Goal: Task Accomplishment & Management: Complete application form

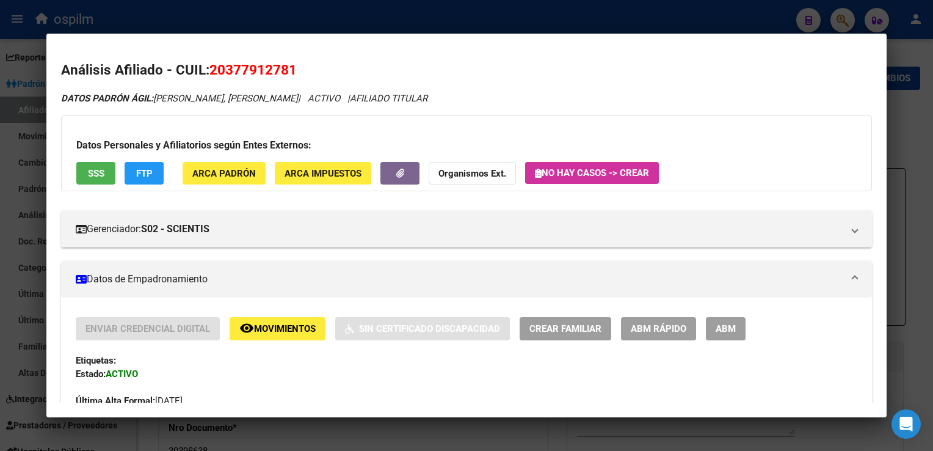
click at [631, 21] on div at bounding box center [466, 225] width 933 height 451
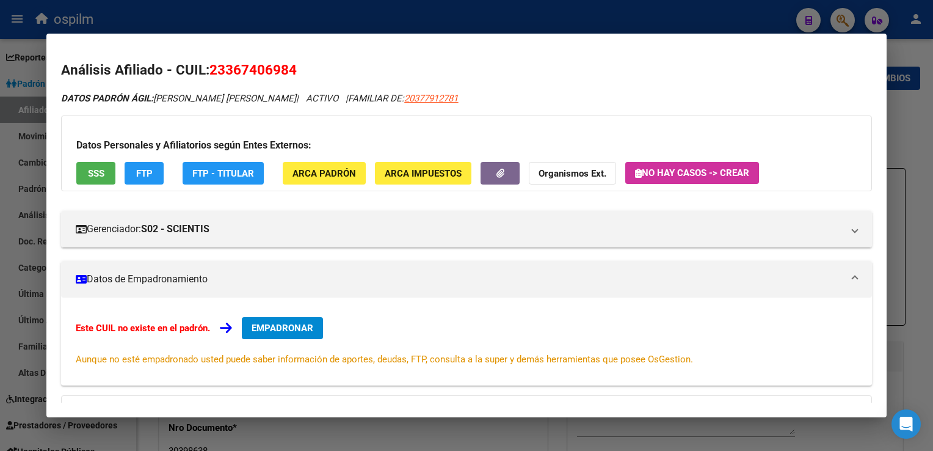
click at [299, 18] on div at bounding box center [466, 225] width 933 height 451
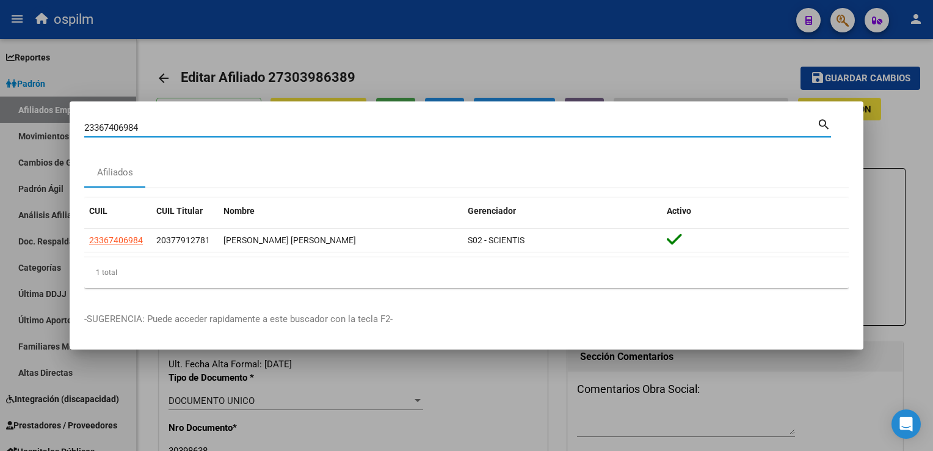
drag, startPoint x: 173, startPoint y: 126, endPoint x: 20, endPoint y: 154, distance: 155.8
click at [20, 154] on div "23367406984 Buscar (apellido, dni, cuil, nro traspaso, cuit, obra social) searc…" at bounding box center [466, 225] width 933 height 451
paste input "7287582248"
type input "27287582248"
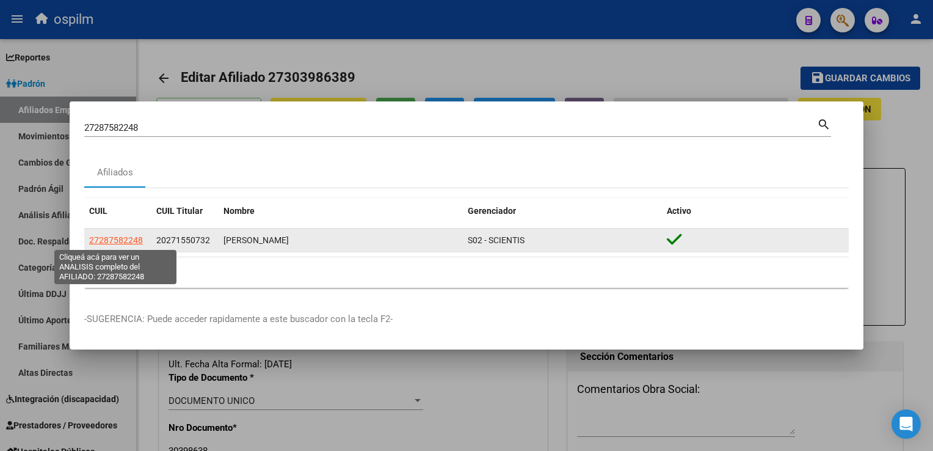
click at [112, 238] on span "27287582248" at bounding box center [116, 240] width 54 height 10
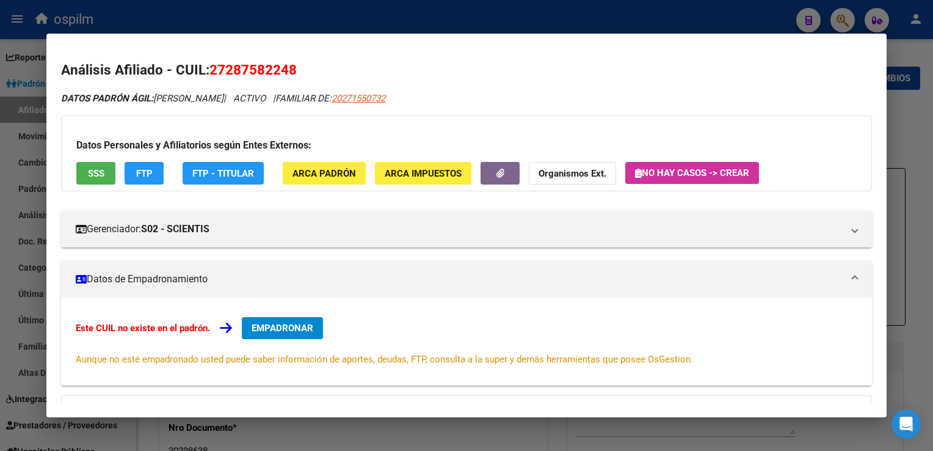
click at [103, 171] on span "SSS" at bounding box center [96, 173] width 16 height 11
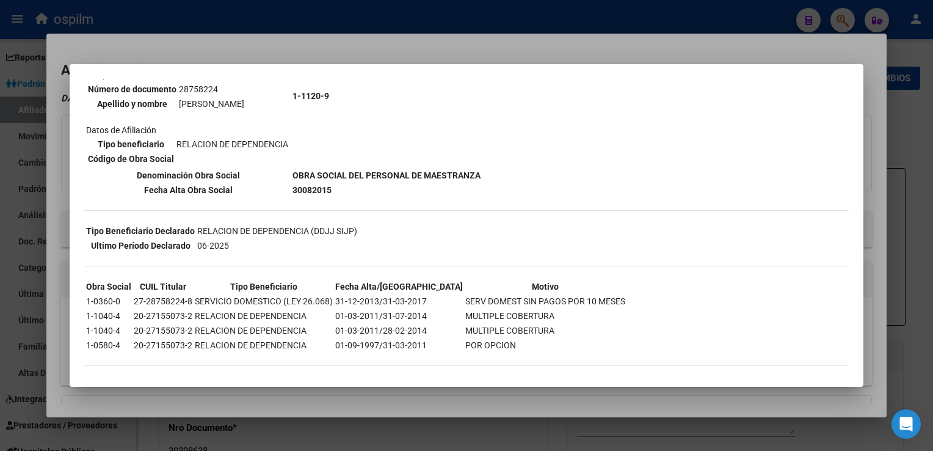
scroll to position [128, 0]
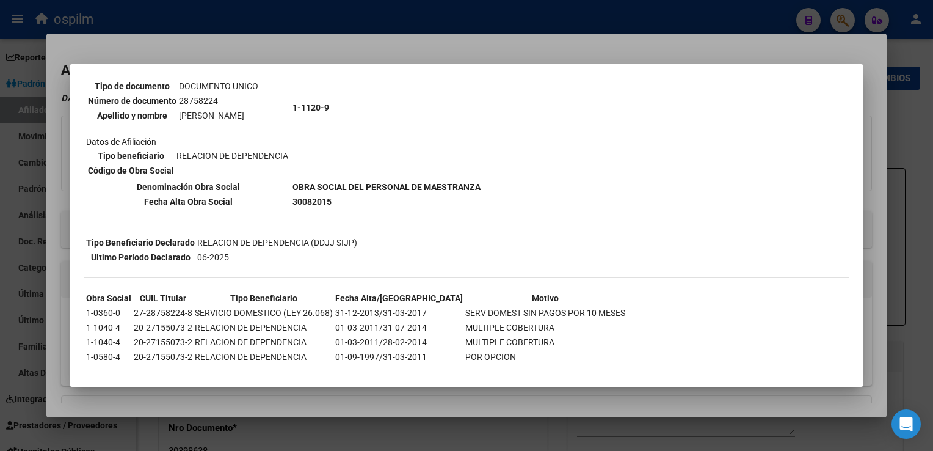
click at [370, 41] on div at bounding box center [466, 225] width 933 height 451
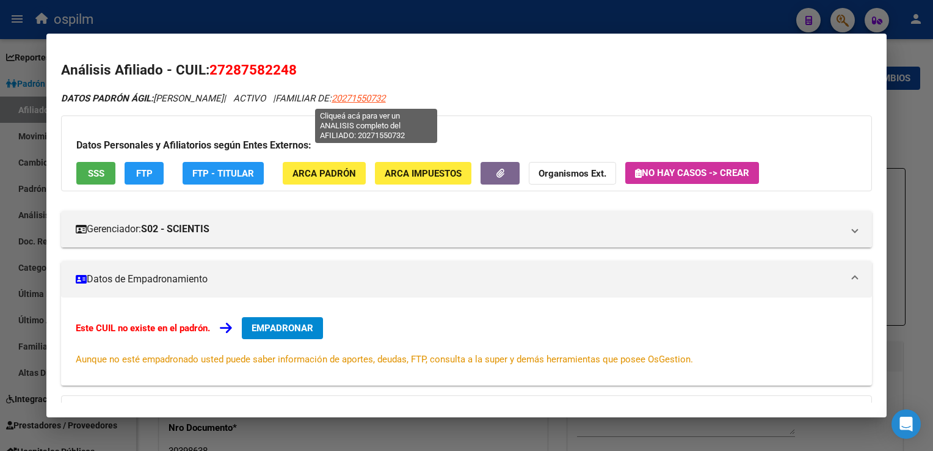
click at [360, 98] on span "20271550732" at bounding box center [359, 98] width 54 height 11
type textarea "20271550732"
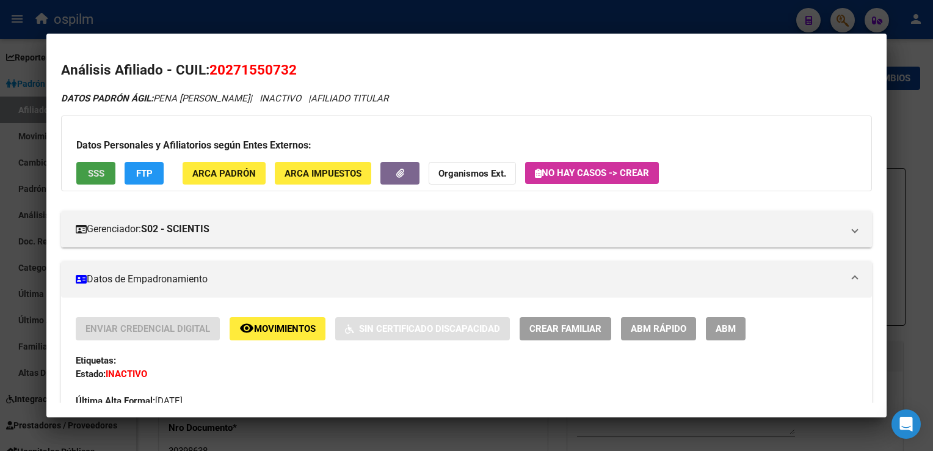
click at [95, 173] on span "SSS" at bounding box center [96, 173] width 16 height 11
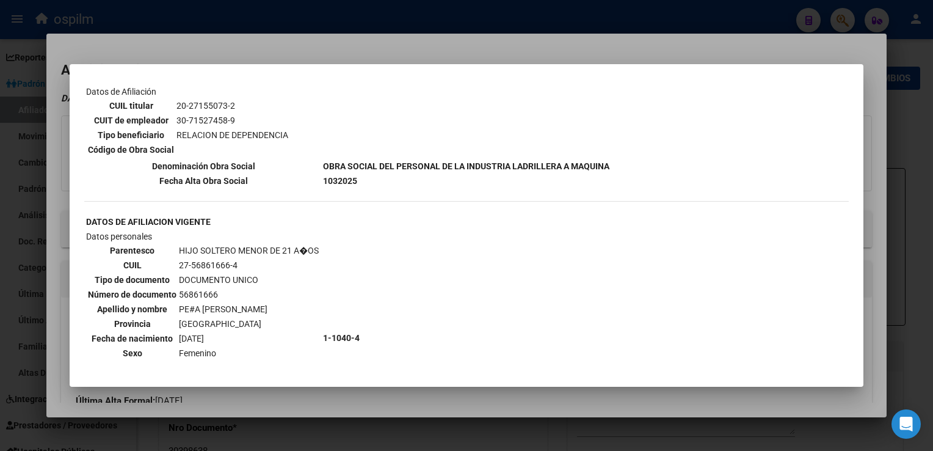
scroll to position [1176, 0]
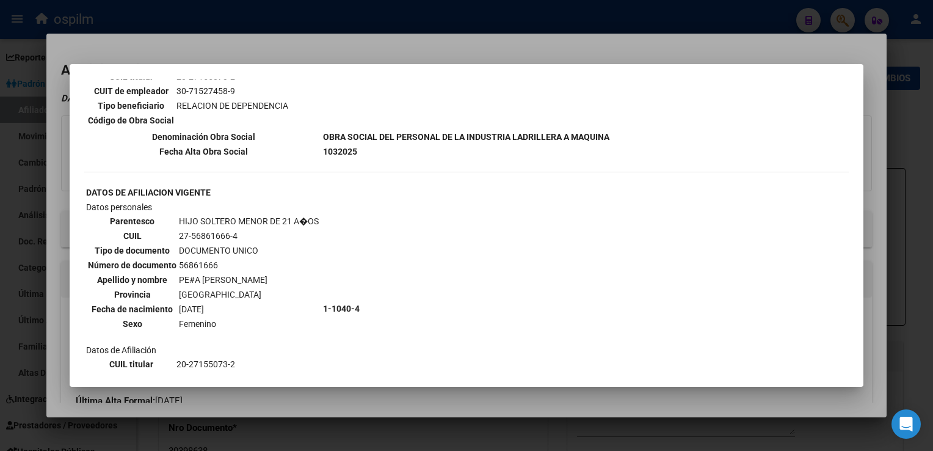
click at [871, 259] on div at bounding box center [466, 225] width 933 height 451
click at [872, 280] on mat-dialog-content "Análisis Afiliado - CUIL: 20271550732 DATOS PADRÓN ÁGIL: PENA [PERSON_NAME] | I…" at bounding box center [465, 224] width 839 height 353
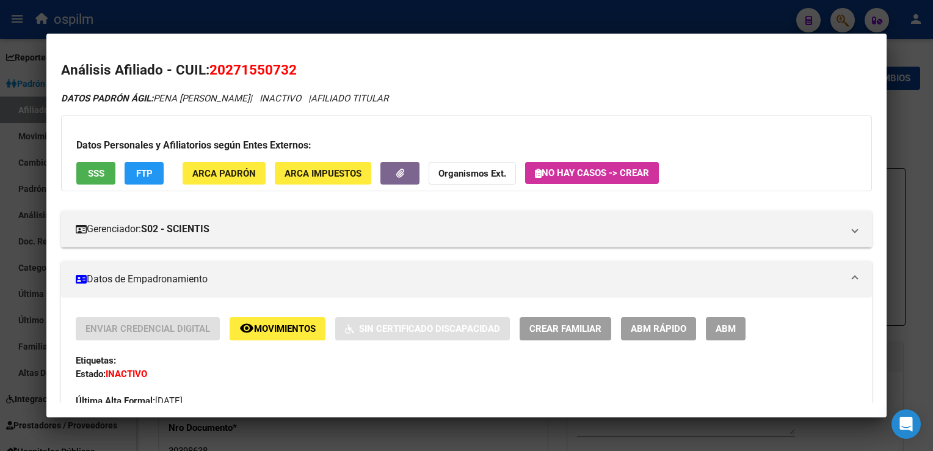
click at [872, 283] on mat-dialog-content "Análisis Afiliado - CUIL: 20271550732 DATOS PADRÓN ÁGIL: PENA [PERSON_NAME] | I…" at bounding box center [465, 224] width 839 height 353
click at [107, 177] on button "SSS" at bounding box center [95, 173] width 39 height 23
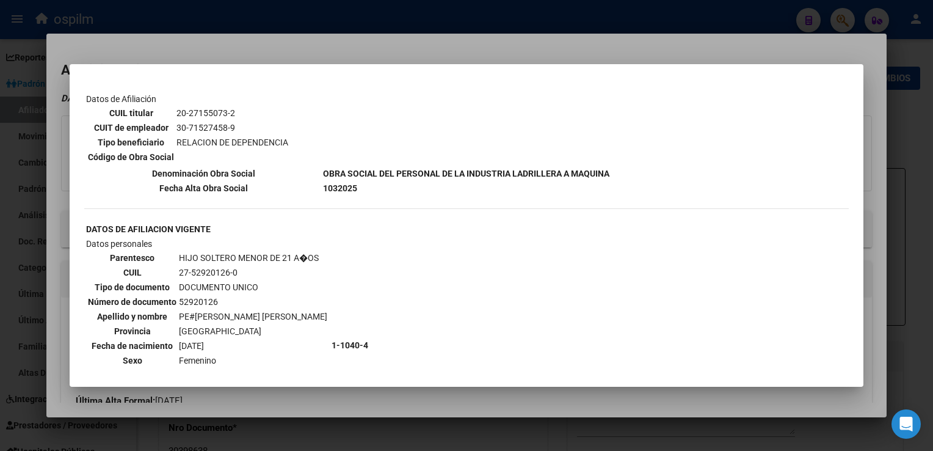
scroll to position [0, 0]
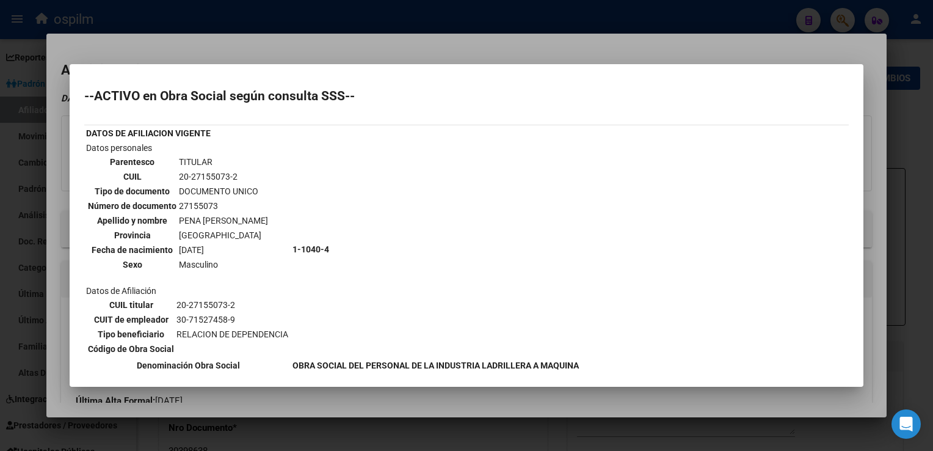
click at [271, 37] on div at bounding box center [466, 225] width 933 height 451
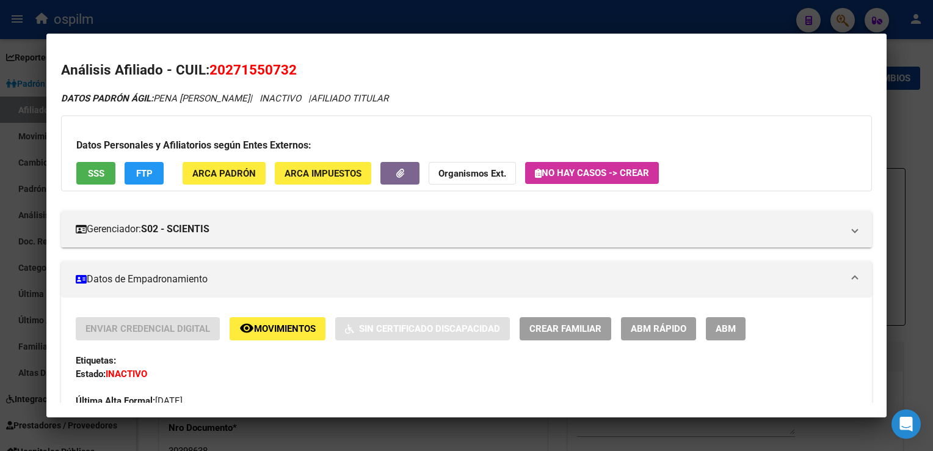
scroll to position [860, 0]
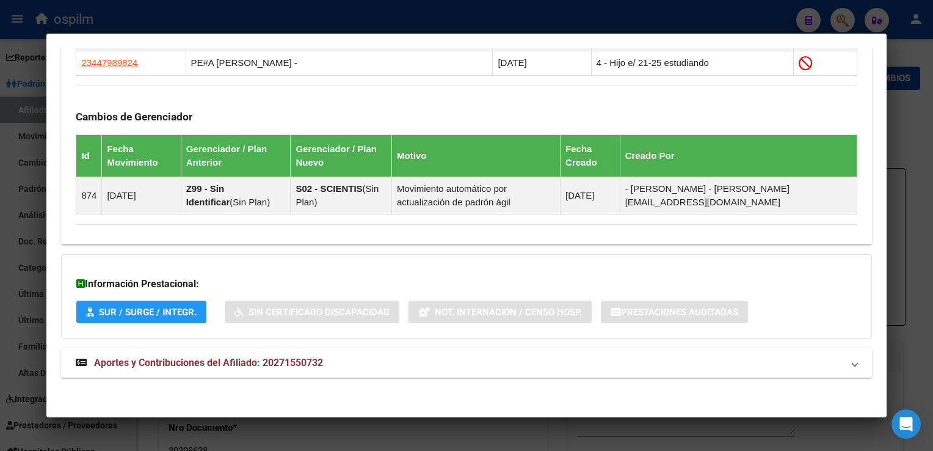
click at [136, 366] on span "Aportes y Contribuciones del Afiliado: 20271550732" at bounding box center [208, 363] width 229 height 12
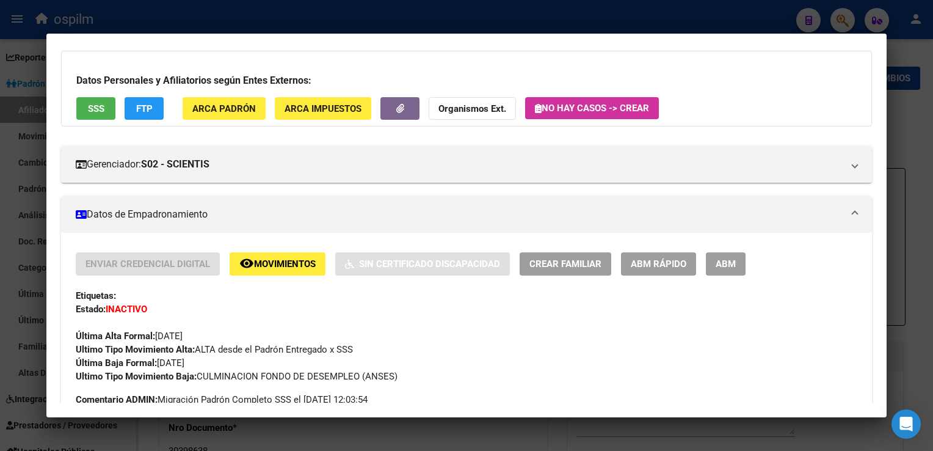
scroll to position [24, 0]
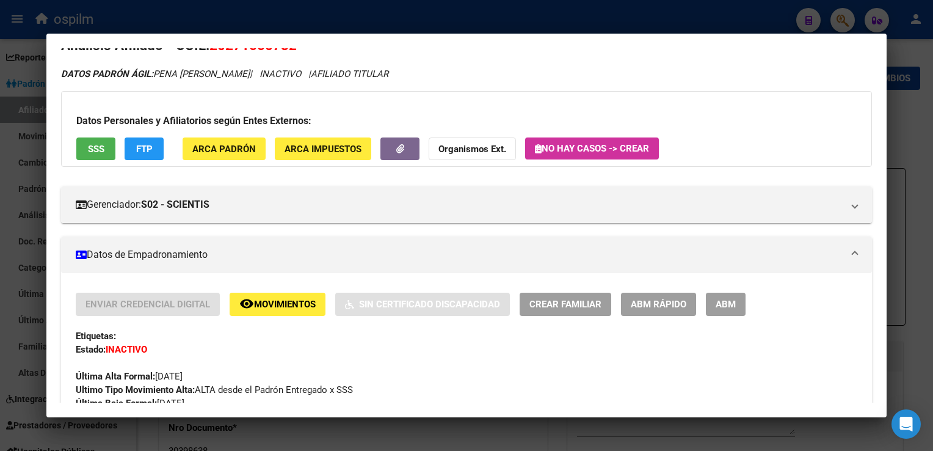
click at [149, 150] on span "FTP" at bounding box center [144, 148] width 16 height 11
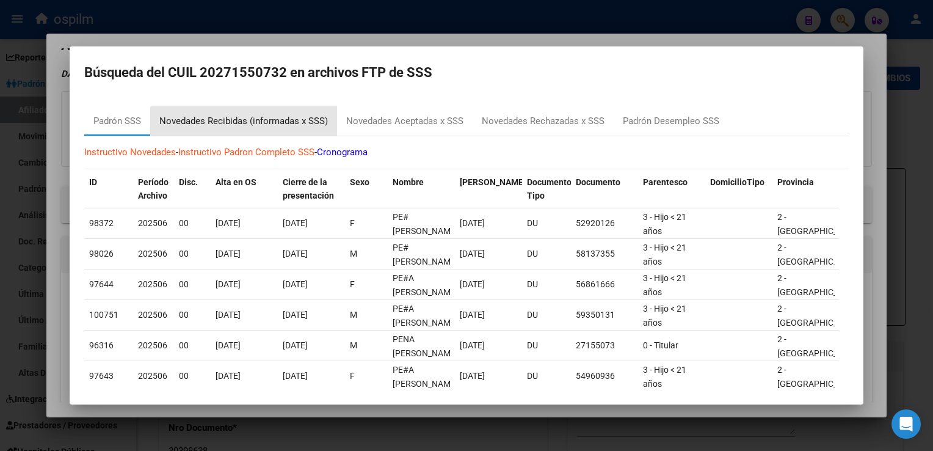
click at [221, 120] on div "Novedades Recibidas (informadas x SSS)" at bounding box center [243, 121] width 168 height 14
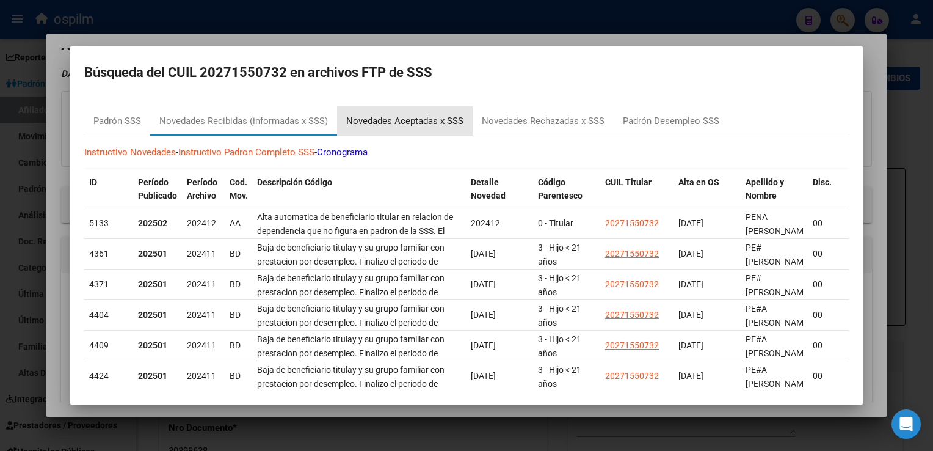
click at [399, 120] on div "Novedades Aceptadas x SSS" at bounding box center [404, 121] width 117 height 14
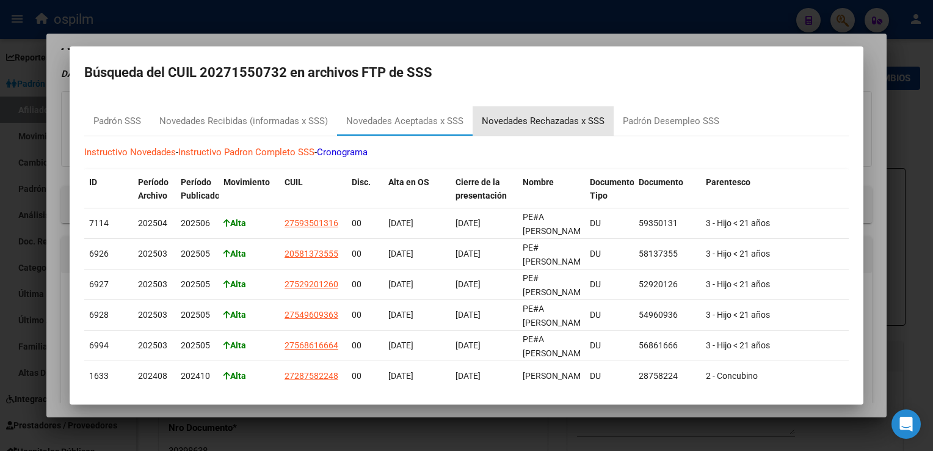
click at [527, 122] on div "Novedades Rechazadas x SSS" at bounding box center [543, 121] width 123 height 14
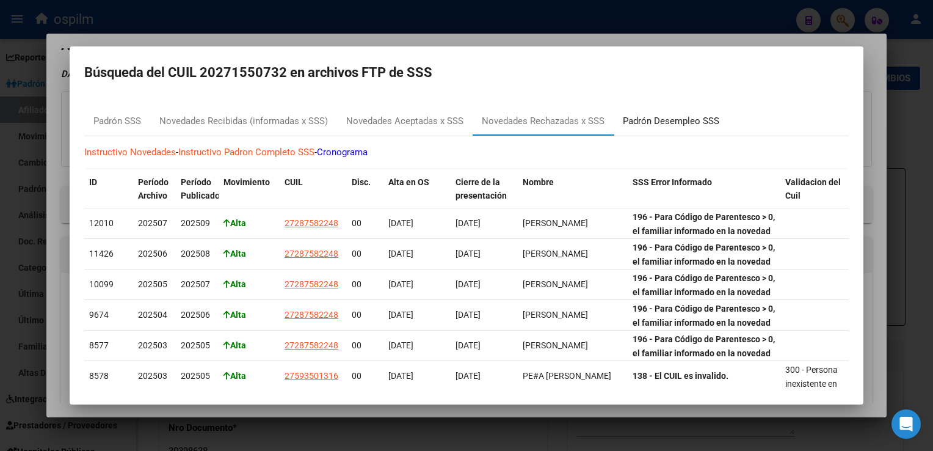
click at [667, 117] on div "Padrón Desempleo SSS" at bounding box center [671, 121] width 96 height 14
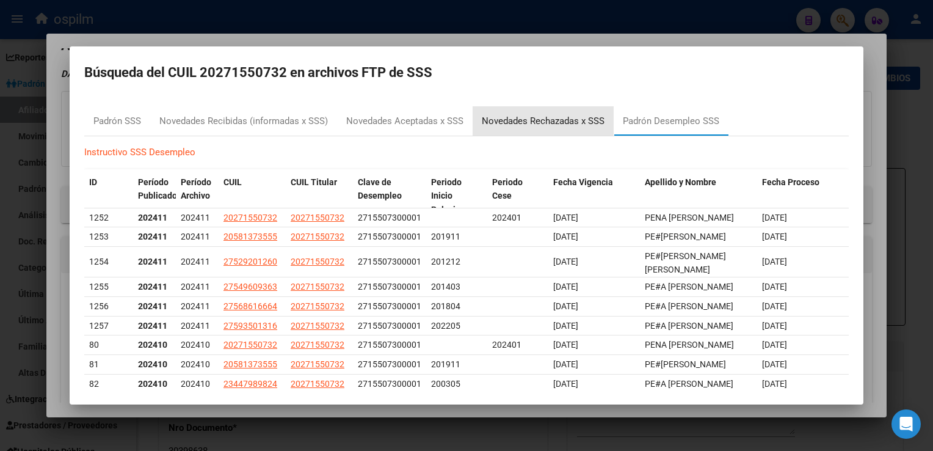
click at [496, 120] on div "Novedades Rechazadas x SSS" at bounding box center [543, 121] width 123 height 14
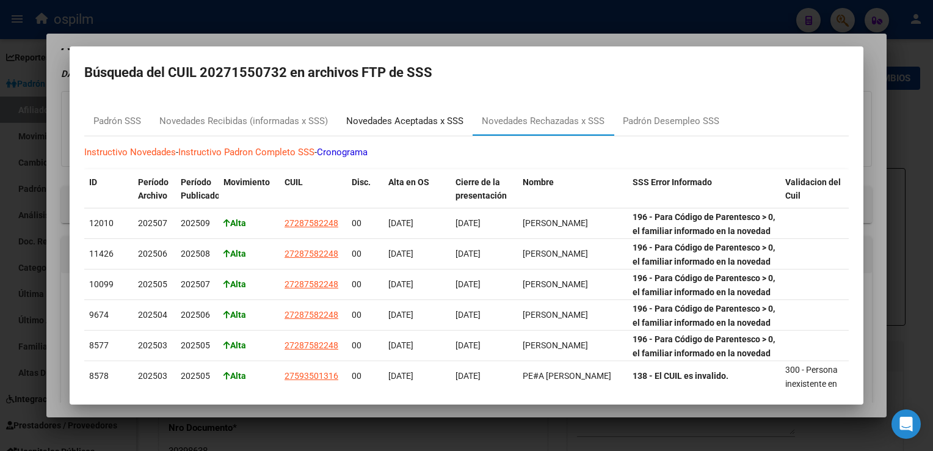
click at [411, 119] on div "Novedades Aceptadas x SSS" at bounding box center [404, 121] width 117 height 14
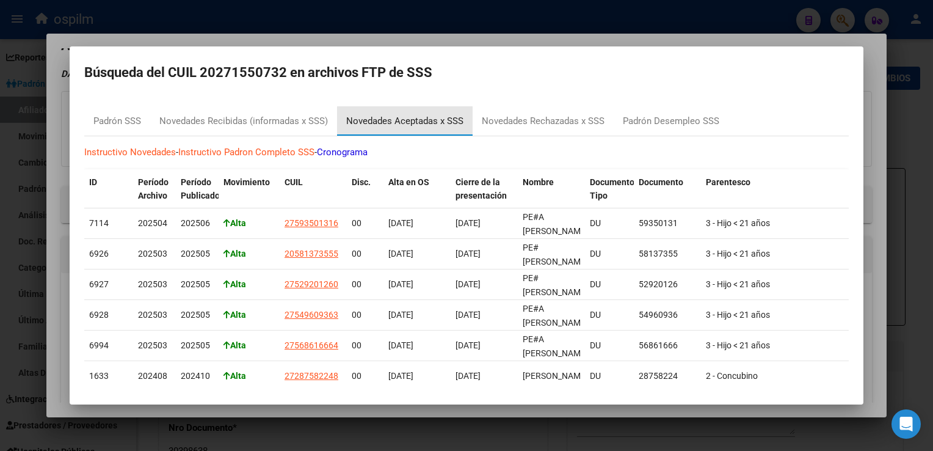
click at [407, 125] on div "Novedades Aceptadas x SSS" at bounding box center [404, 121] width 117 height 14
click at [259, 124] on div "Novedades Recibidas (informadas x SSS)" at bounding box center [243, 121] width 168 height 14
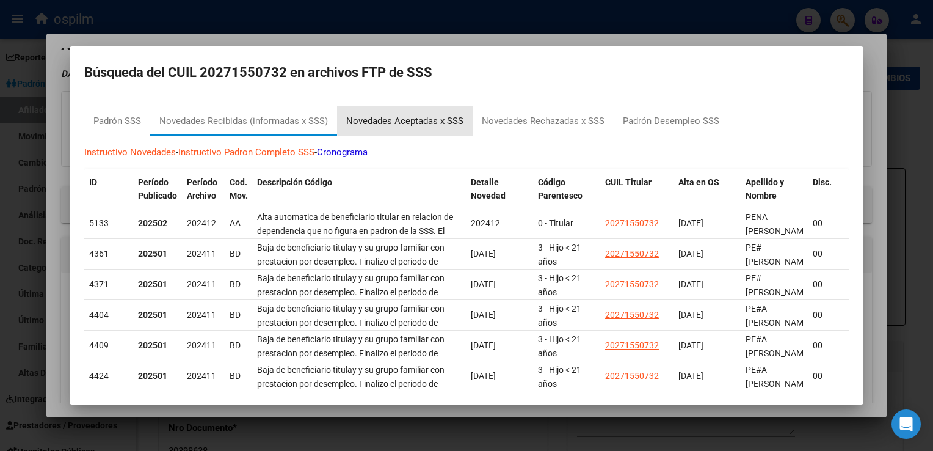
click at [407, 116] on div "Novedades Aceptadas x SSS" at bounding box center [404, 121] width 117 height 14
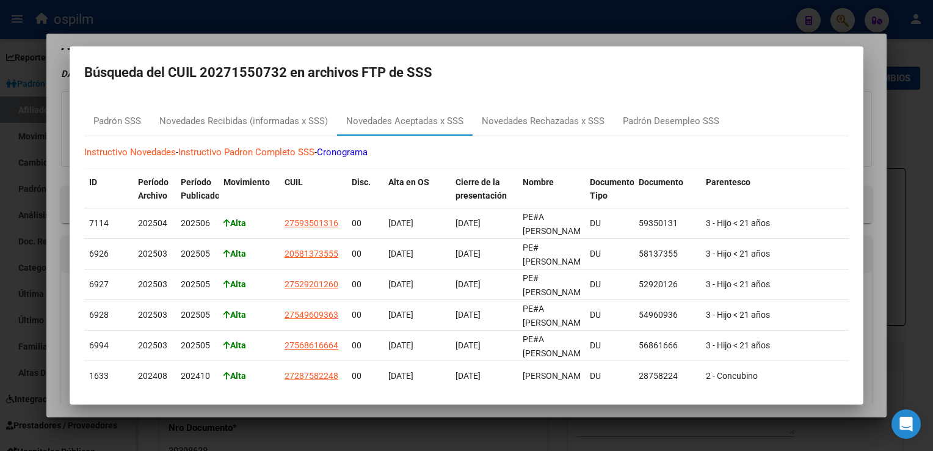
click at [783, 35] on div at bounding box center [466, 225] width 933 height 451
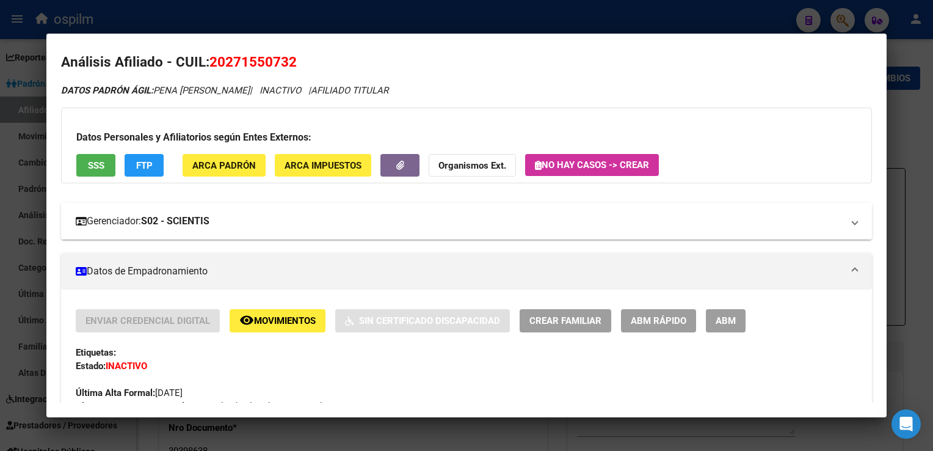
scroll to position [0, 0]
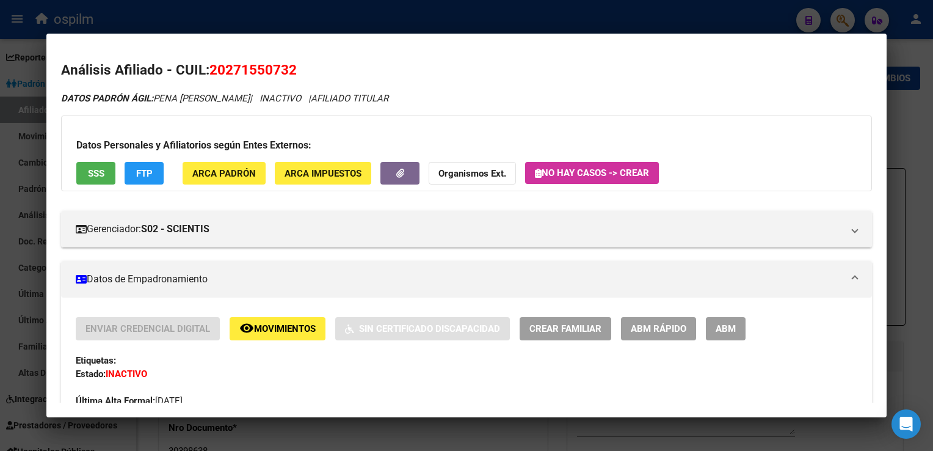
click at [726, 325] on span "ABM" at bounding box center [726, 329] width 20 height 11
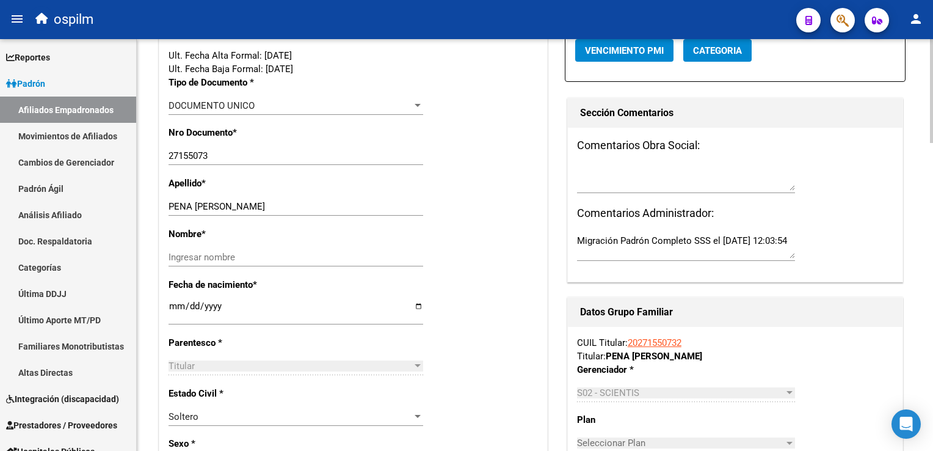
scroll to position [324, 0]
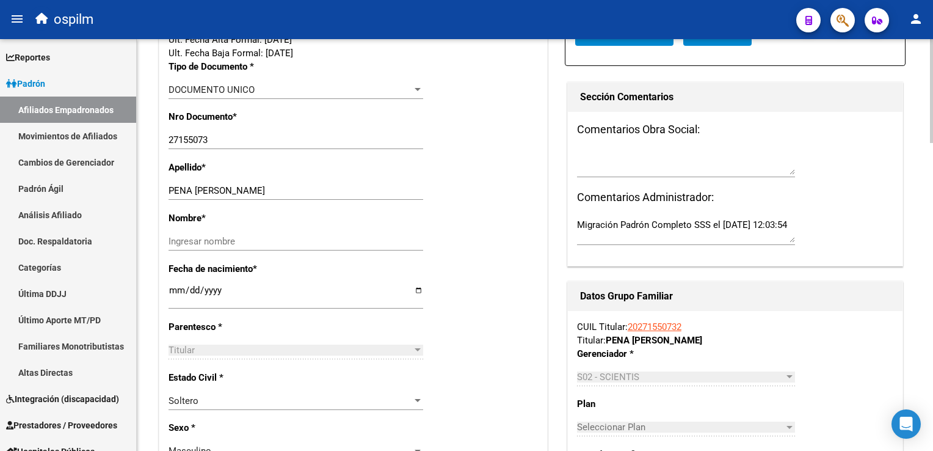
click at [932, 155] on html "menu ospilm person Firma Express Reportes Ingresos Devengados Análisis Históric…" at bounding box center [466, 225] width 933 height 451
drag, startPoint x: 195, startPoint y: 192, endPoint x: 263, endPoint y: 186, distance: 68.0
click at [263, 186] on input "PENA [PERSON_NAME]" at bounding box center [295, 190] width 255 height 11
type input "PENA"
click at [203, 239] on input "Ingresar nombre" at bounding box center [295, 241] width 255 height 11
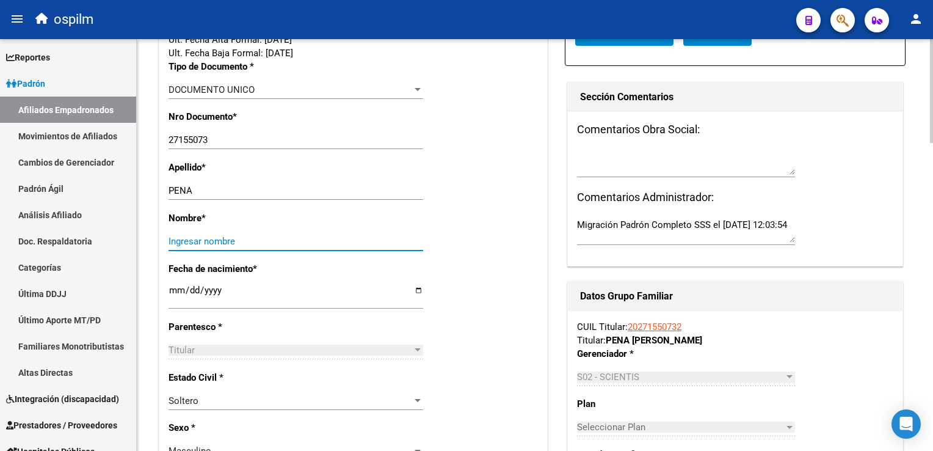
paste input "[PERSON_NAME]"
type input "[PERSON_NAME]"
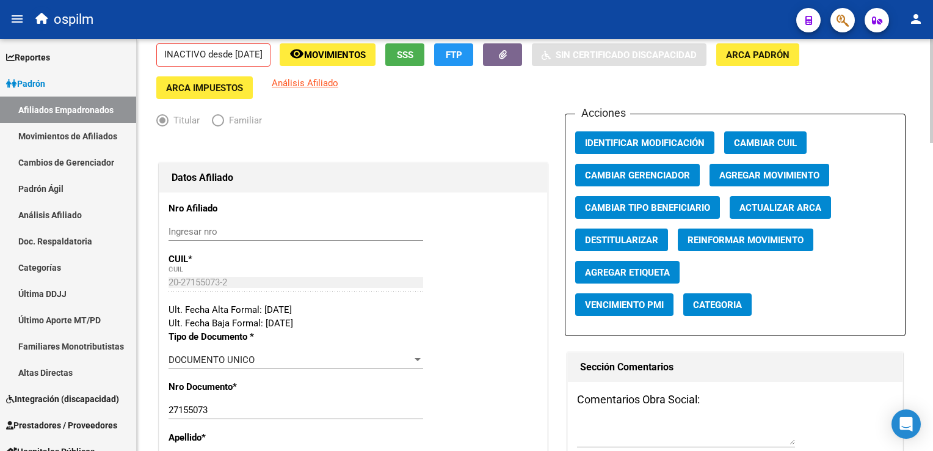
scroll to position [53, 0]
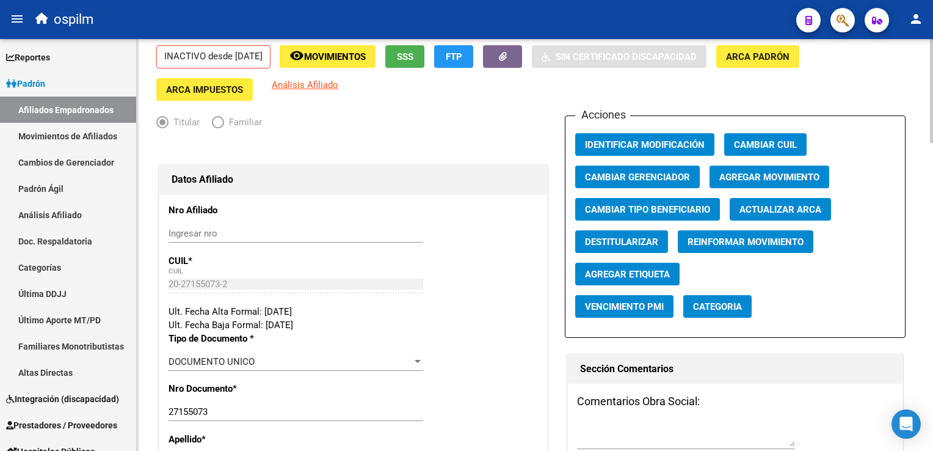
click at [931, 84] on div at bounding box center [931, 105] width 3 height 104
click at [747, 174] on span "Agregar Movimiento" at bounding box center [769, 177] width 100 height 11
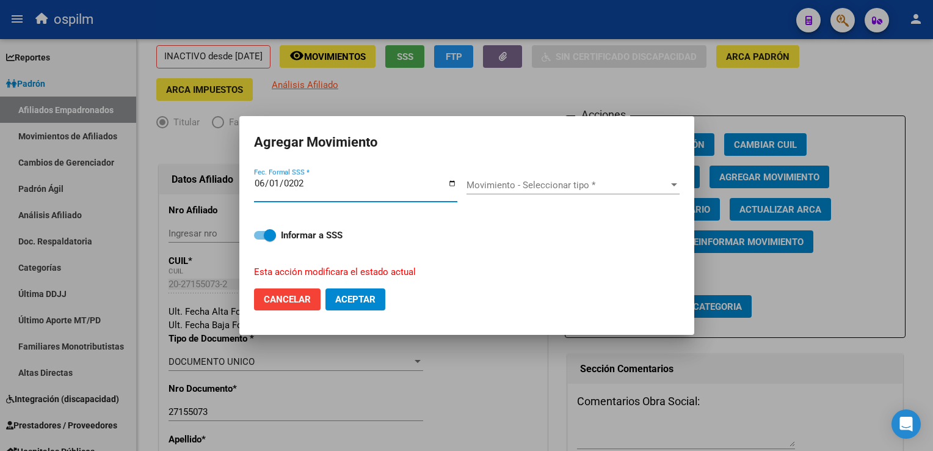
type input "[DATE]"
click at [527, 186] on span "Movimiento - Seleccionar tipo *" at bounding box center [567, 184] width 202 height 11
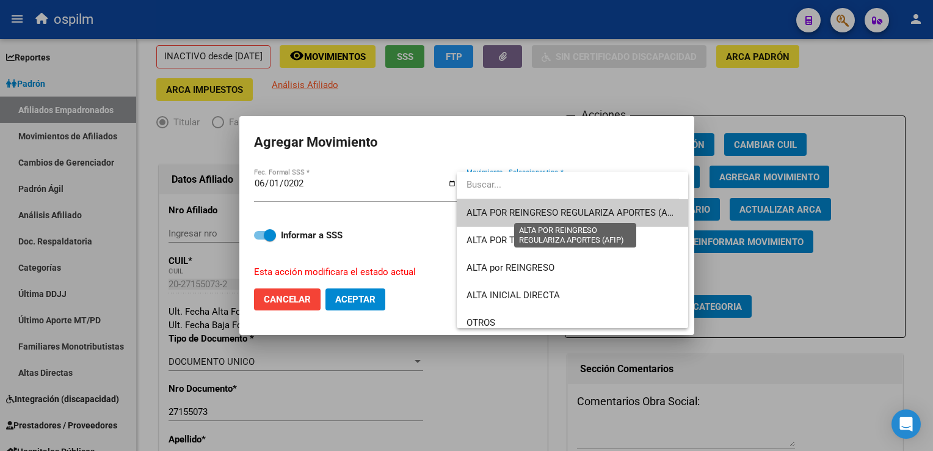
click at [570, 216] on span "ALTA POR REINGRESO REGULARIZA APORTES (AFIP)" at bounding box center [574, 212] width 217 height 11
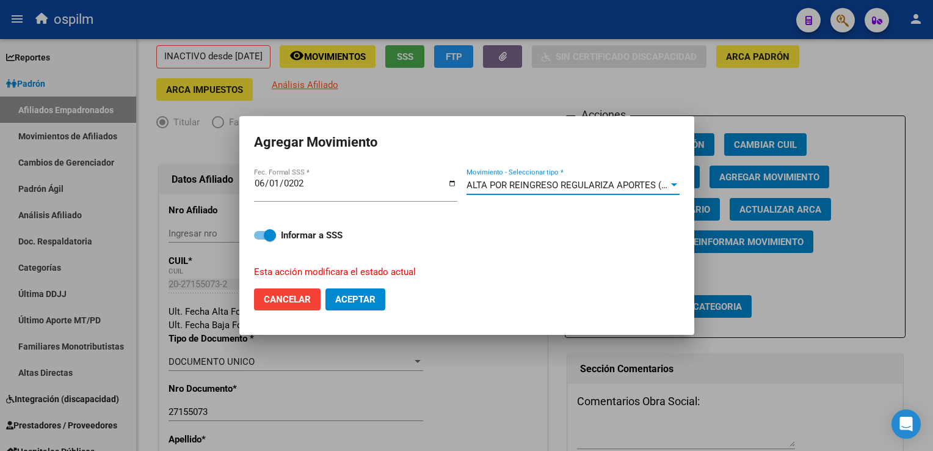
click at [346, 303] on span "Aceptar" at bounding box center [355, 299] width 40 height 11
checkbox input "false"
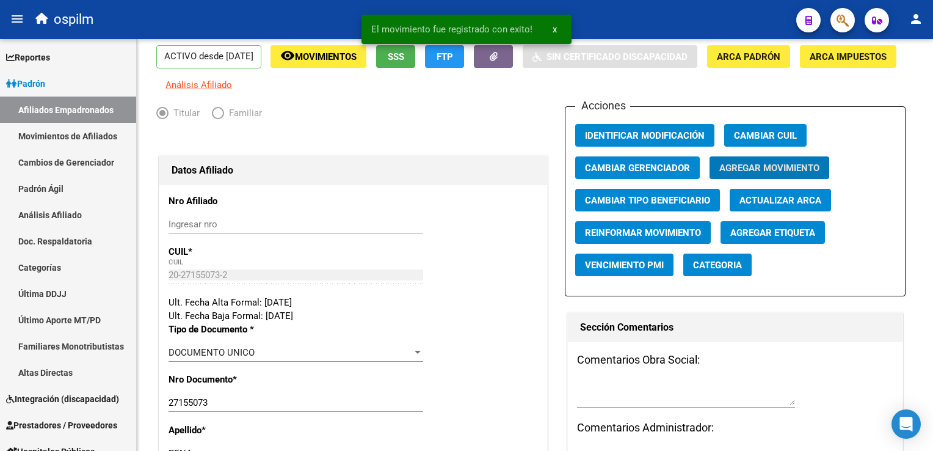
scroll to position [0, 0]
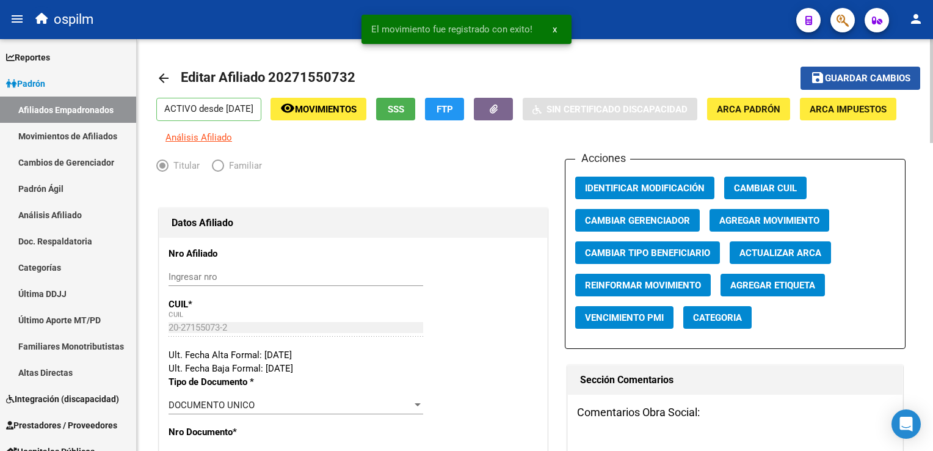
click at [868, 80] on span "Guardar cambios" at bounding box center [867, 78] width 85 height 11
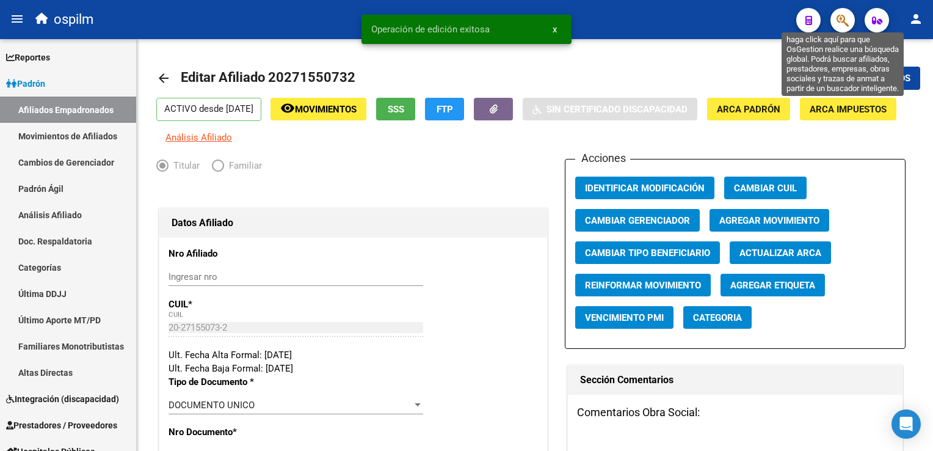
click at [836, 22] on icon "button" at bounding box center [842, 20] width 12 height 14
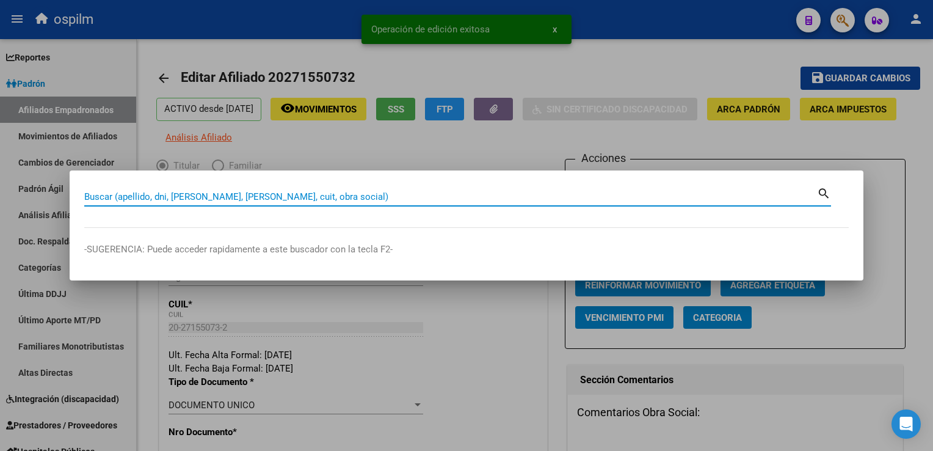
paste input "[PERSON_NAME]"
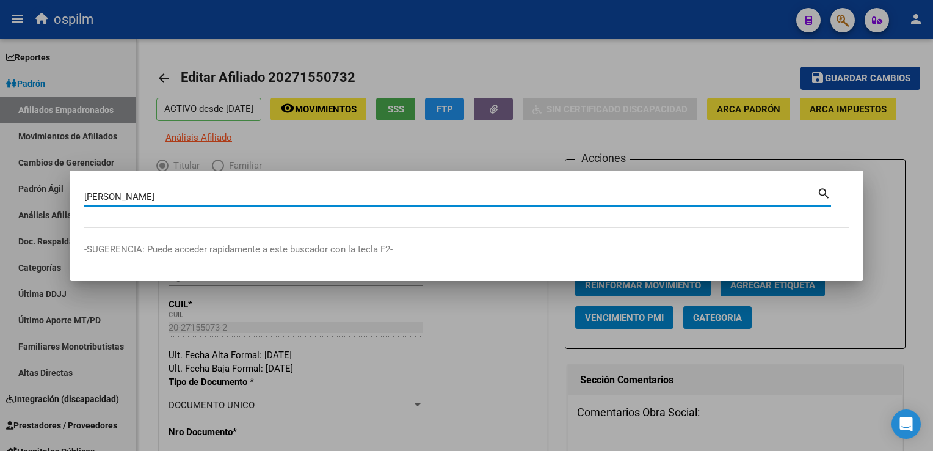
drag, startPoint x: 157, startPoint y: 198, endPoint x: 66, endPoint y: 202, distance: 91.0
click at [0, 203] on html "menu ospilm person Firma Express Reportes Ingresos Devengados Análisis Históric…" at bounding box center [466, 225] width 933 height 451
drag, startPoint x: 104, startPoint y: 203, endPoint x: 93, endPoint y: 192, distance: 16.0
paste input "20271550732"
click at [222, 189] on div "G20271550732USTAVO [PERSON_NAME] (apellido, dni, cuil, nro traspaso, cuit, obra…" at bounding box center [450, 196] width 733 height 18
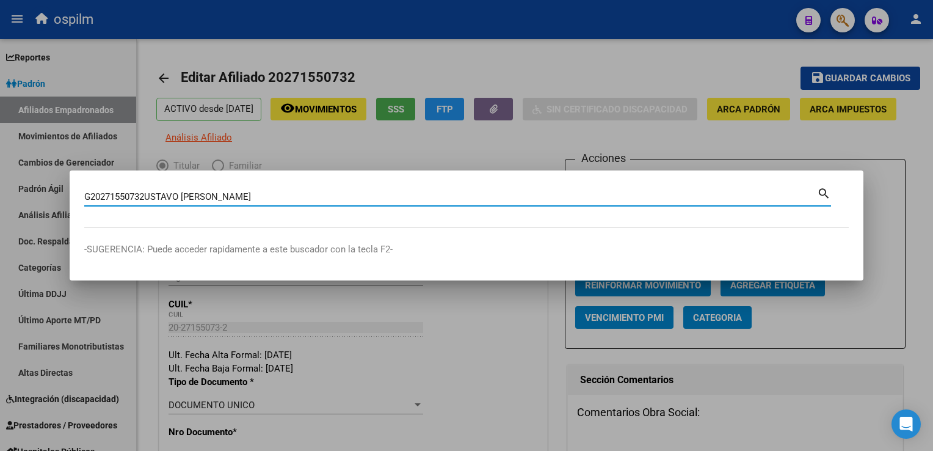
click at [217, 194] on input "G20271550732USTAVO [PERSON_NAME]" at bounding box center [450, 196] width 733 height 11
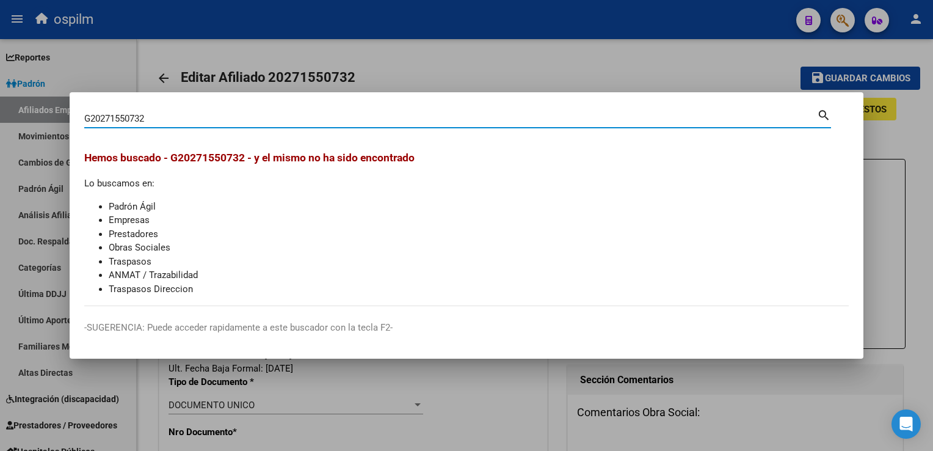
click at [89, 115] on input "G20271550732" at bounding box center [450, 118] width 733 height 11
type input "20271550732"
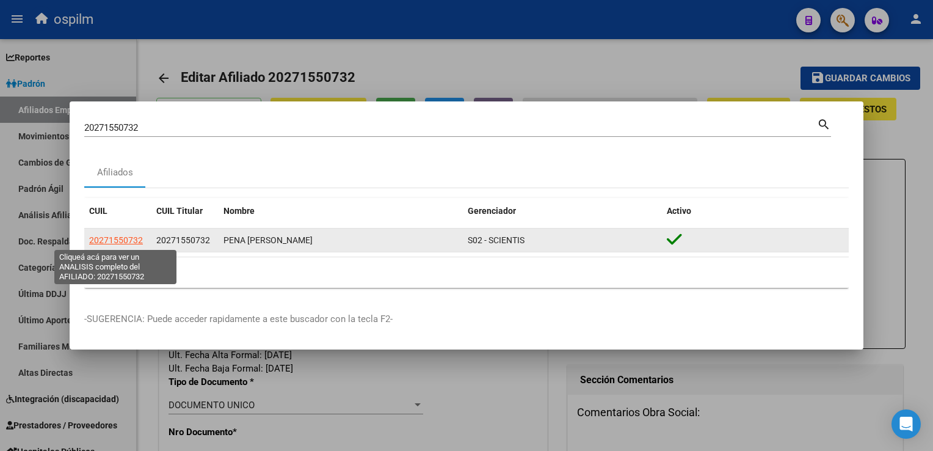
click at [99, 242] on span "20271550732" at bounding box center [116, 240] width 54 height 10
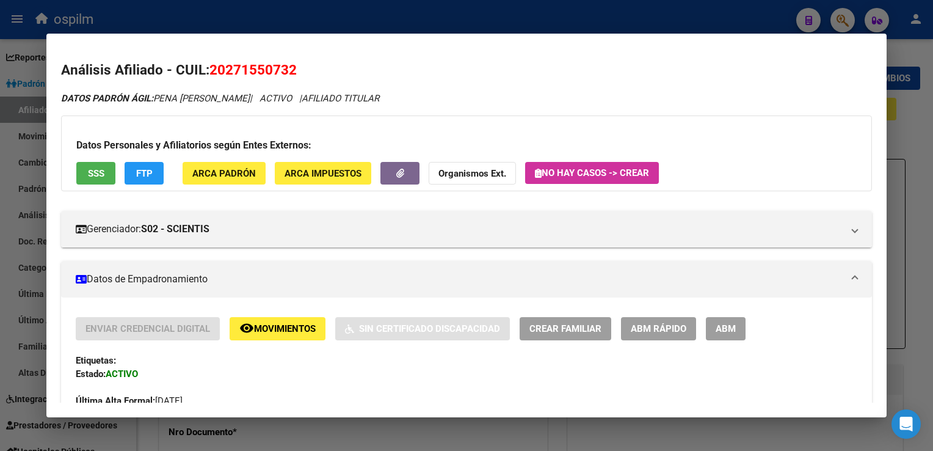
click at [269, 328] on span "Movimientos" at bounding box center [285, 329] width 62 height 11
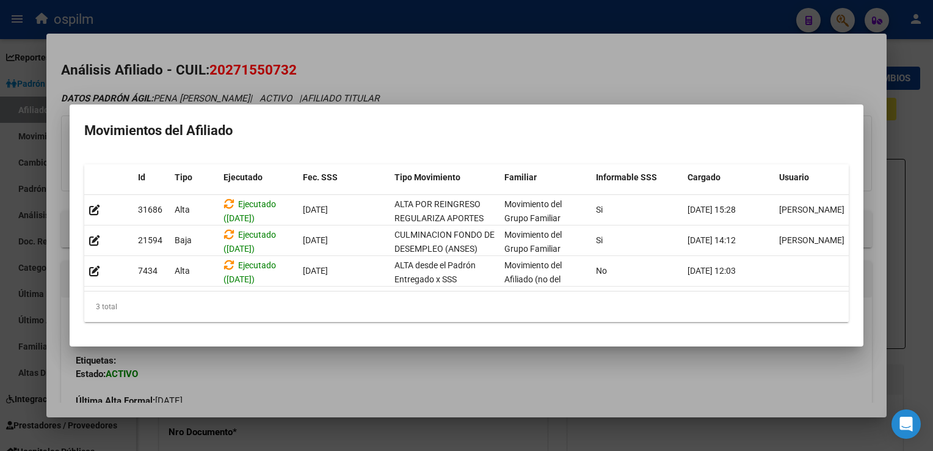
click at [552, 67] on div at bounding box center [466, 225] width 933 height 451
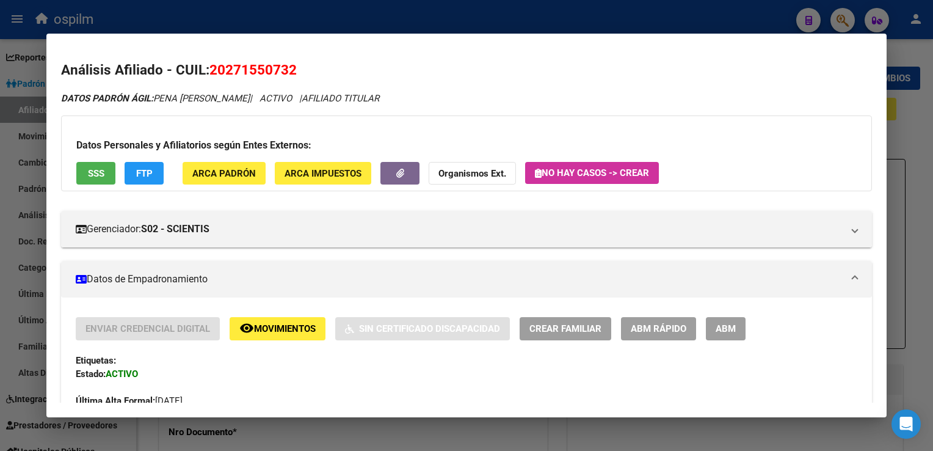
click at [235, 172] on span "ARCA Padrón" at bounding box center [223, 173] width 63 height 11
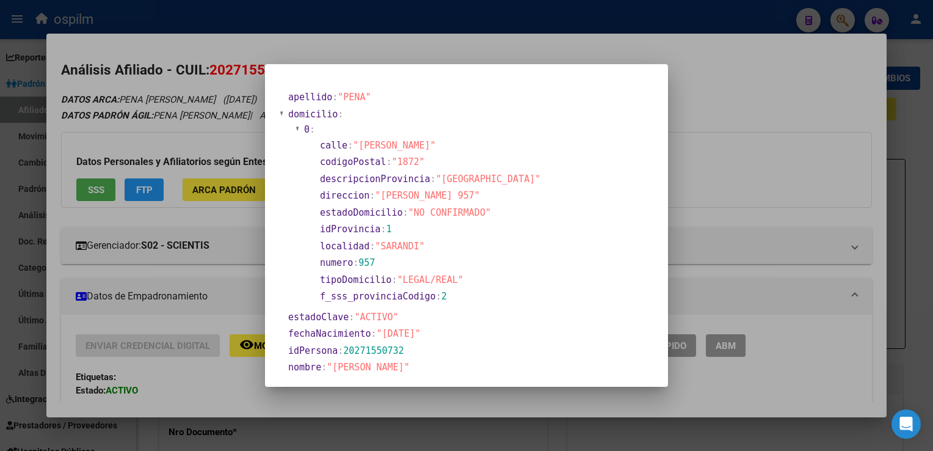
click at [701, 35] on div at bounding box center [466, 225] width 933 height 451
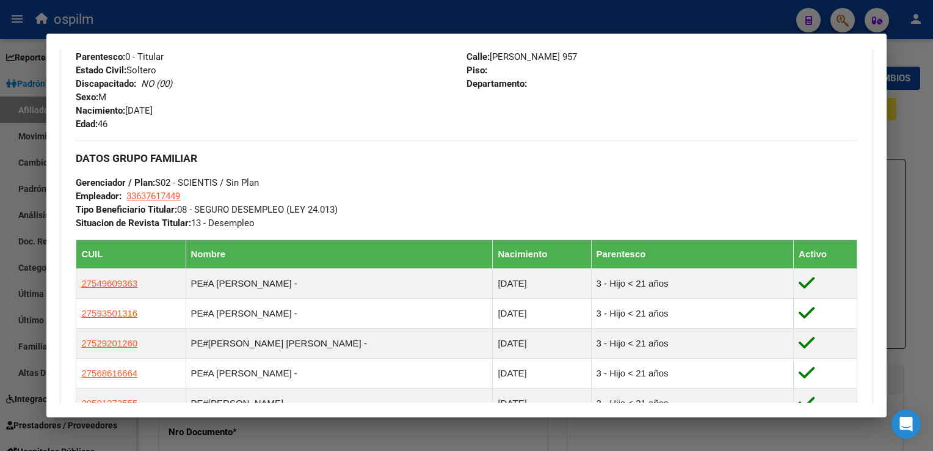
scroll to position [602, 0]
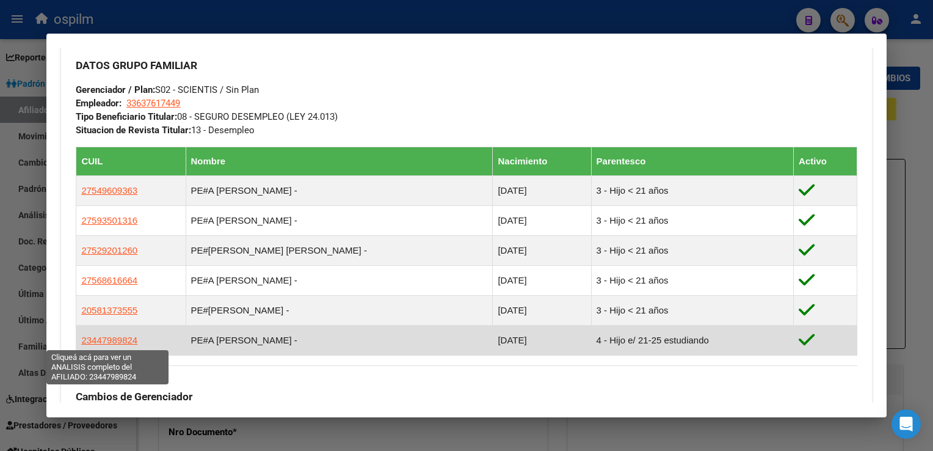
click at [112, 341] on span "23447989824" at bounding box center [109, 340] width 56 height 10
type textarea "23447989824"
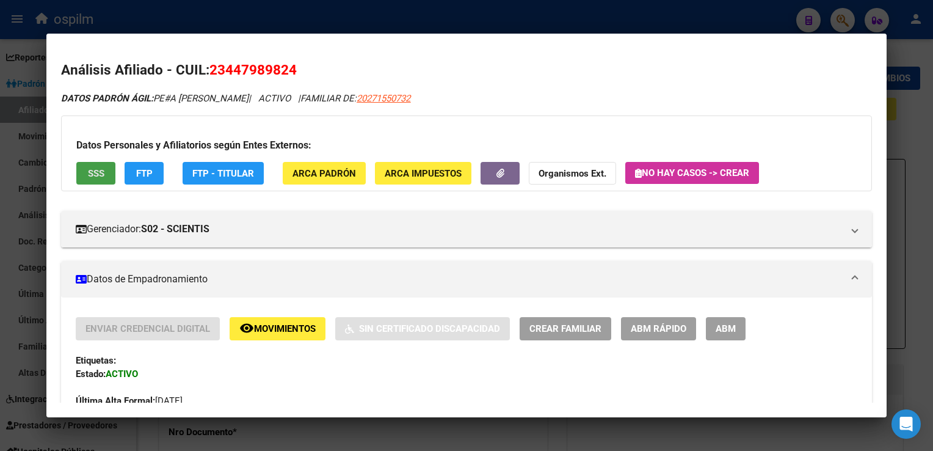
click at [100, 176] on span "SSS" at bounding box center [96, 173] width 16 height 11
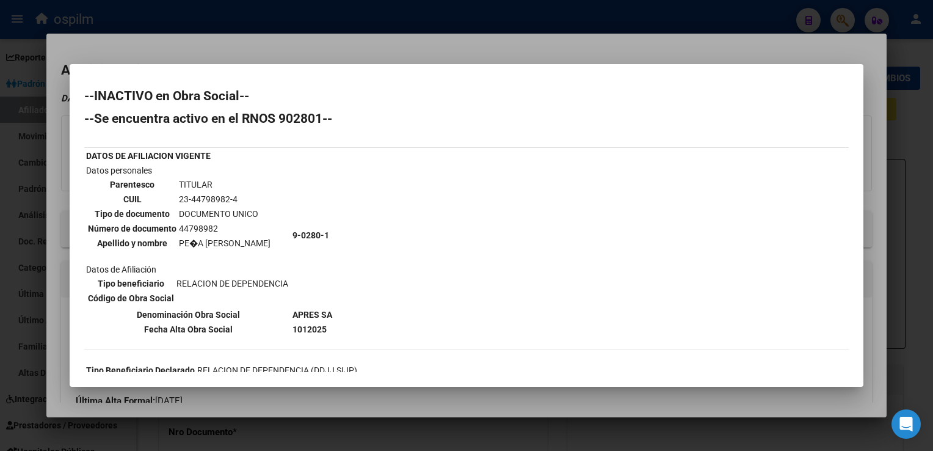
drag, startPoint x: 398, startPoint y: 51, endPoint x: 364, endPoint y: 63, distance: 35.9
click at [397, 50] on div at bounding box center [466, 225] width 933 height 451
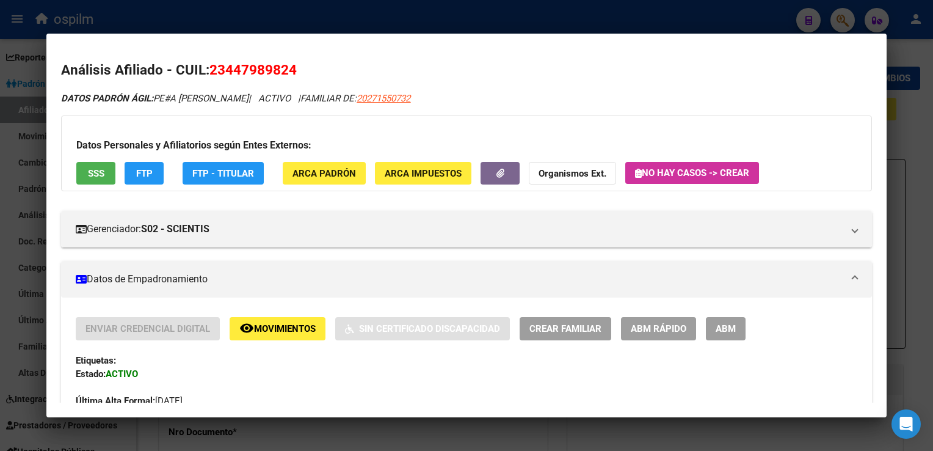
click at [733, 328] on span "ABM" at bounding box center [726, 329] width 20 height 11
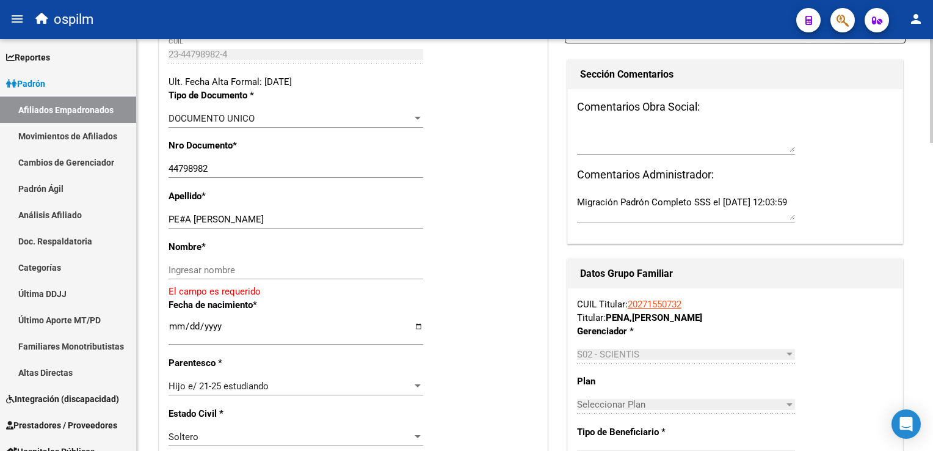
scroll to position [286, 0]
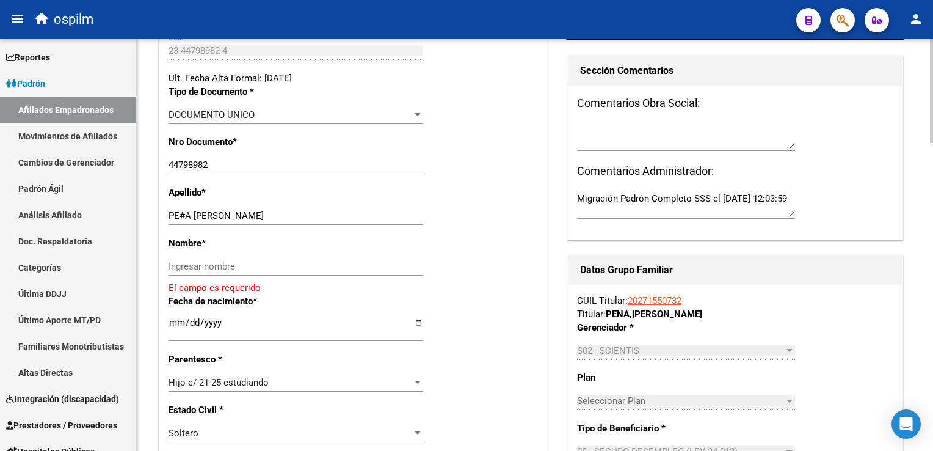
click at [932, 170] on html "menu ospilm person Firma Express Reportes Ingresos Devengados Análisis Históric…" at bounding box center [466, 225] width 933 height 451
drag, startPoint x: 193, startPoint y: 215, endPoint x: 249, endPoint y: 211, distance: 56.3
click at [263, 209] on div "PE#A [PERSON_NAME] Ingresar apellido" at bounding box center [295, 215] width 255 height 18
type input "PE#A"
click at [191, 263] on input "Ingresar nombre" at bounding box center [295, 266] width 255 height 11
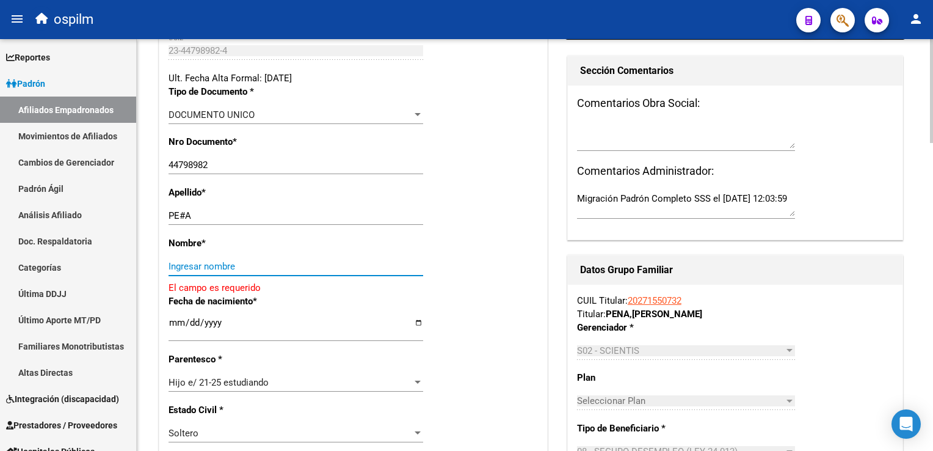
paste input "[PERSON_NAME]"
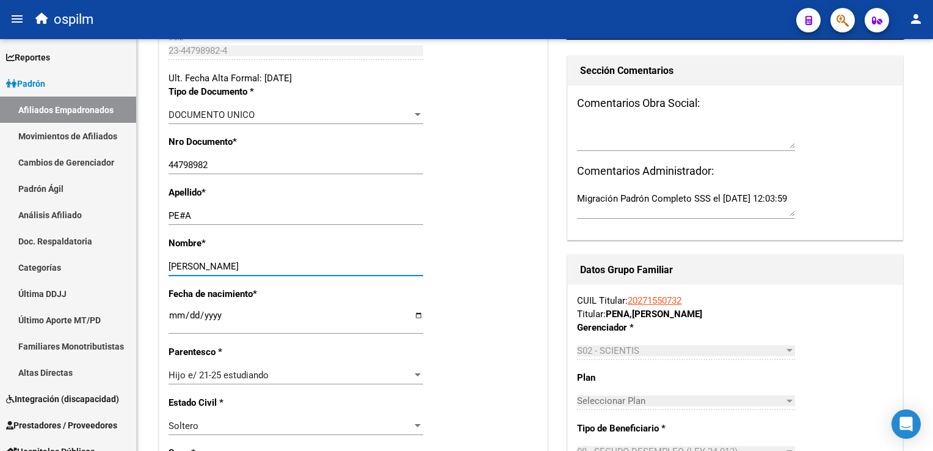
type input "[PERSON_NAME]"
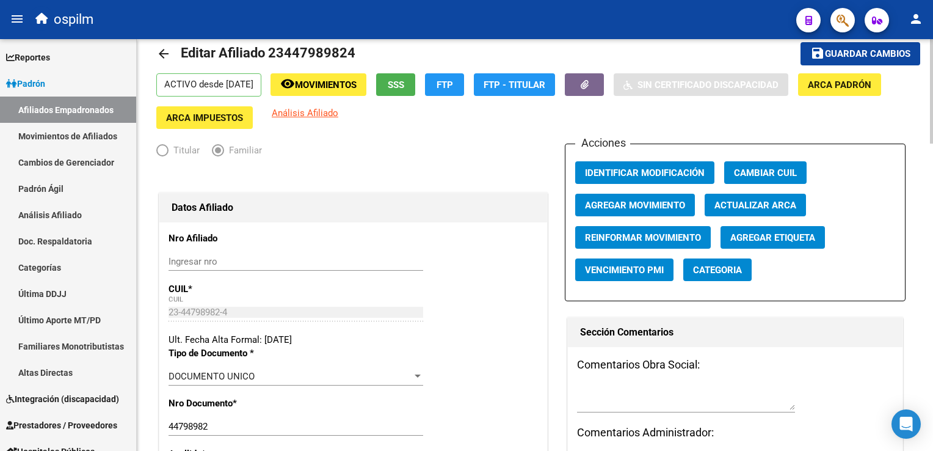
scroll to position [20, 0]
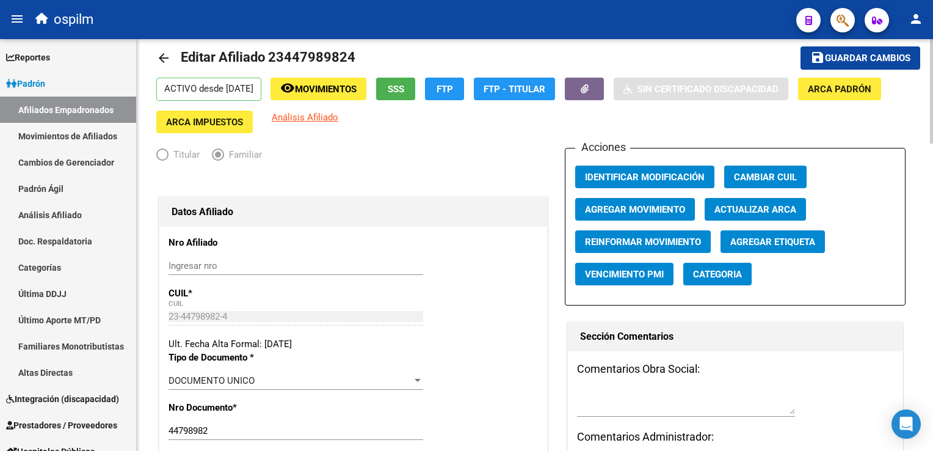
click at [930, 70] on div at bounding box center [931, 96] width 3 height 104
click at [632, 209] on span "Agregar Movimiento" at bounding box center [635, 209] width 100 height 11
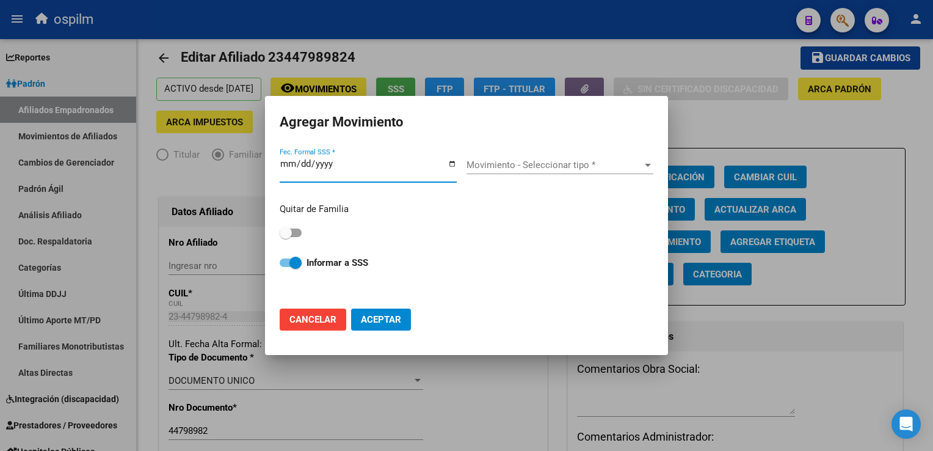
click at [281, 167] on input "Fec. Formal SSS *" at bounding box center [368, 169] width 177 height 20
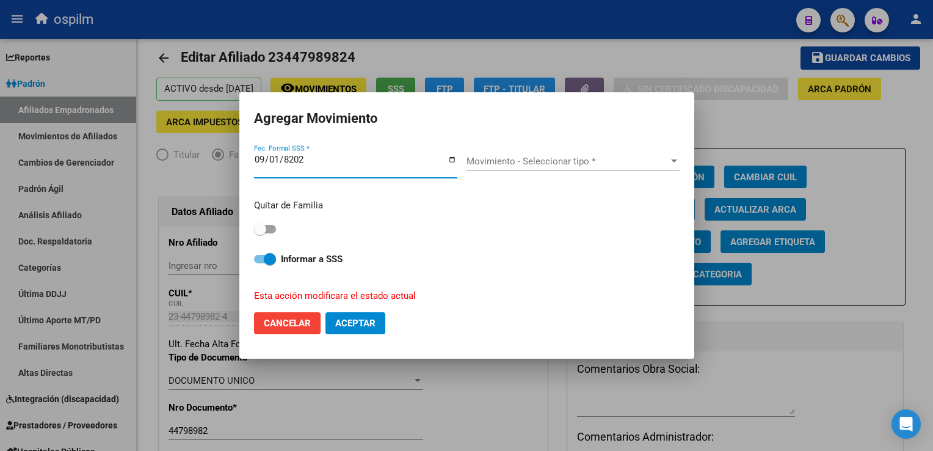
type input "[DATE]"
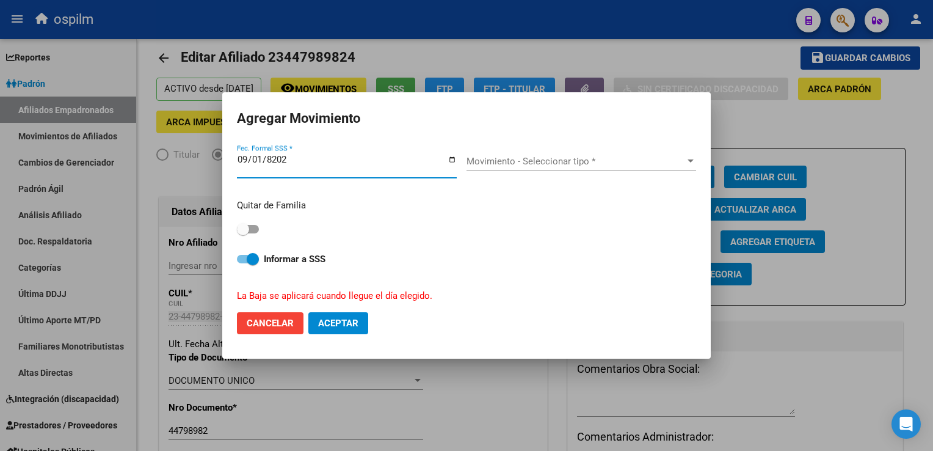
click at [501, 162] on span "Movimiento - Seleccionar tipo *" at bounding box center [575, 161] width 219 height 11
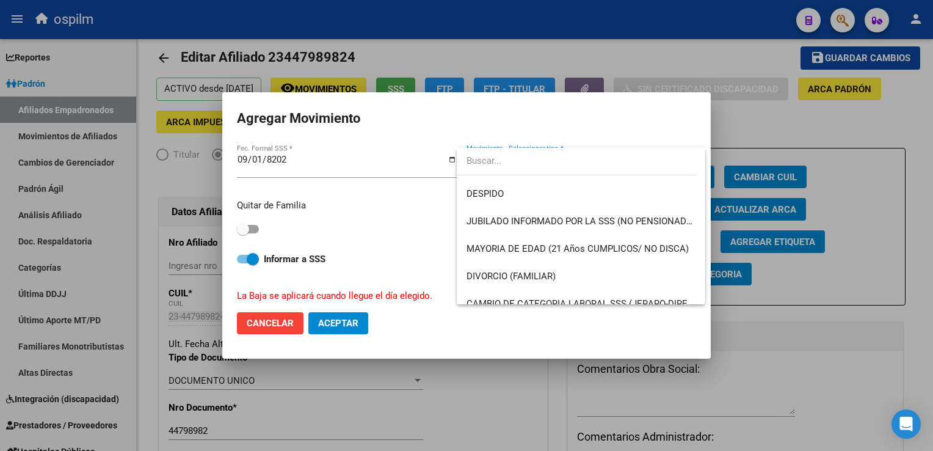
scroll to position [85, 0]
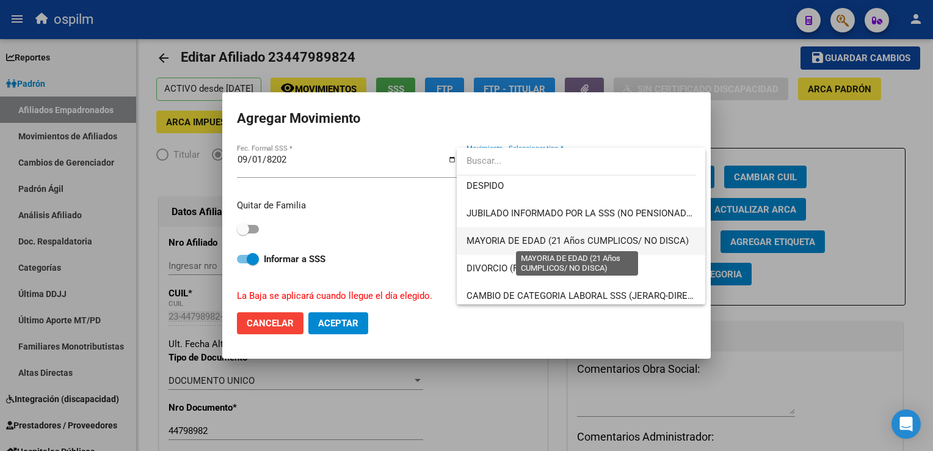
click at [536, 241] on span "MAYORIA DE EDAD (21 Años CUMPLICOS/ NO DISCA)" at bounding box center [577, 240] width 222 height 11
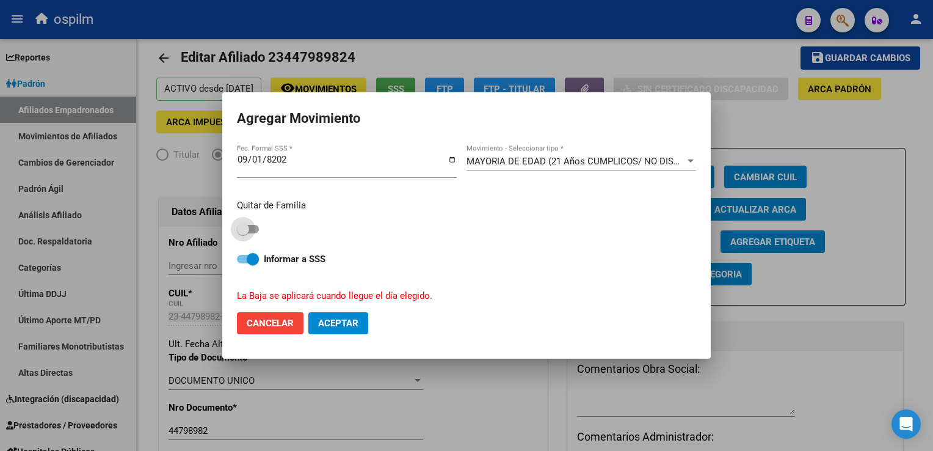
drag, startPoint x: 250, startPoint y: 230, endPoint x: 270, endPoint y: 259, distance: 35.7
click at [249, 230] on span at bounding box center [248, 229] width 22 height 9
click at [243, 233] on input "checkbox" at bounding box center [242, 233] width 1 height 1
checkbox input "true"
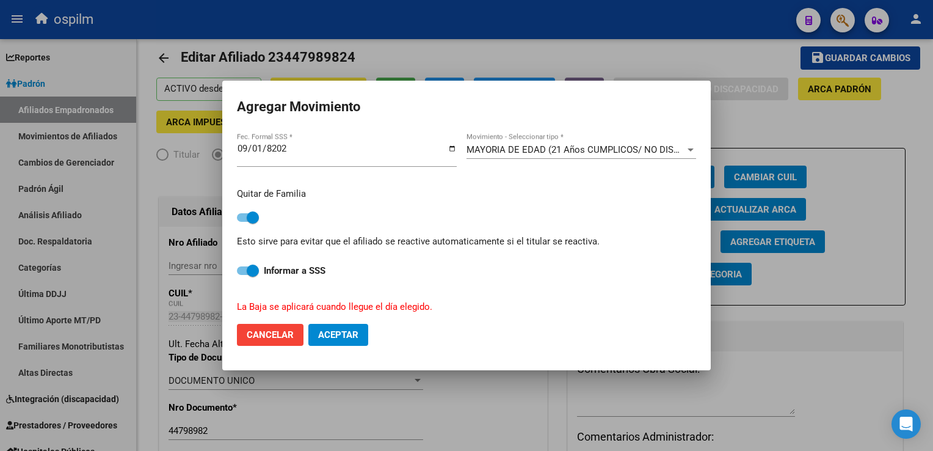
click at [340, 338] on span "Aceptar" at bounding box center [338, 334] width 40 height 11
checkbox input "false"
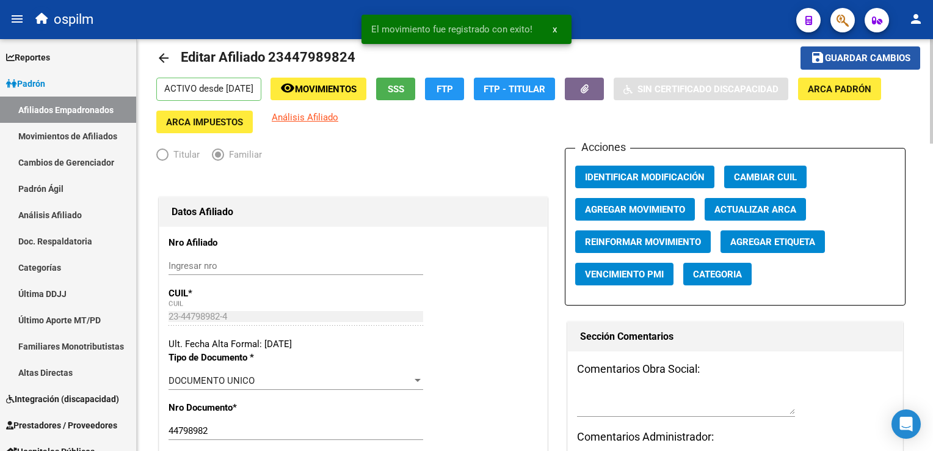
click at [860, 60] on span "Guardar cambios" at bounding box center [867, 58] width 85 height 11
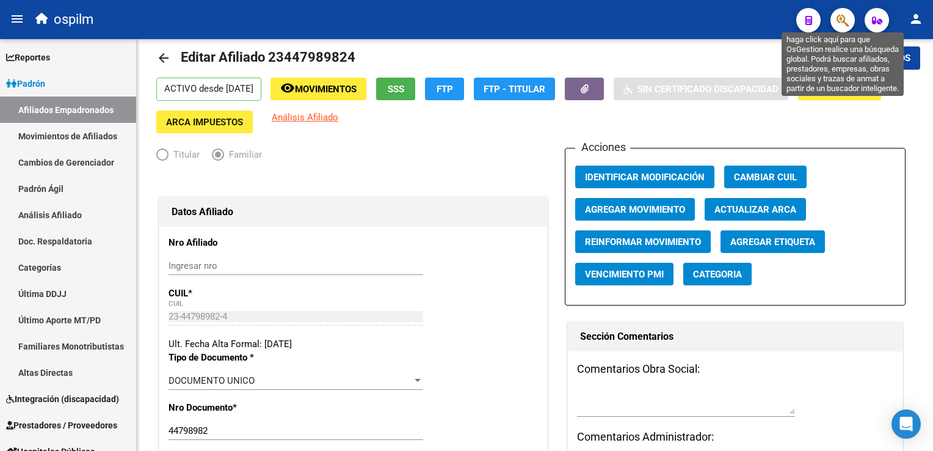
click at [841, 23] on icon "button" at bounding box center [842, 20] width 12 height 14
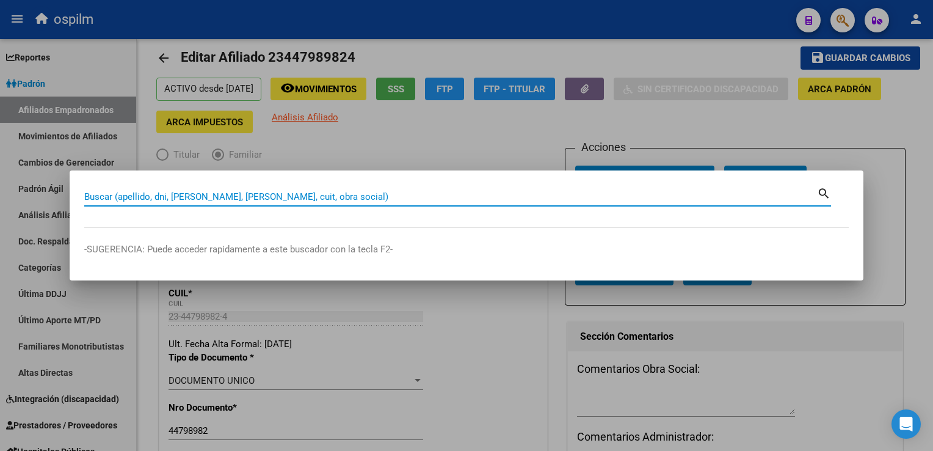
paste input "27279777749"
type input "27279777749"
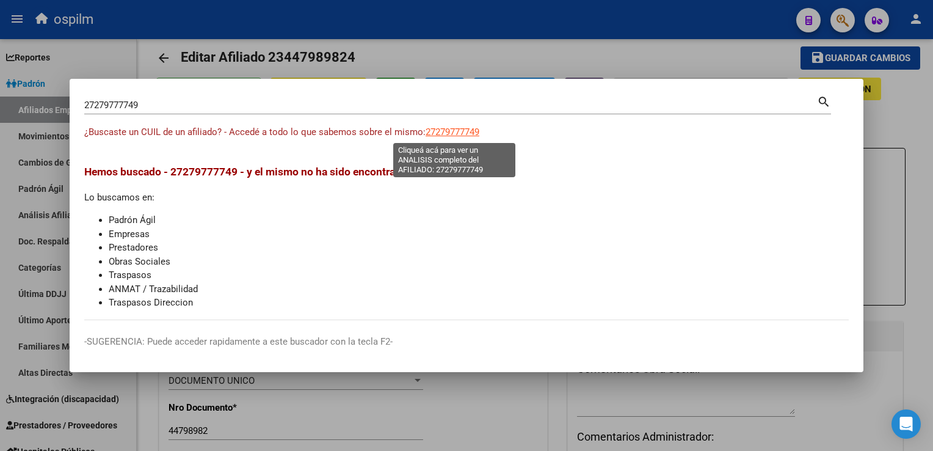
click at [458, 135] on span "27279777749" at bounding box center [453, 131] width 54 height 11
type textarea "27279777749"
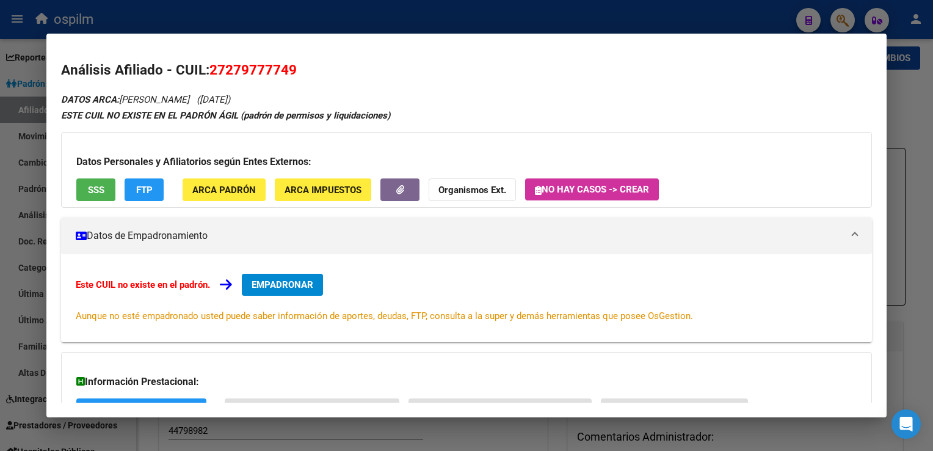
click at [75, 193] on div "Datos Personales y Afiliatorios según Entes Externos: SSS FTP ARCA Padrón ARCA …" at bounding box center [466, 170] width 810 height 76
click at [96, 187] on span "SSS" at bounding box center [96, 189] width 16 height 11
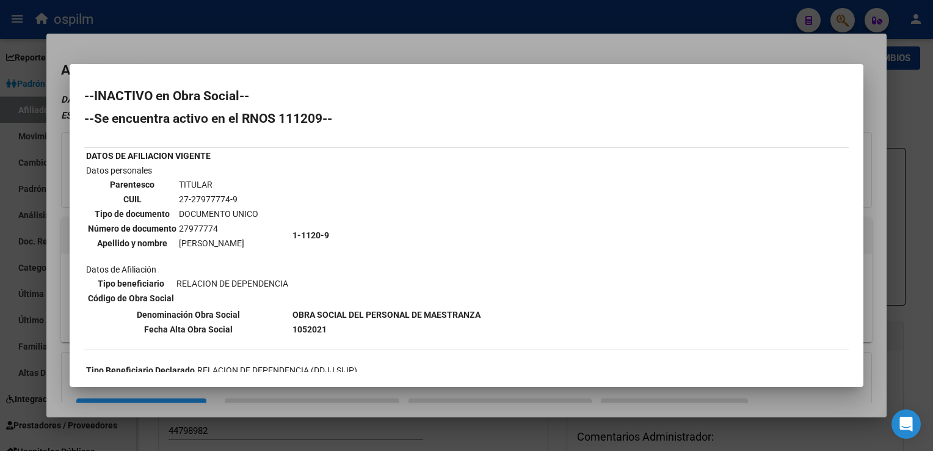
scroll to position [298, 0]
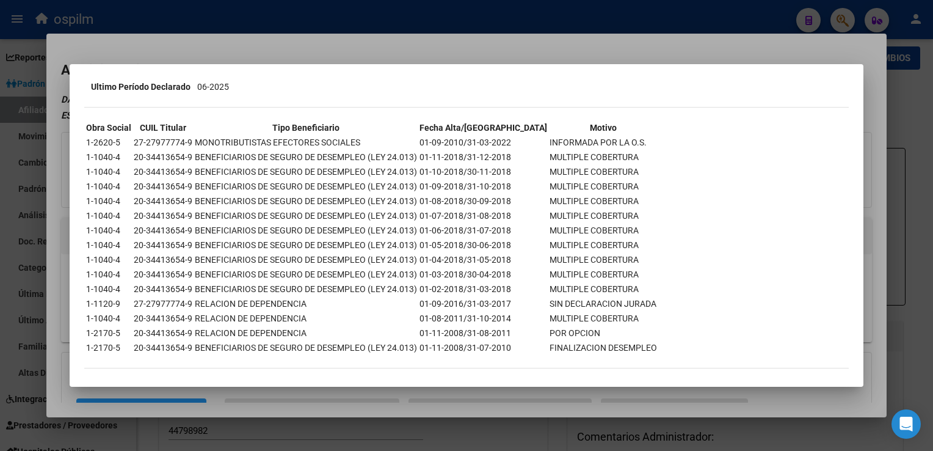
click at [374, 44] on div at bounding box center [466, 225] width 933 height 451
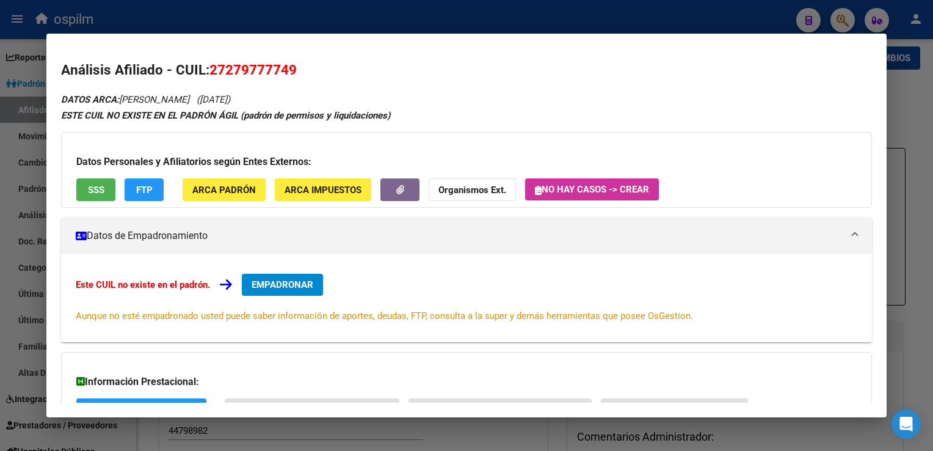
click at [303, 22] on div at bounding box center [466, 225] width 933 height 451
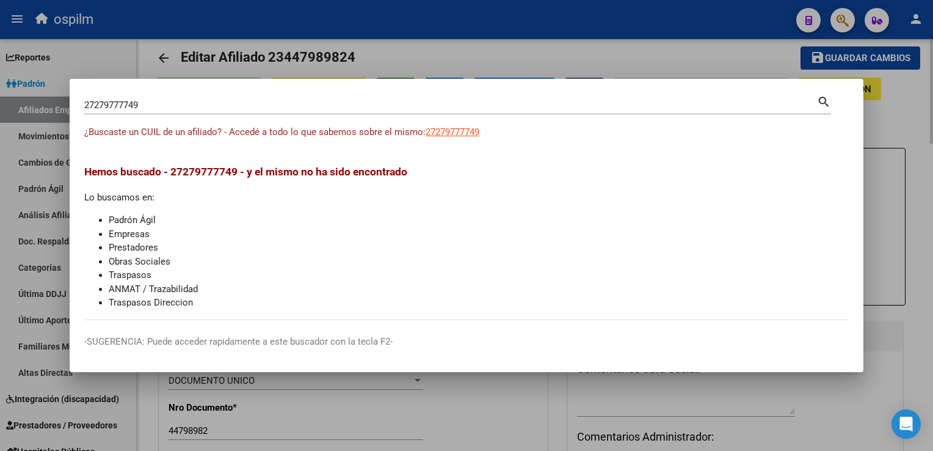
drag, startPoint x: 436, startPoint y: 58, endPoint x: 352, endPoint y: 70, distance: 85.1
click at [436, 57] on div at bounding box center [466, 225] width 933 height 451
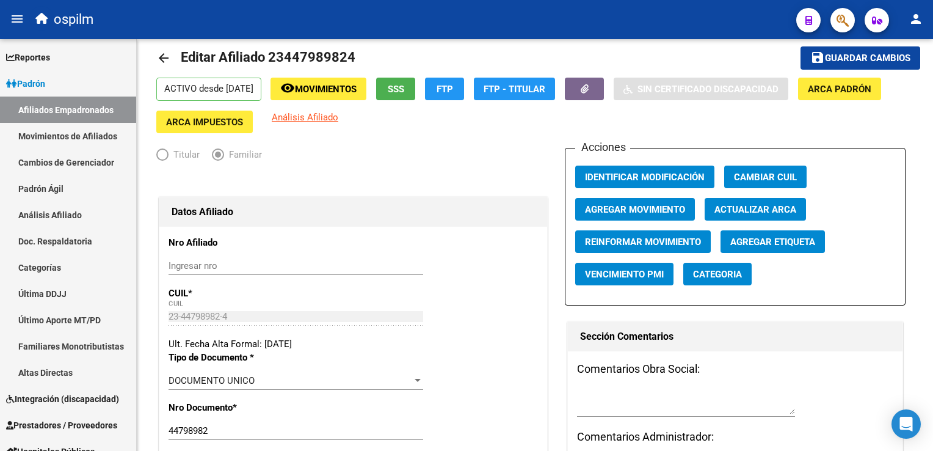
click at [847, 23] on icon "button" at bounding box center [842, 20] width 12 height 14
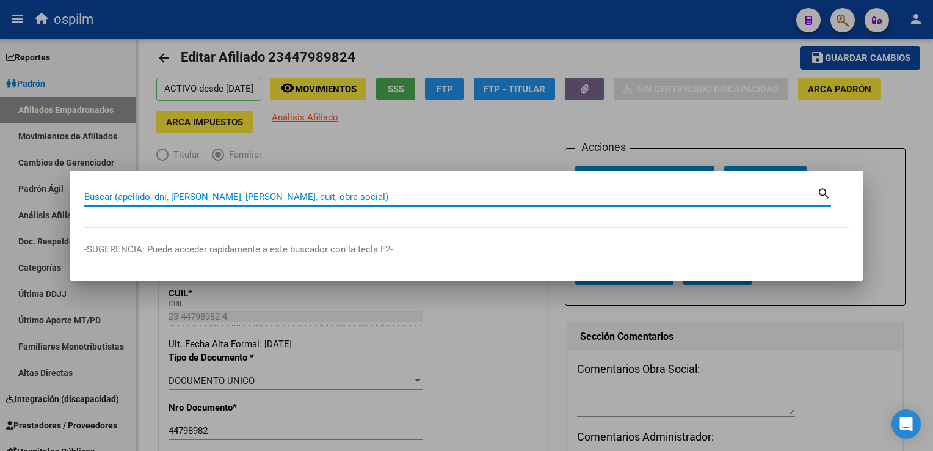
paste input "20467049454"
type input "20467049454"
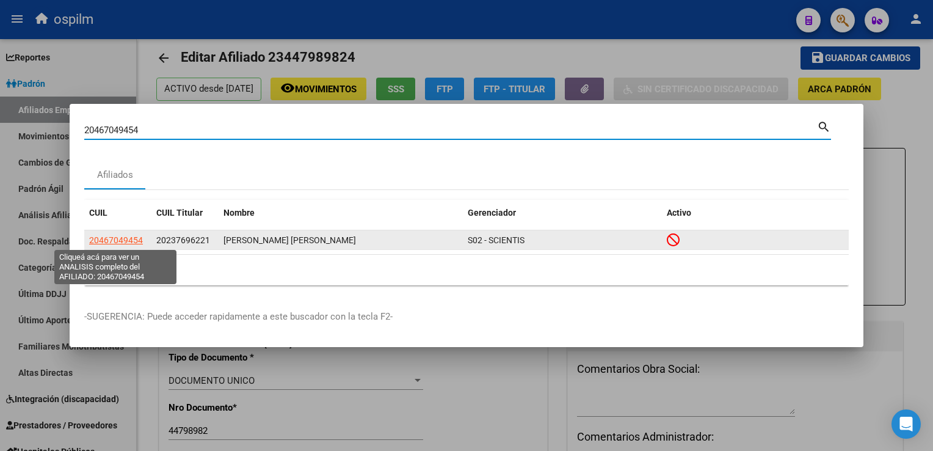
click at [111, 238] on span "20467049454" at bounding box center [116, 240] width 54 height 10
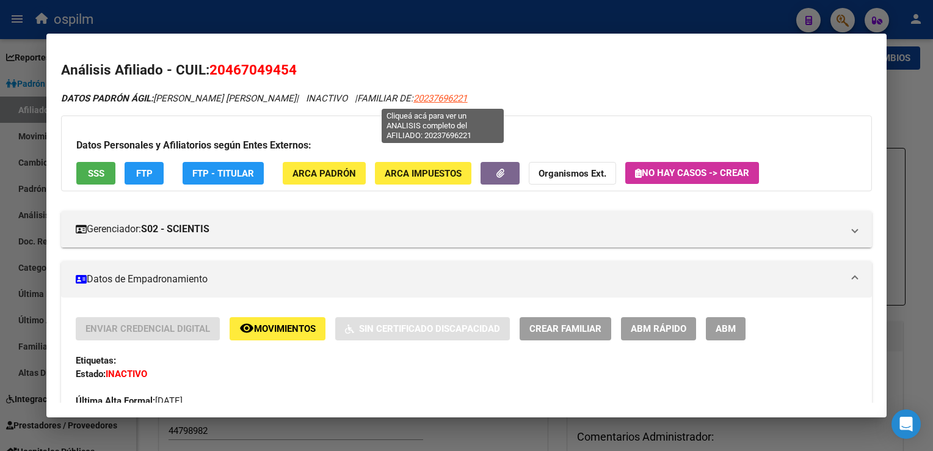
click at [437, 96] on span "20237696221" at bounding box center [440, 98] width 54 height 11
type textarea "20237696221"
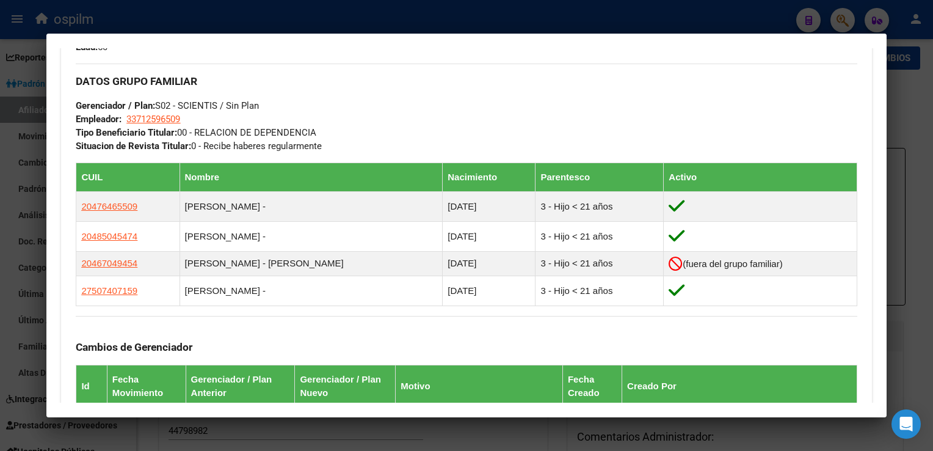
scroll to position [0, 0]
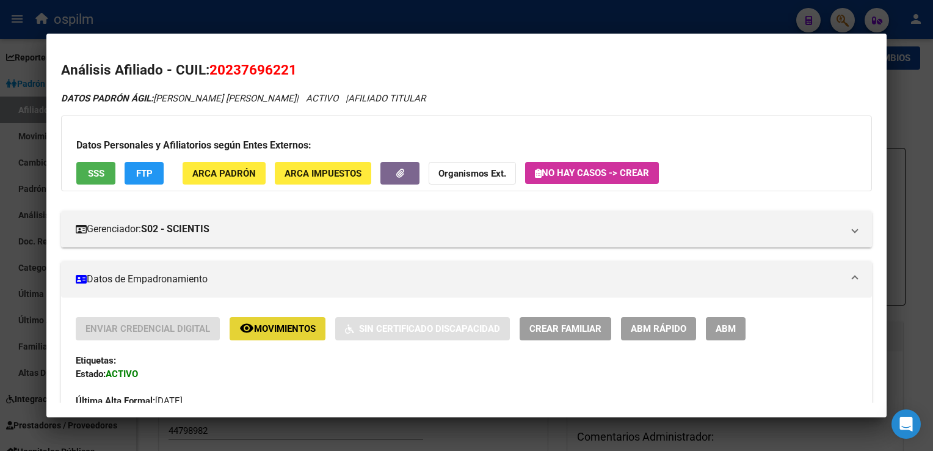
click at [273, 325] on span "Movimientos" at bounding box center [285, 329] width 62 height 11
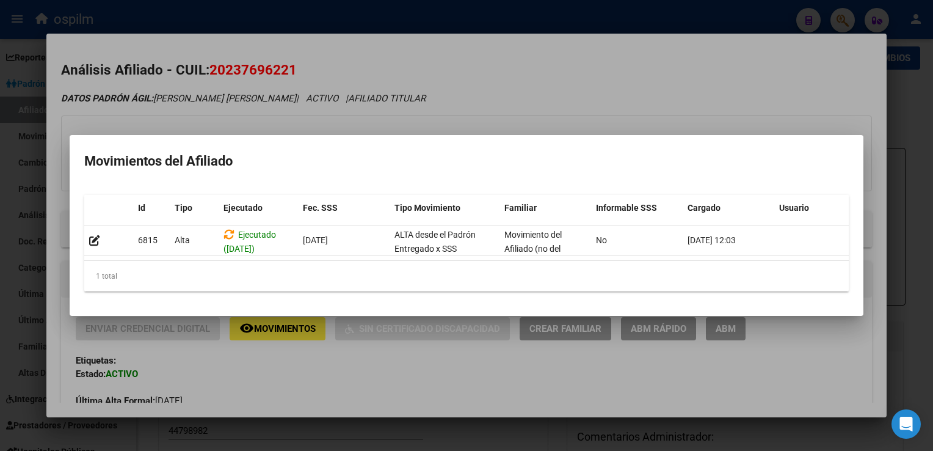
click at [513, 89] on div at bounding box center [466, 225] width 933 height 451
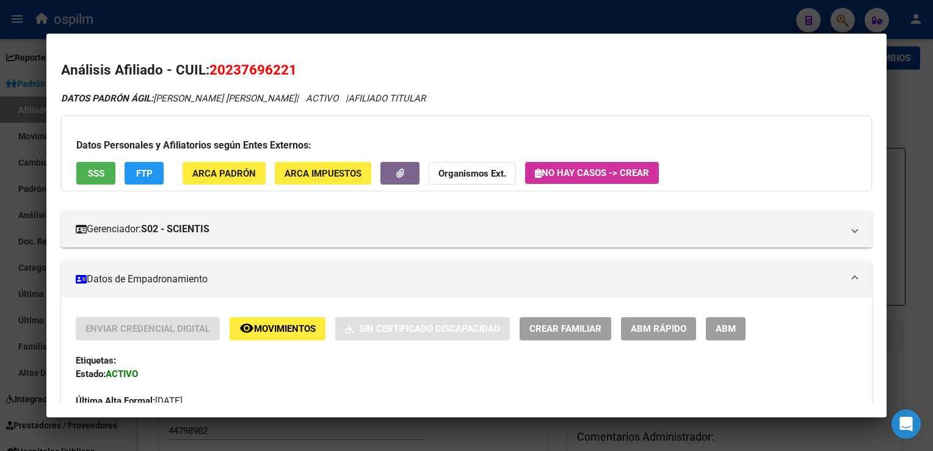
click at [87, 165] on button "SSS" at bounding box center [95, 173] width 39 height 23
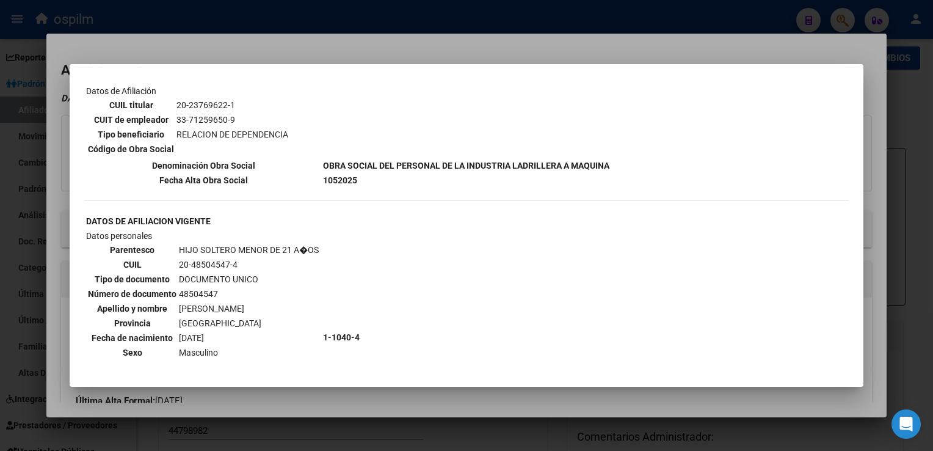
scroll to position [674, 0]
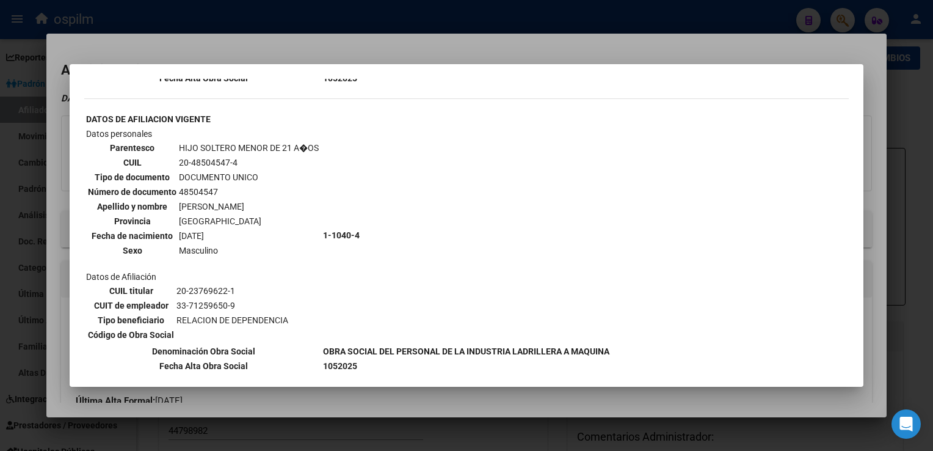
click at [869, 231] on div at bounding box center [466, 225] width 933 height 451
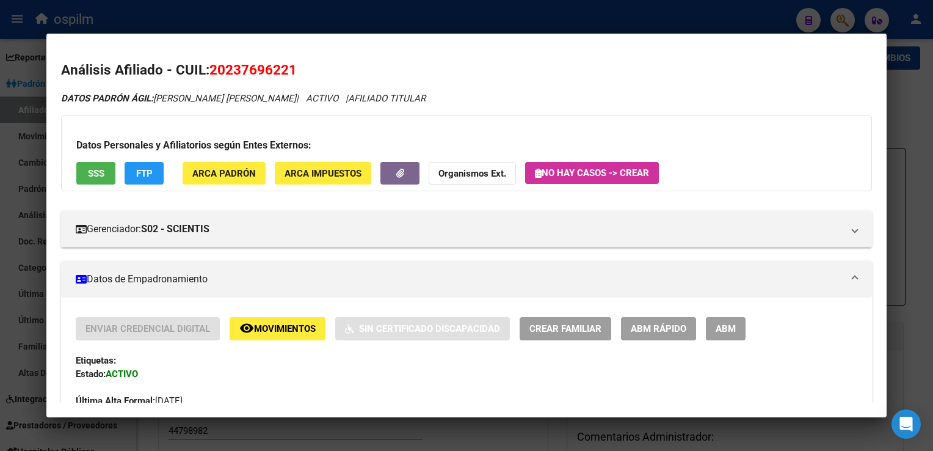
click at [869, 231] on mat-dialog-content "Análisis Afiliado - CUIL: 20237696221 DATOS PADRÓN ÁGIL: [PERSON_NAME] [PERSON_…" at bounding box center [465, 224] width 839 height 353
click at [93, 175] on span "SSS" at bounding box center [96, 173] width 16 height 11
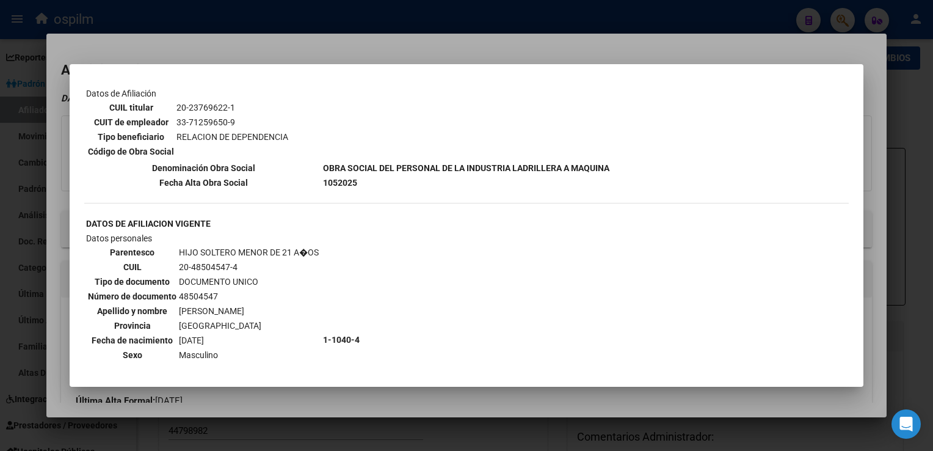
scroll to position [1139, 0]
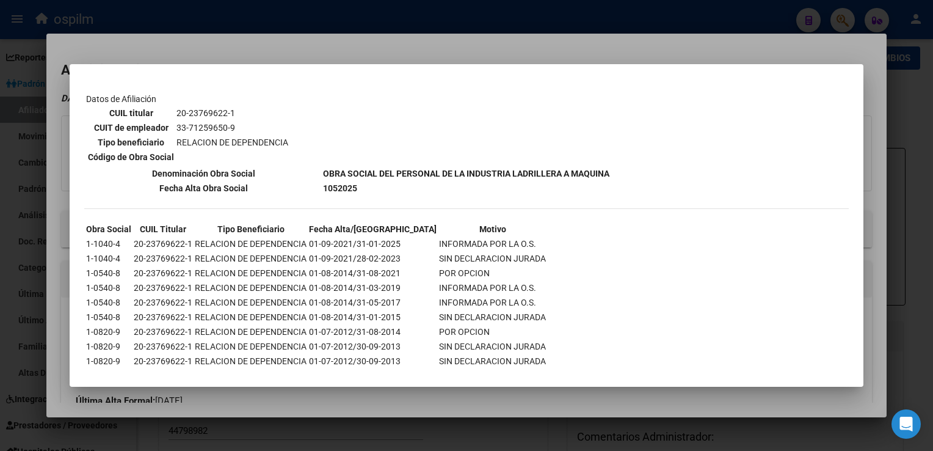
click at [600, 53] on div at bounding box center [466, 225] width 933 height 451
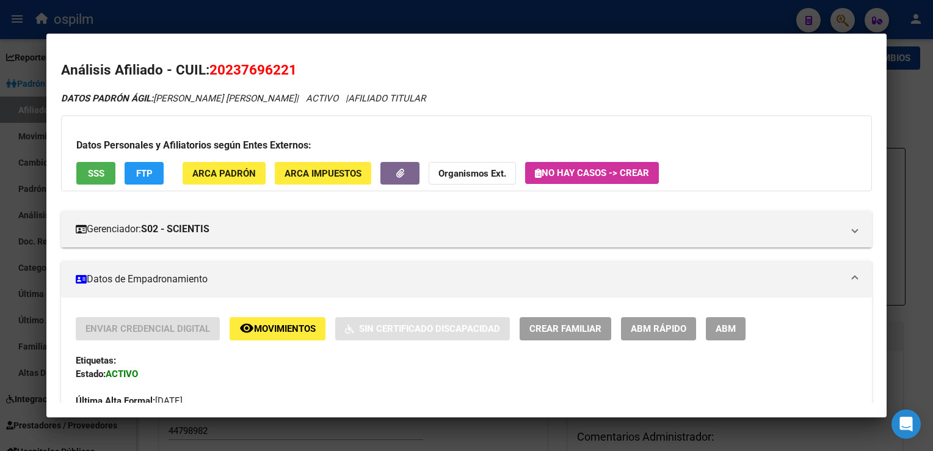
click at [455, 14] on div at bounding box center [466, 225] width 933 height 451
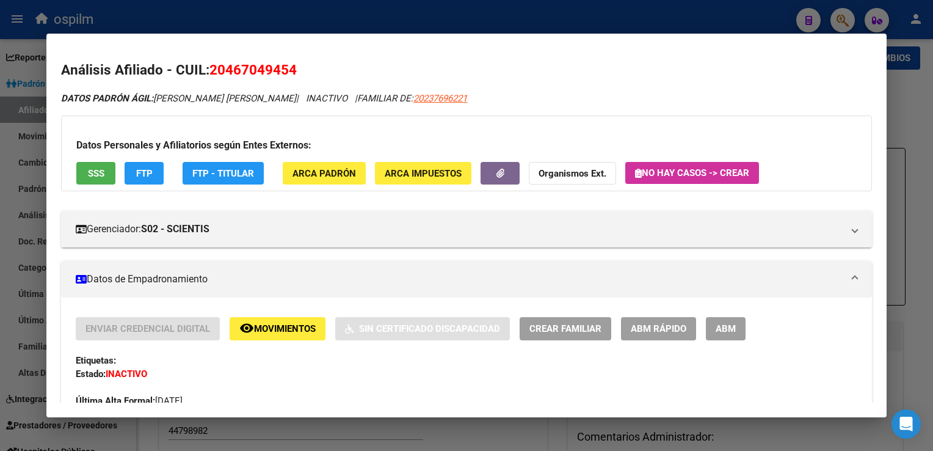
click at [100, 181] on button "SSS" at bounding box center [95, 173] width 39 height 23
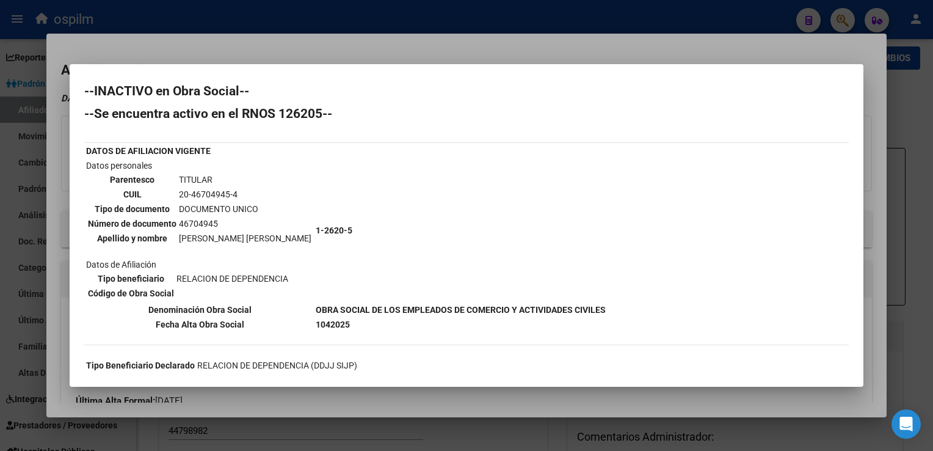
scroll to position [0, 0]
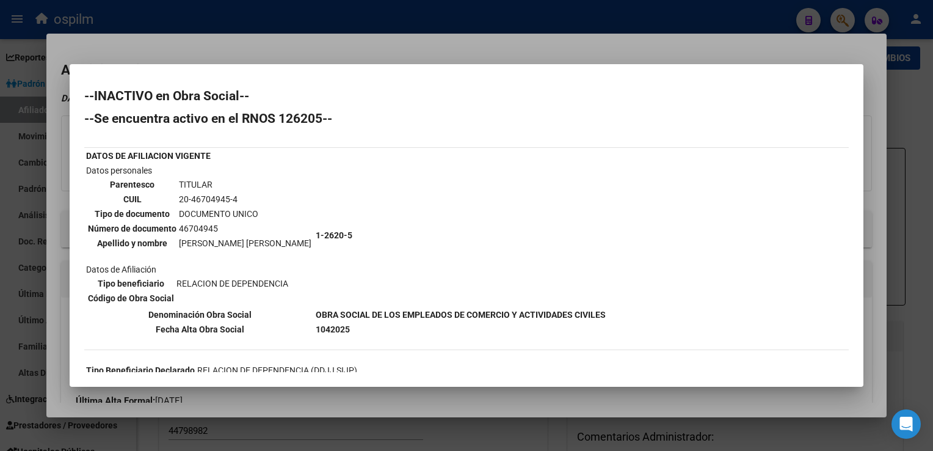
click at [440, 42] on div at bounding box center [466, 225] width 933 height 451
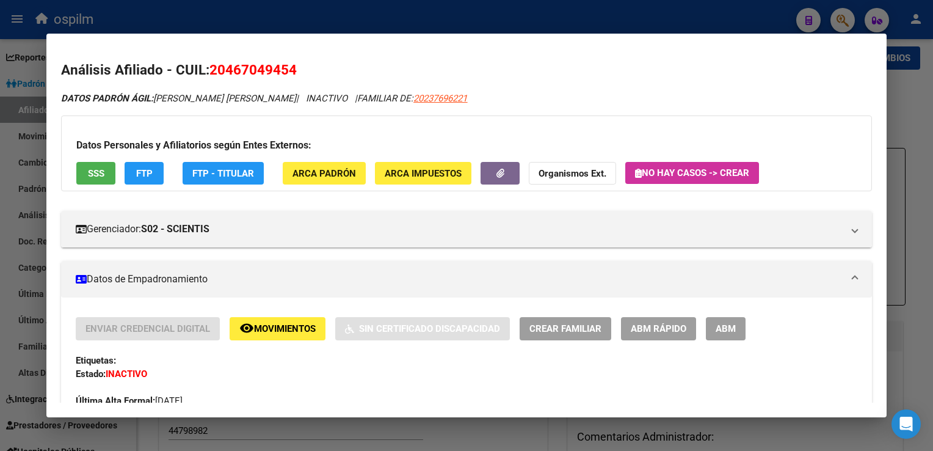
click at [495, 13] on div at bounding box center [466, 225] width 933 height 451
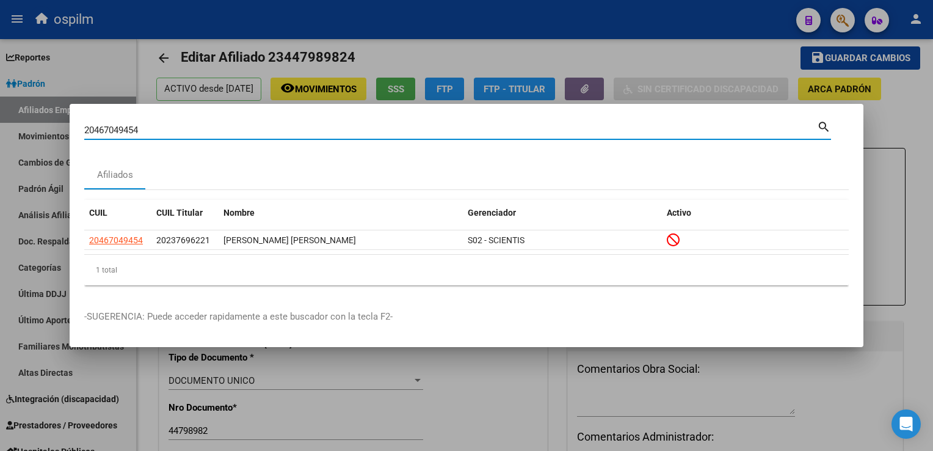
drag, startPoint x: 148, startPoint y: 134, endPoint x: 60, endPoint y: 146, distance: 88.2
click at [60, 146] on div "20467049454 Buscar (apellido, dni, cuil, nro traspaso, cuit, obra social) searc…" at bounding box center [466, 225] width 933 height 451
paste input "7322773396"
type input "27322773396"
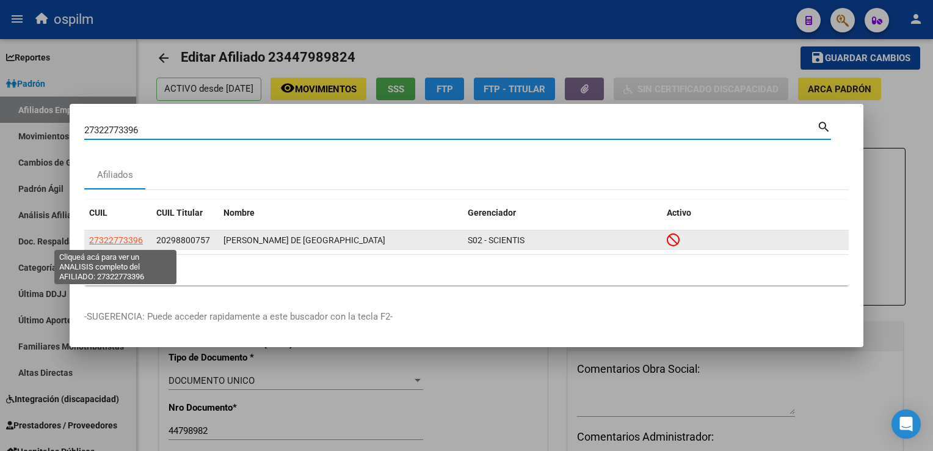
click at [134, 239] on span "27322773396" at bounding box center [116, 240] width 54 height 10
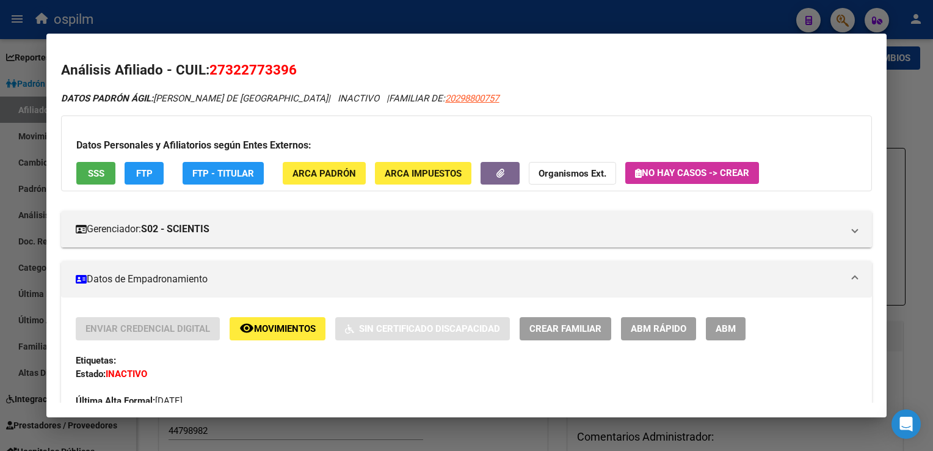
click at [95, 170] on span "SSS" at bounding box center [96, 173] width 16 height 11
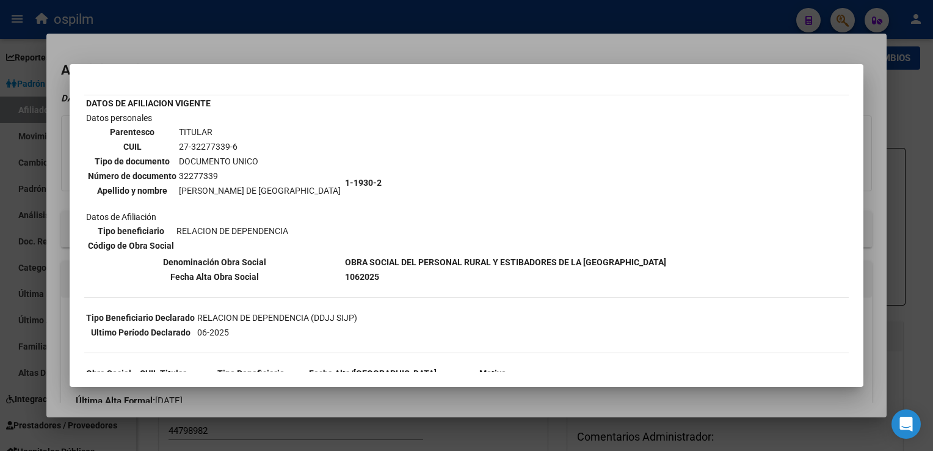
scroll to position [125, 0]
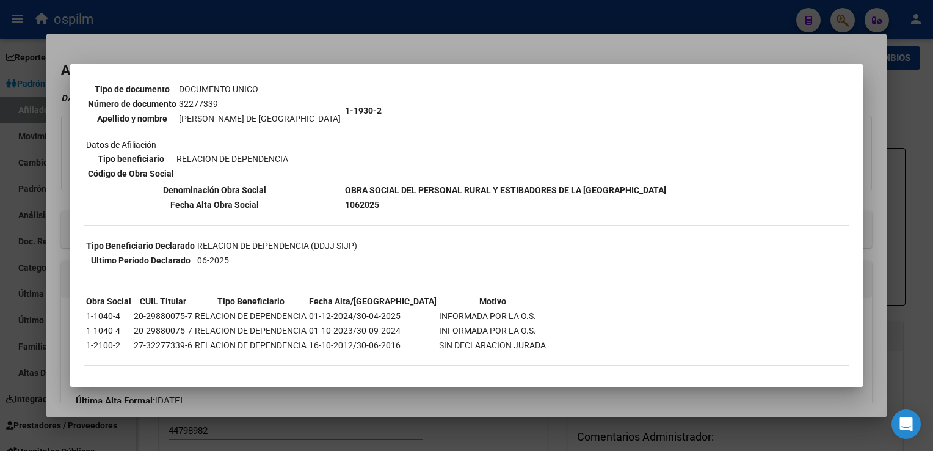
click at [385, 48] on div at bounding box center [466, 225] width 933 height 451
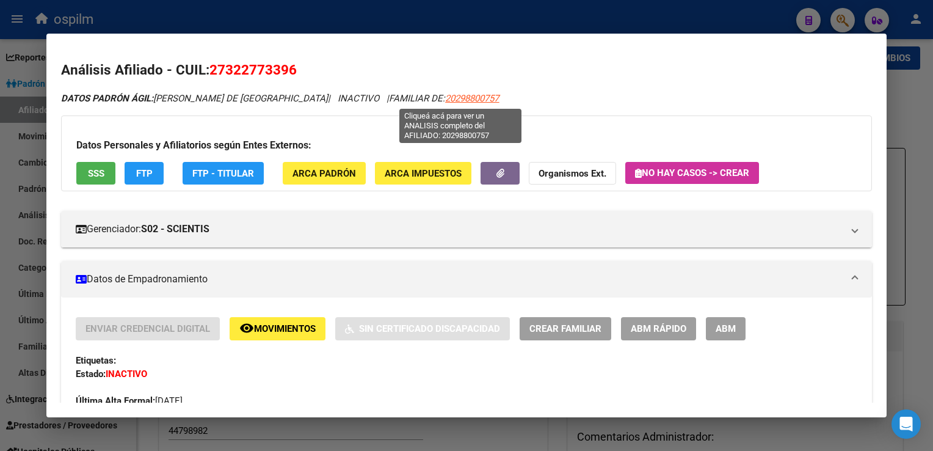
click at [455, 101] on span "20298800757" at bounding box center [472, 98] width 54 height 11
type textarea "20298800757"
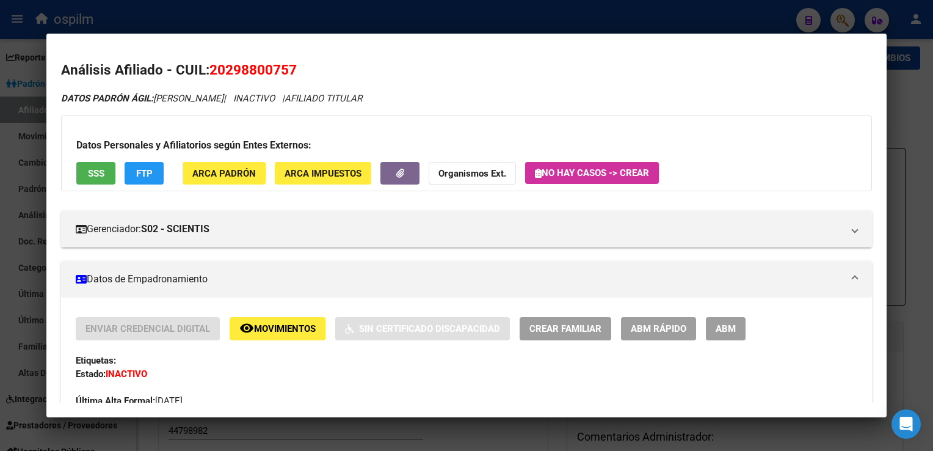
click at [459, 15] on div at bounding box center [466, 225] width 933 height 451
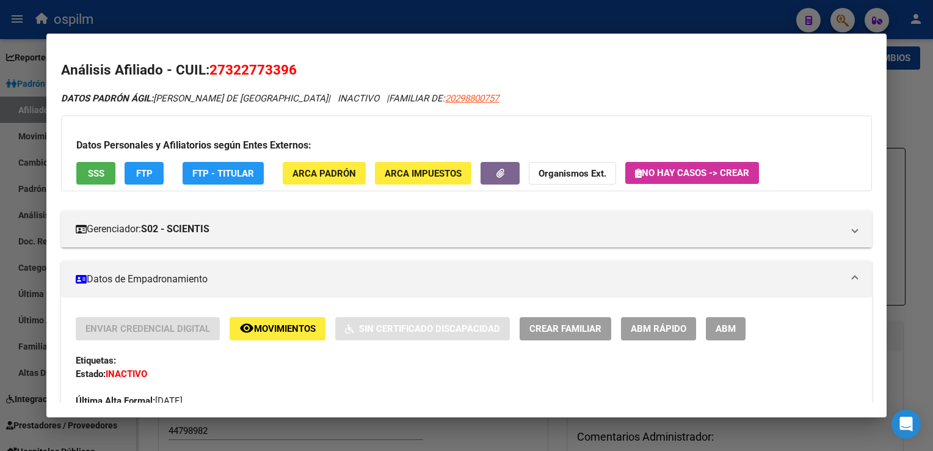
click at [310, 10] on div at bounding box center [466, 225] width 933 height 451
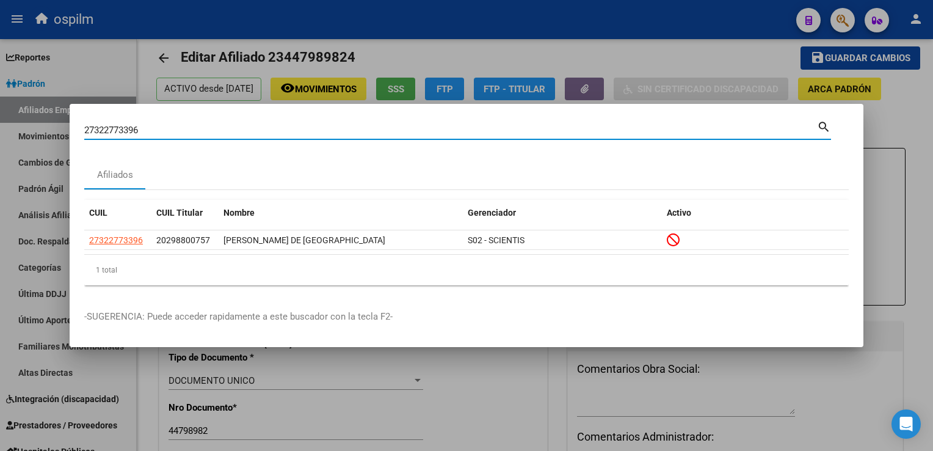
drag, startPoint x: 142, startPoint y: 131, endPoint x: 20, endPoint y: 134, distance: 122.2
click at [16, 133] on div "27322773396 Buscar (apellido, dni, cuil, nro traspaso, cuit, obra social) searc…" at bounding box center [466, 225] width 933 height 451
paste input "299936673"
type input "27299936673"
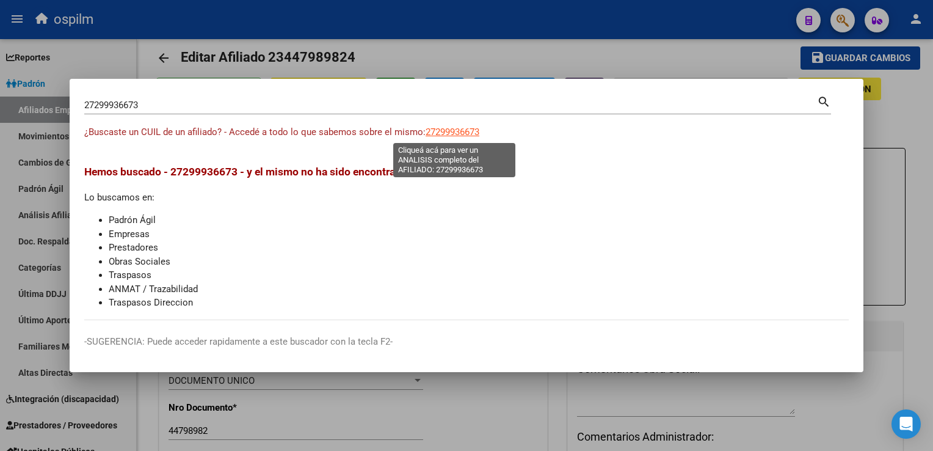
click at [453, 133] on span "27299936673" at bounding box center [453, 131] width 54 height 11
type textarea "27299936673"
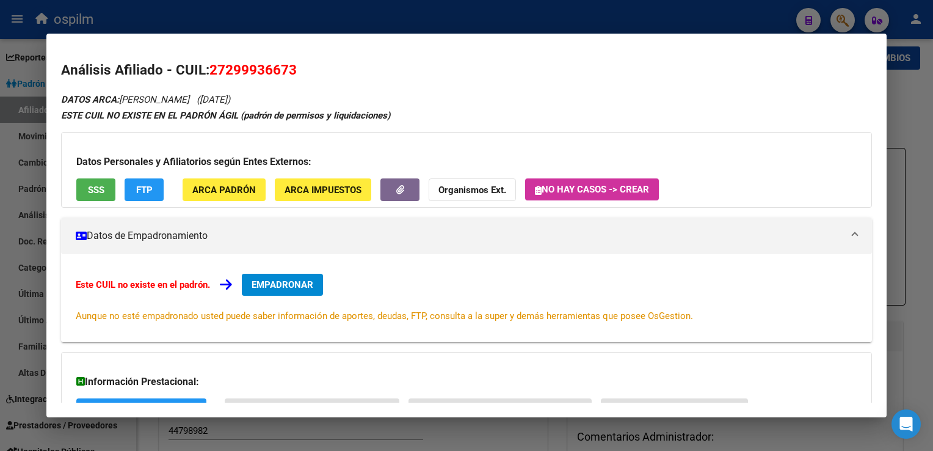
click at [104, 189] on button "SSS" at bounding box center [95, 189] width 39 height 23
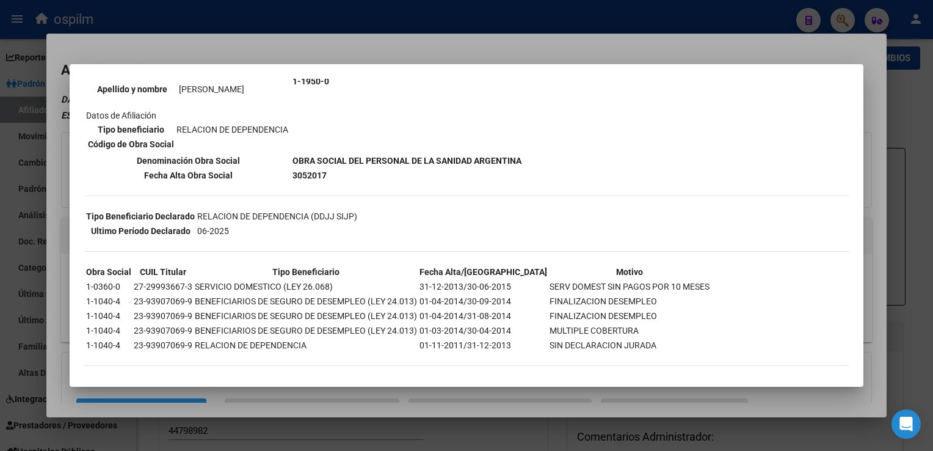
scroll to position [0, 0]
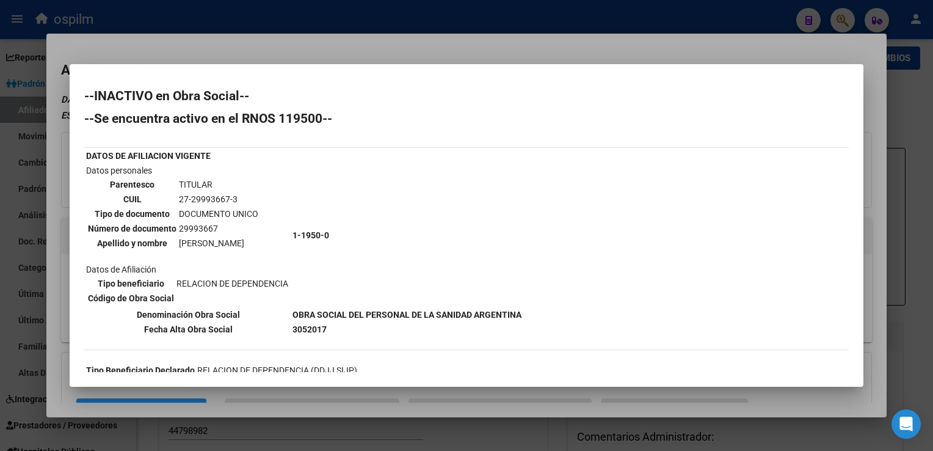
click at [382, 45] on div at bounding box center [466, 225] width 933 height 451
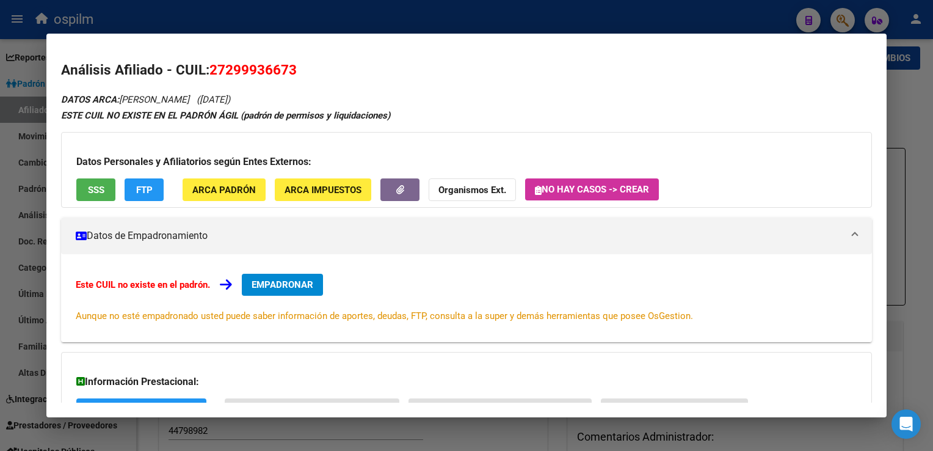
click at [139, 188] on span "FTP" at bounding box center [144, 189] width 16 height 11
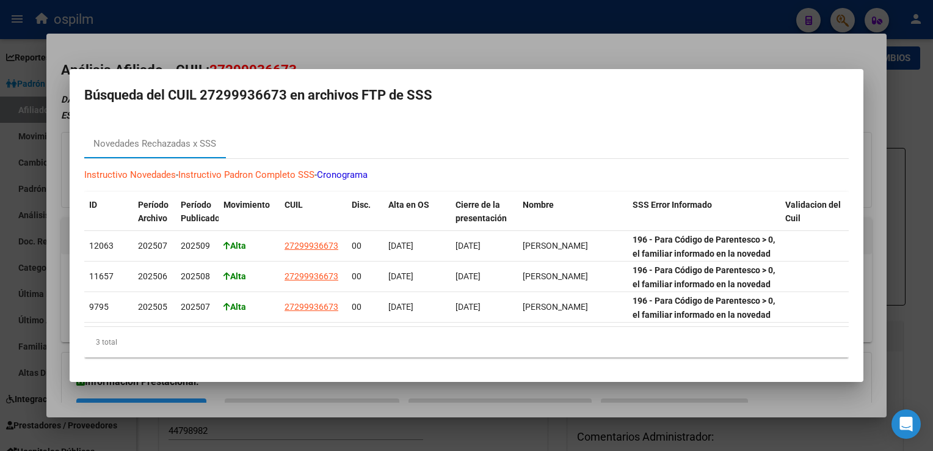
click at [344, 48] on div at bounding box center [466, 225] width 933 height 451
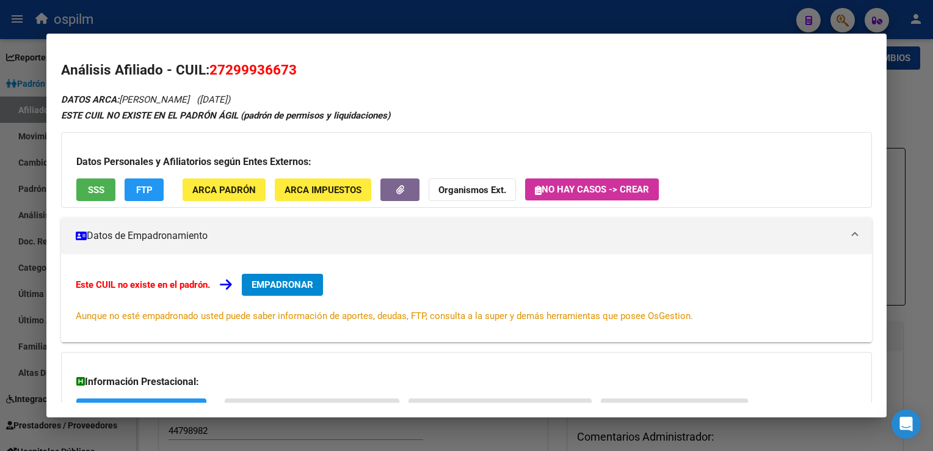
click at [919, 117] on div at bounding box center [466, 225] width 933 height 451
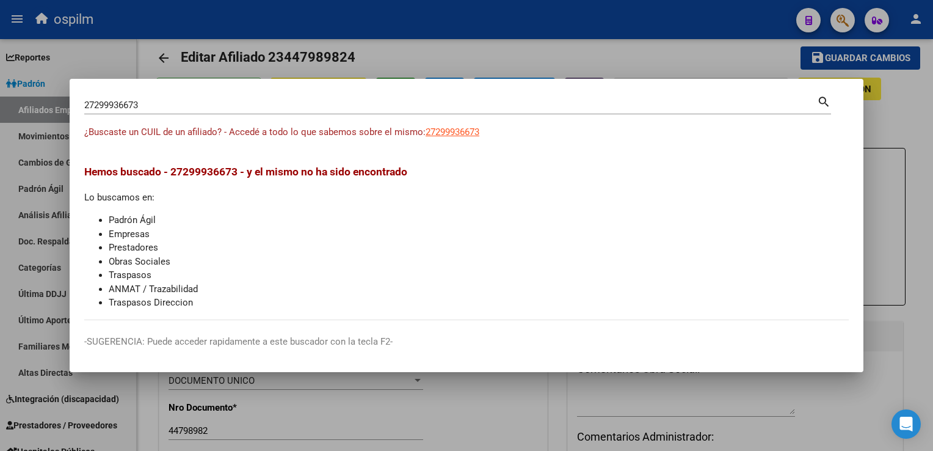
click at [919, 117] on div at bounding box center [466, 225] width 933 height 451
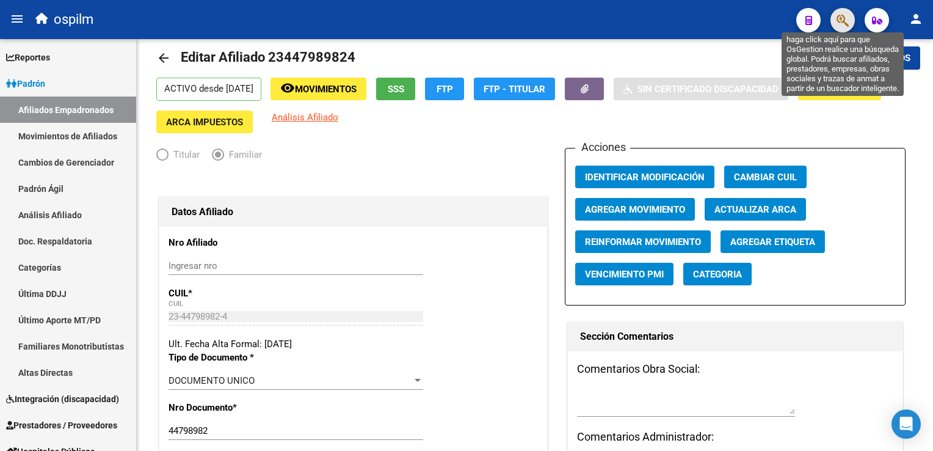
click at [846, 16] on icon "button" at bounding box center [842, 20] width 12 height 14
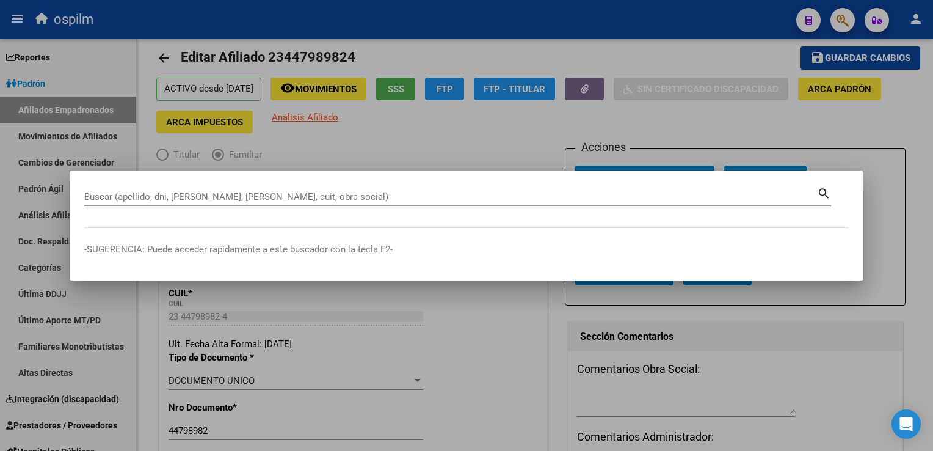
drag, startPoint x: 239, startPoint y: 190, endPoint x: 169, endPoint y: 197, distance: 70.6
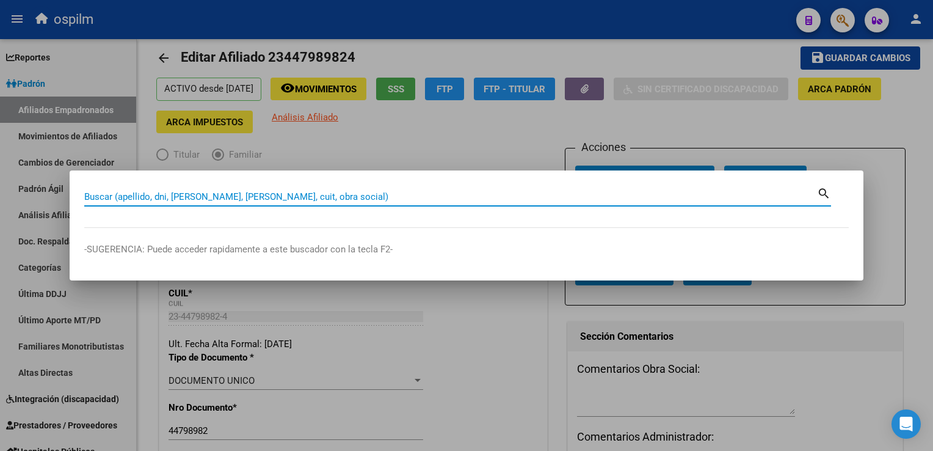
paste input "23939070699"
type input "23939070699"
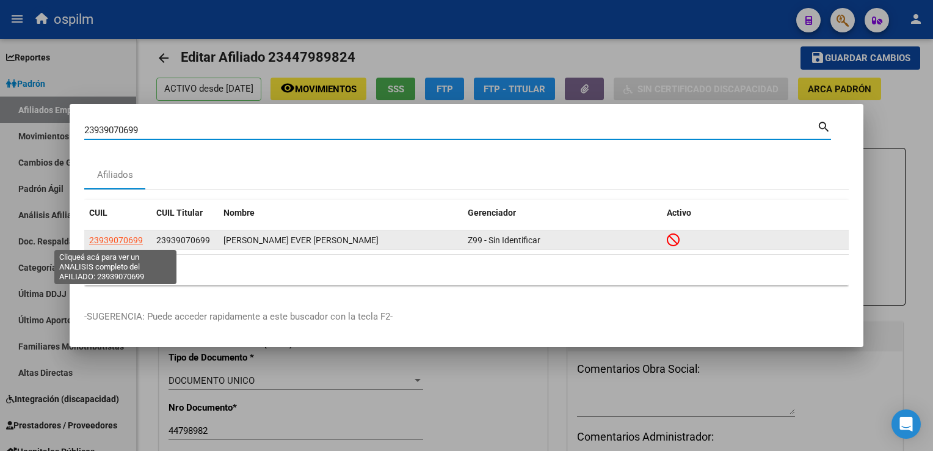
click at [123, 244] on span "23939070699" at bounding box center [116, 240] width 54 height 10
type textarea "23939070699"
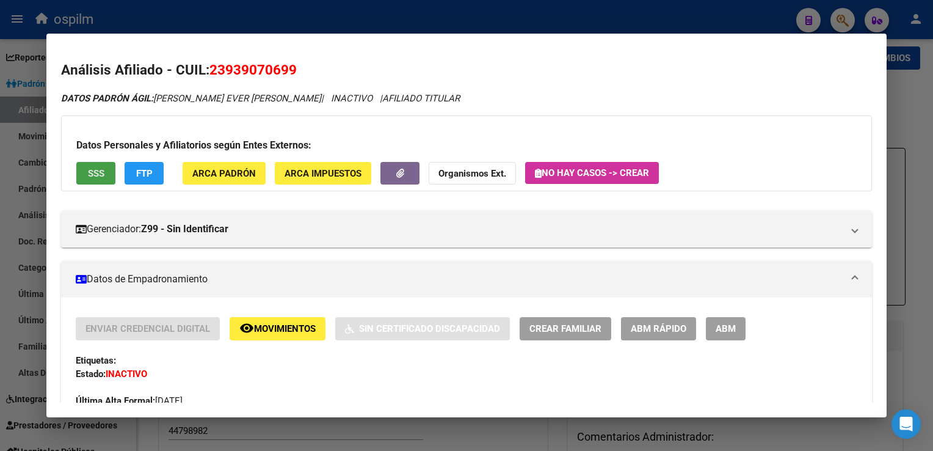
click at [85, 168] on button "SSS" at bounding box center [95, 173] width 39 height 23
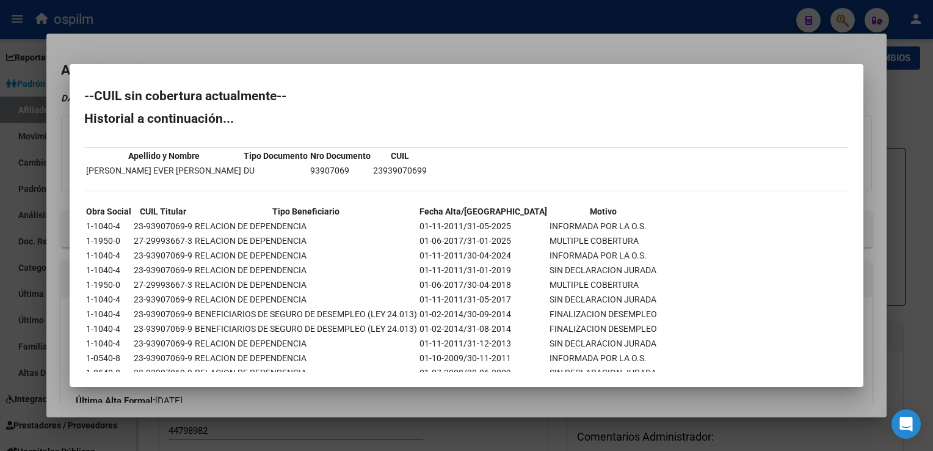
drag, startPoint x: 383, startPoint y: 38, endPoint x: 310, endPoint y: 146, distance: 129.7
click at [382, 40] on div at bounding box center [466, 225] width 933 height 451
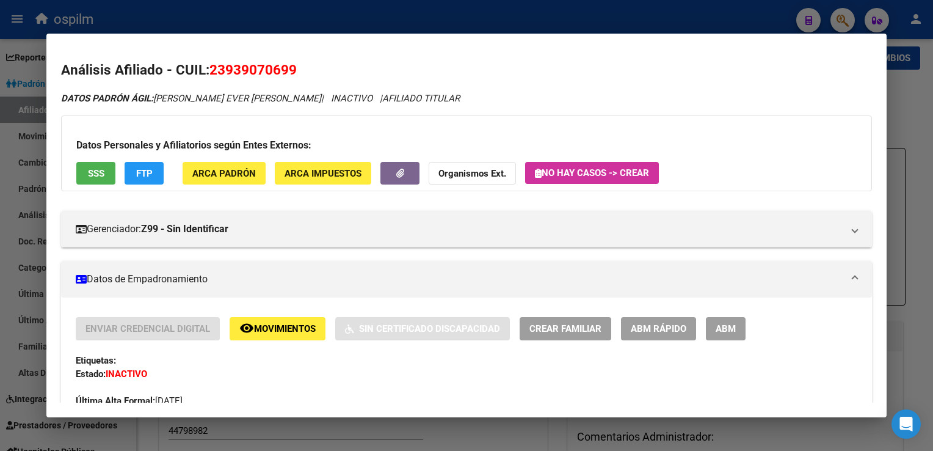
click at [270, 333] on span "Movimientos" at bounding box center [285, 329] width 62 height 11
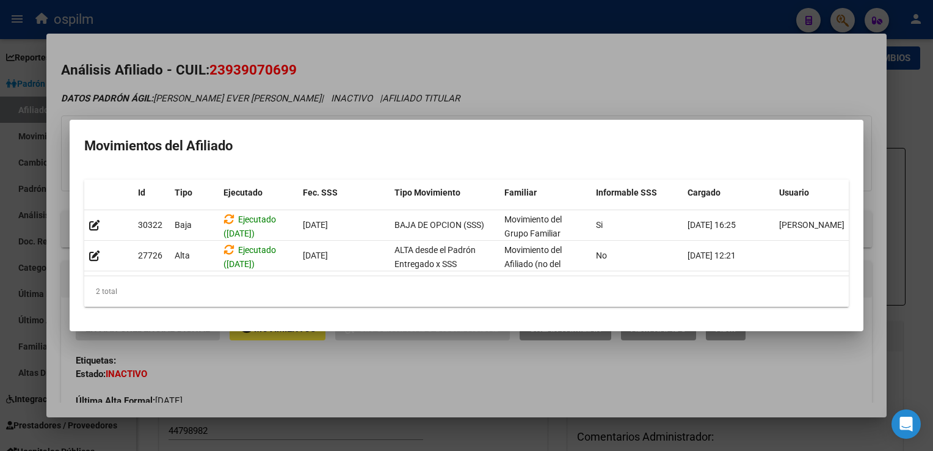
click at [426, 71] on div at bounding box center [466, 225] width 933 height 451
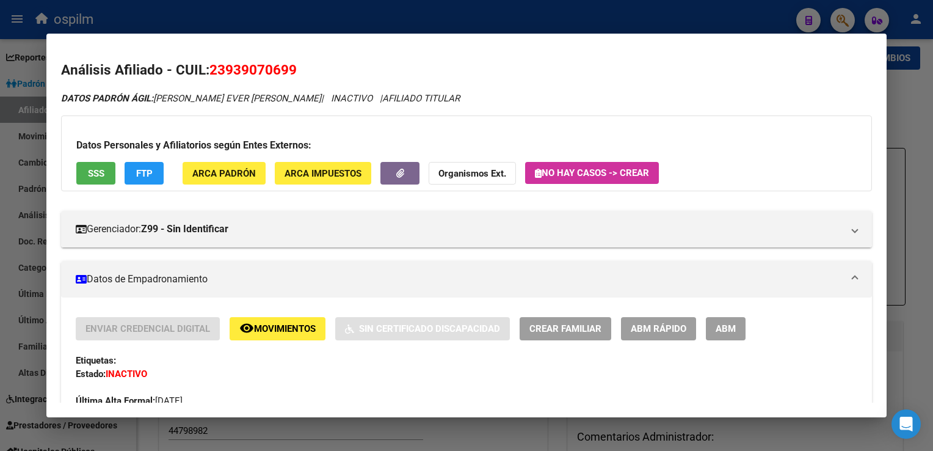
click at [147, 164] on button "FTP" at bounding box center [144, 173] width 39 height 23
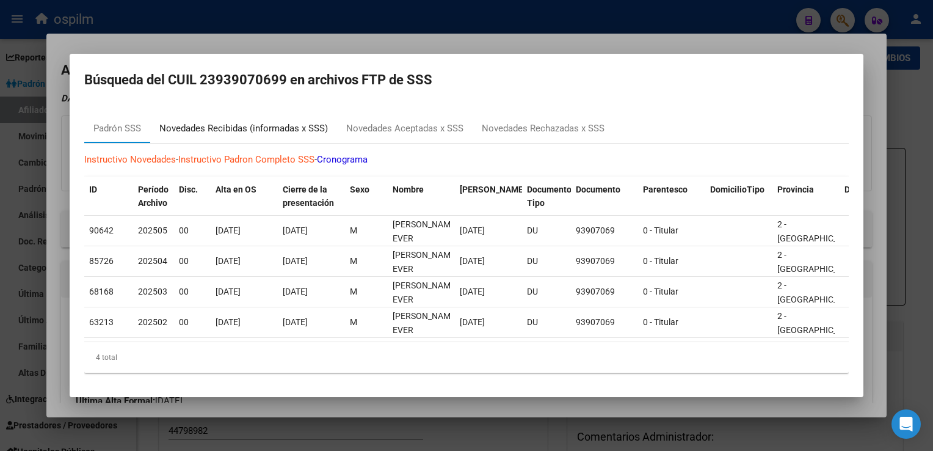
click at [209, 123] on div "Novedades Recibidas (informadas x SSS)" at bounding box center [243, 128] width 168 height 14
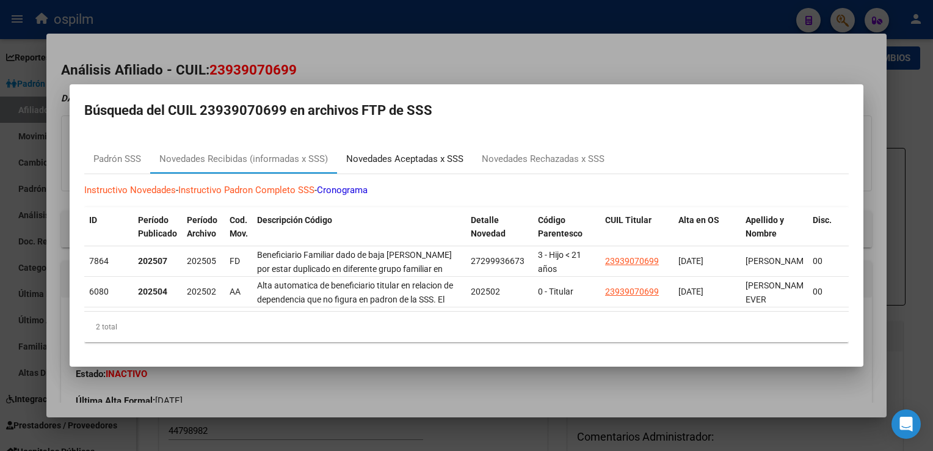
click at [403, 152] on div "Novedades Aceptadas x SSS" at bounding box center [404, 159] width 117 height 14
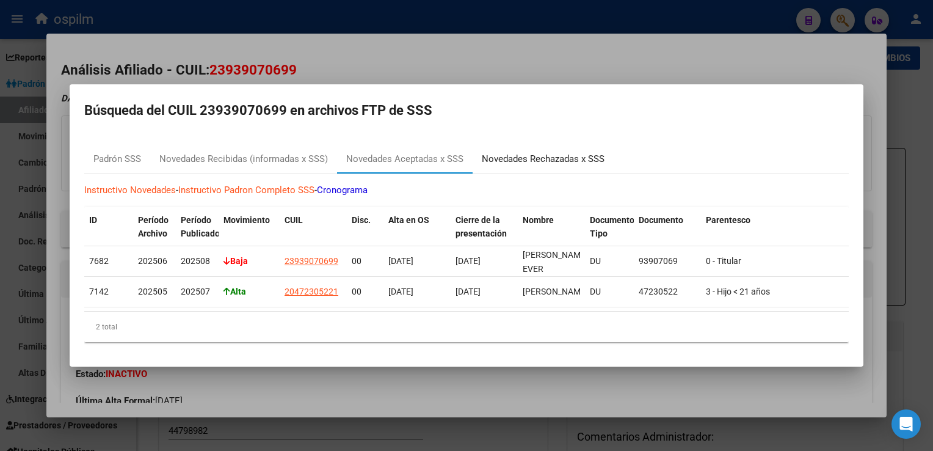
click at [508, 159] on div "Novedades Rechazadas x SSS" at bounding box center [543, 159] width 123 height 14
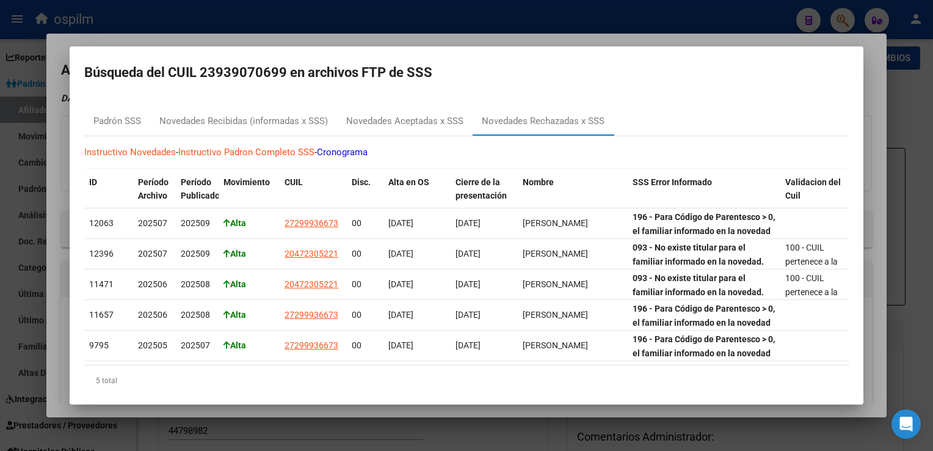
click at [442, 38] on div at bounding box center [466, 225] width 933 height 451
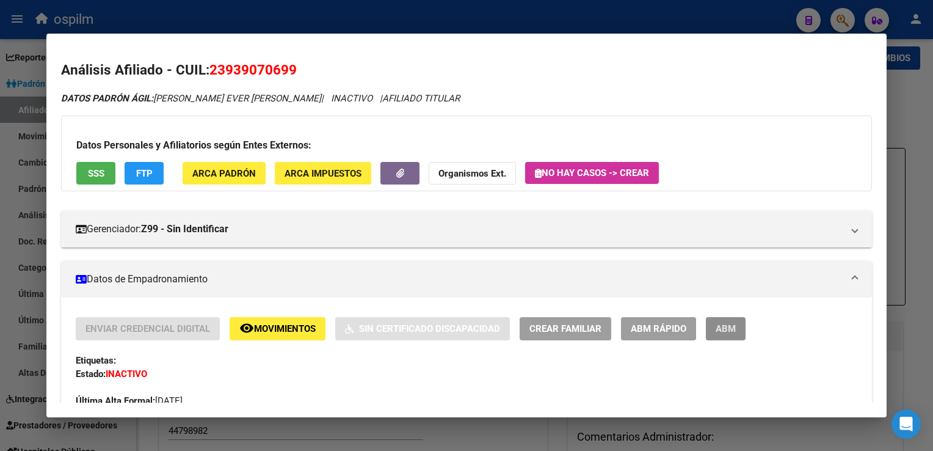
click at [717, 331] on span "ABM" at bounding box center [726, 329] width 20 height 11
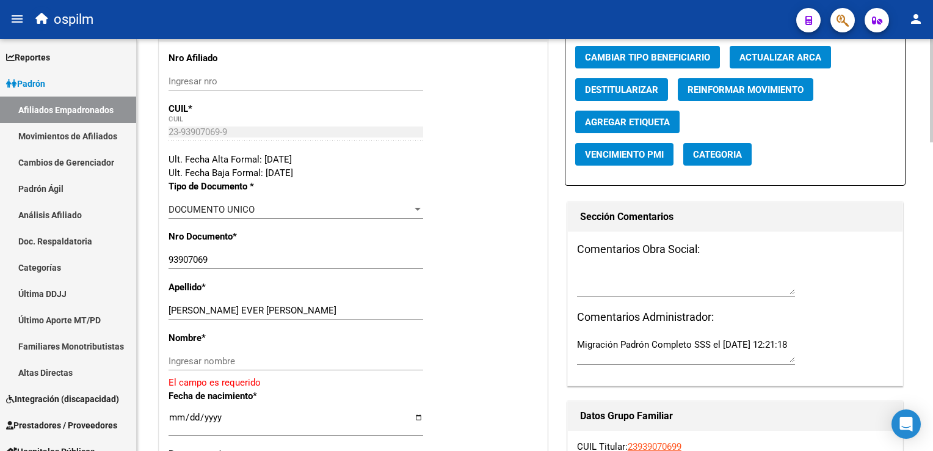
scroll to position [208, 0]
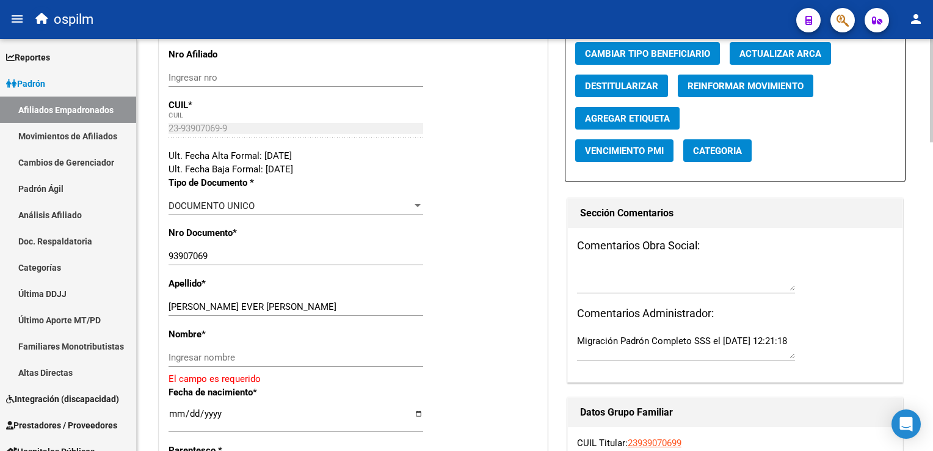
drag, startPoint x: 211, startPoint y: 307, endPoint x: 267, endPoint y: 307, distance: 55.6
click at [267, 307] on input "[PERSON_NAME] EVER [PERSON_NAME]" at bounding box center [295, 306] width 255 height 11
type input "[PERSON_NAME]"
click at [187, 349] on div "Ingresar nombre" at bounding box center [295, 357] width 255 height 18
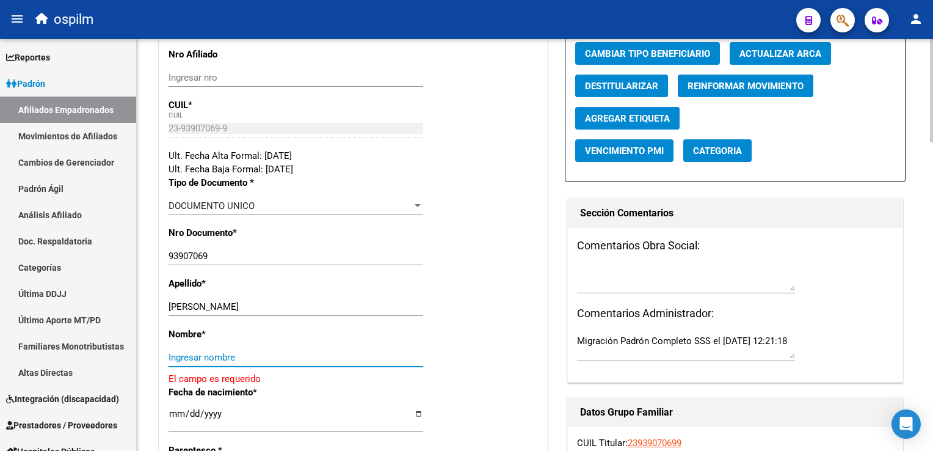
paste input "EVER [PERSON_NAME]"
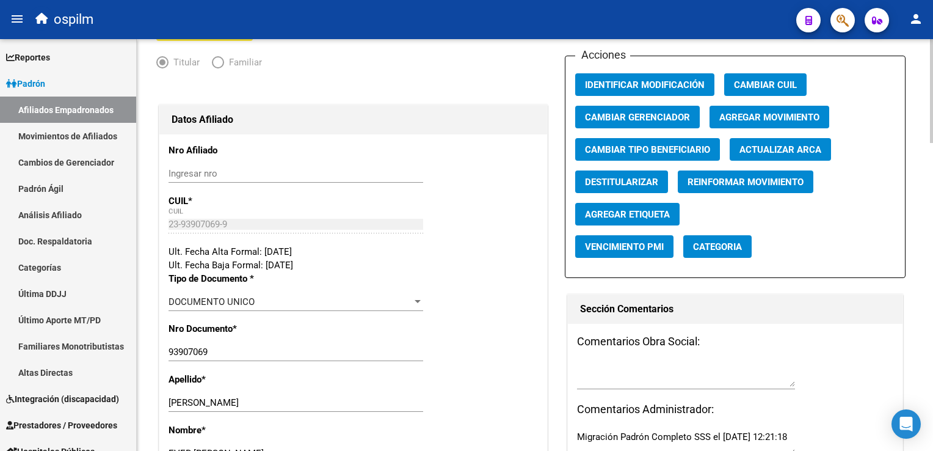
click at [932, 121] on html "menu ospilm person Firma Express Reportes Ingresos Devengados Análisis Históric…" at bounding box center [466, 225] width 933 height 451
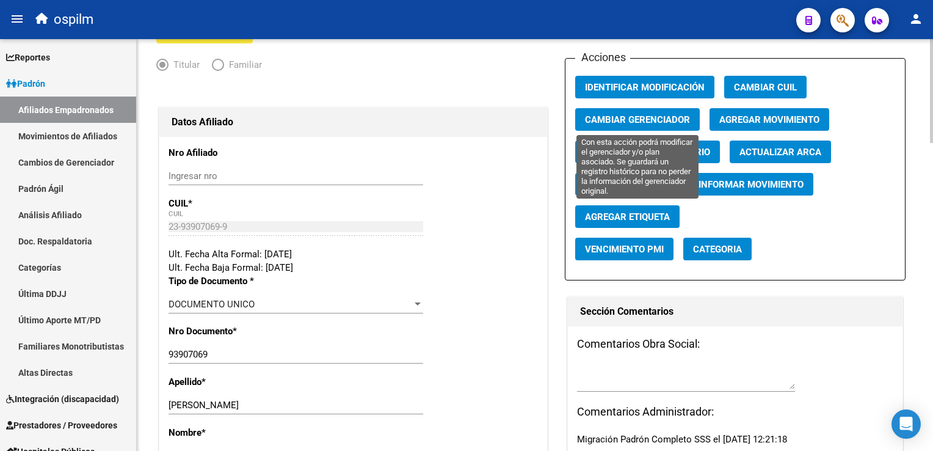
type input "EVER [PERSON_NAME]"
click at [628, 118] on span "Cambiar Gerenciador" at bounding box center [637, 119] width 105 height 11
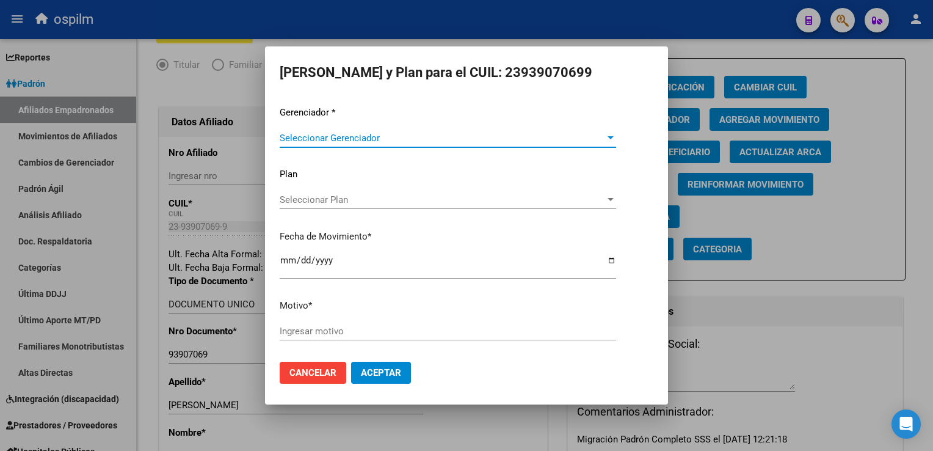
click at [347, 136] on span "Seleccionar Gerenciador" at bounding box center [442, 137] width 325 height 11
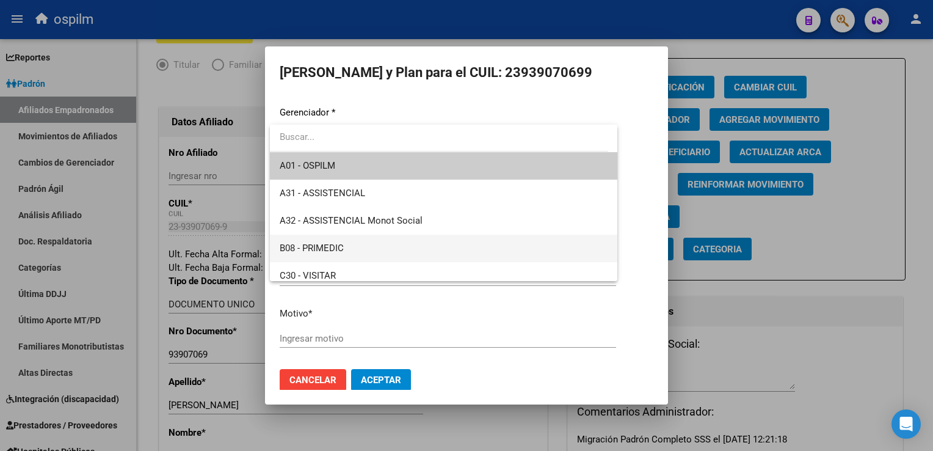
click at [335, 242] on span "B08 - PRIMEDIC" at bounding box center [312, 247] width 64 height 11
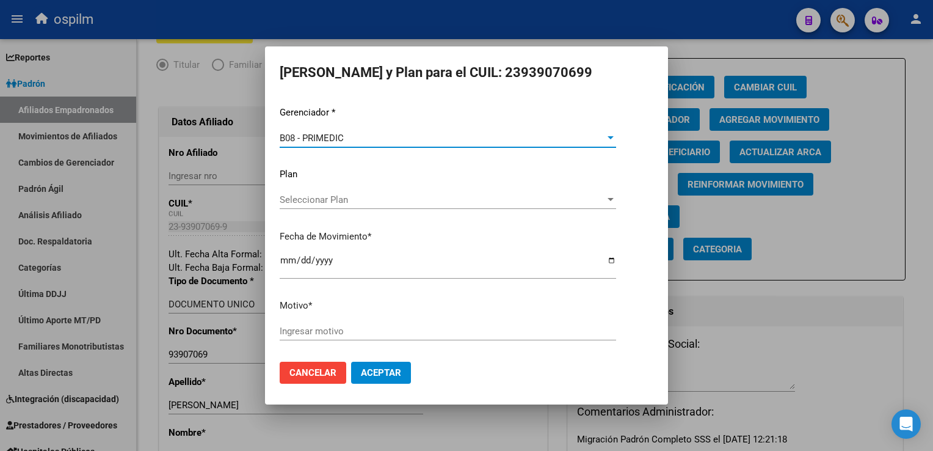
click at [313, 330] on input "Ingresar motivo" at bounding box center [448, 330] width 336 height 11
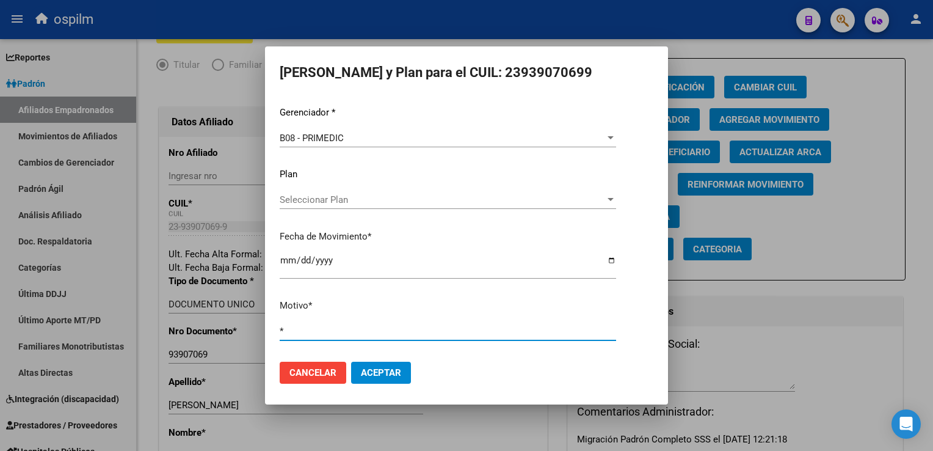
type input "*"
click at [380, 366] on button "Aceptar" at bounding box center [381, 372] width 60 height 22
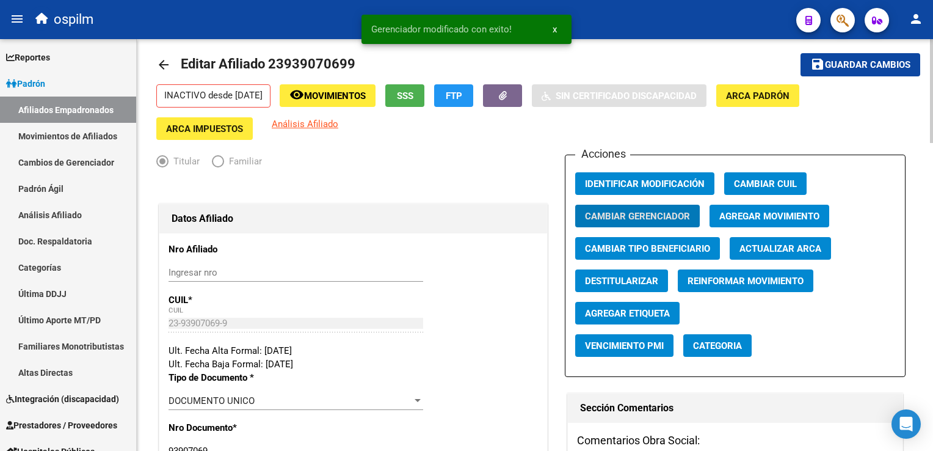
scroll to position [0, 0]
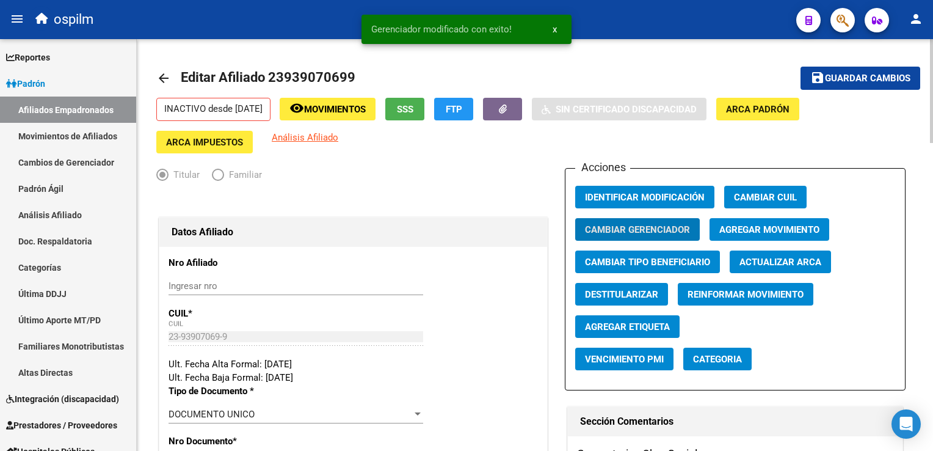
click at [833, 76] on span "Guardar cambios" at bounding box center [867, 78] width 85 height 11
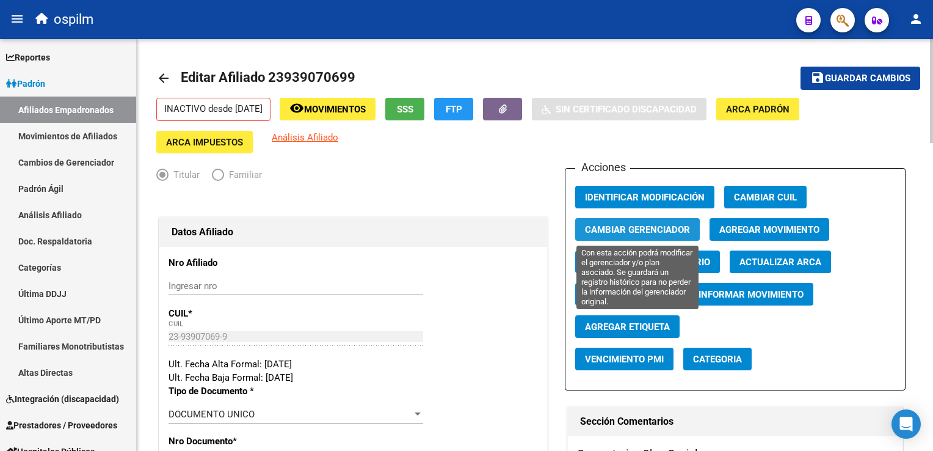
click at [621, 228] on span "Cambiar Gerenciador" at bounding box center [637, 229] width 105 height 11
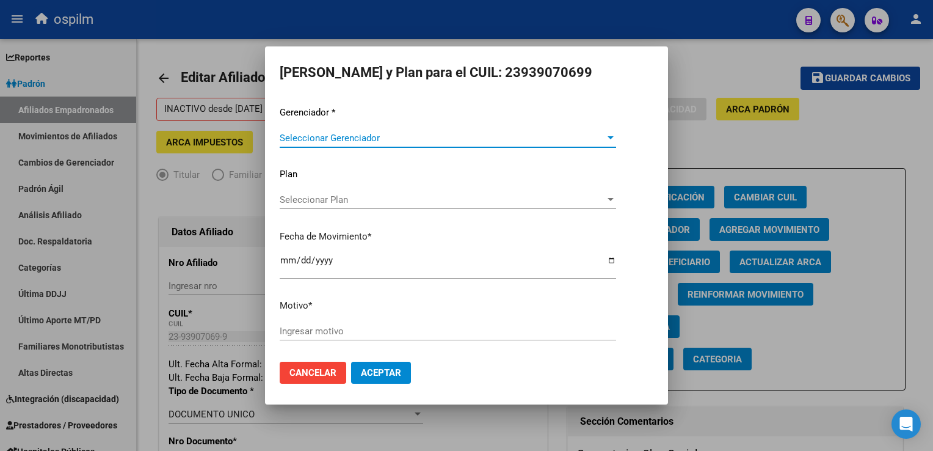
click at [392, 134] on span "Seleccionar Gerenciador" at bounding box center [442, 137] width 325 height 11
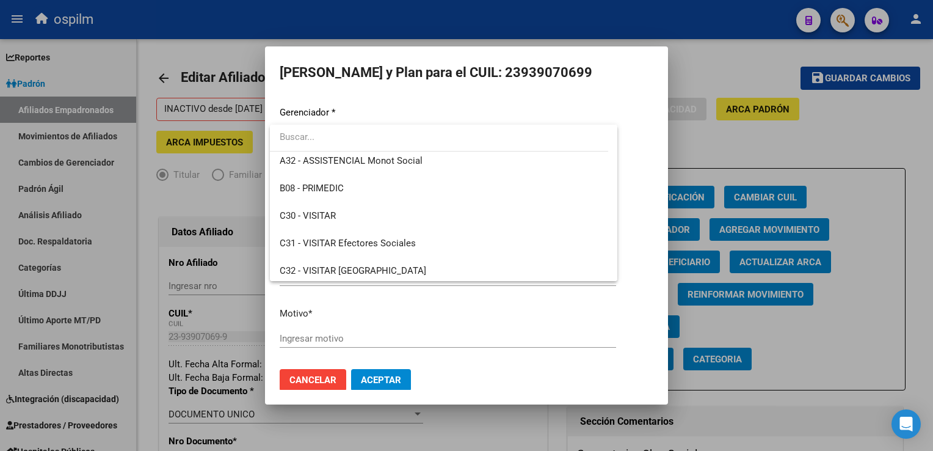
scroll to position [56, 0]
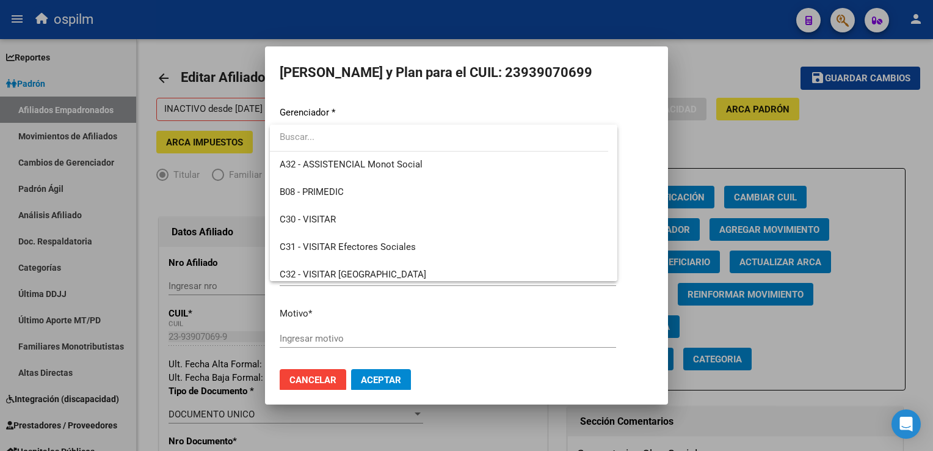
click at [713, 62] on div at bounding box center [466, 225] width 933 height 451
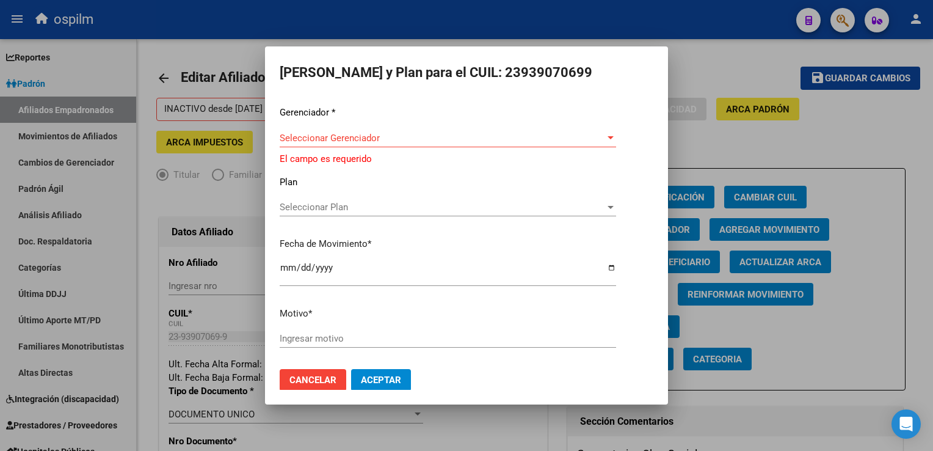
click at [690, 76] on div at bounding box center [466, 225] width 933 height 451
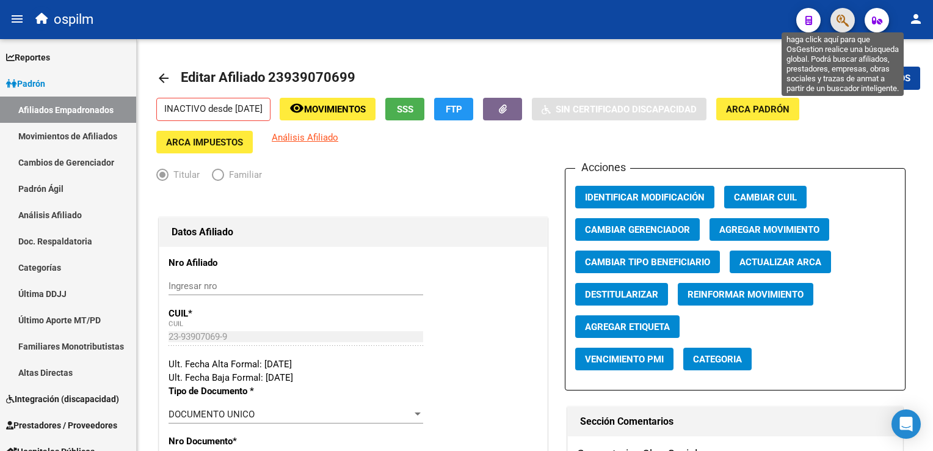
click at [838, 20] on icon "button" at bounding box center [842, 20] width 12 height 14
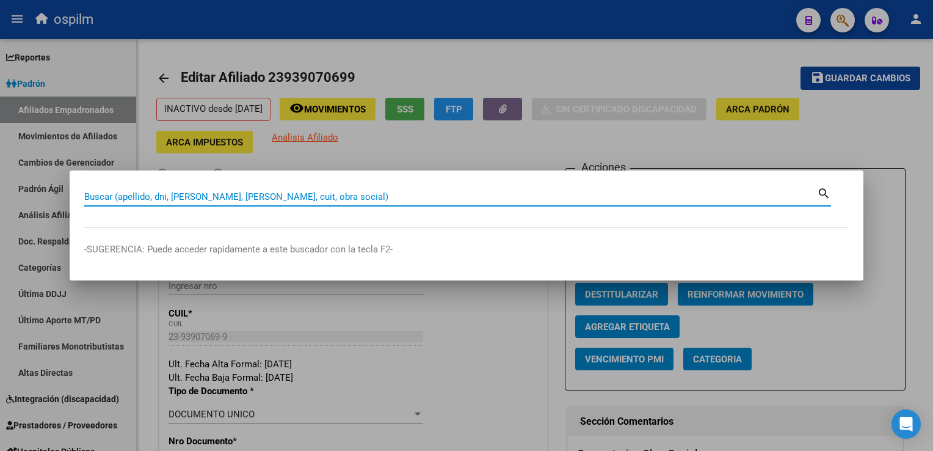
paste input "27418051138"
type input "27418051138"
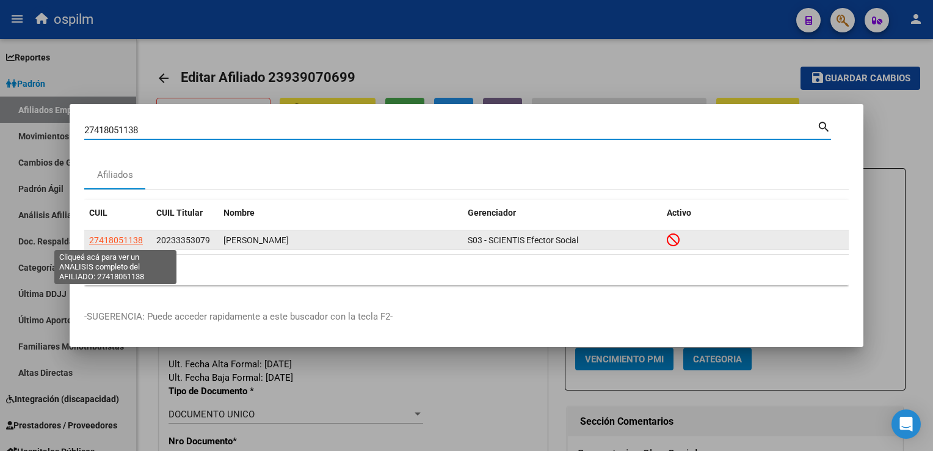
click at [106, 241] on span "27418051138" at bounding box center [116, 240] width 54 height 10
type textarea "27418051138"
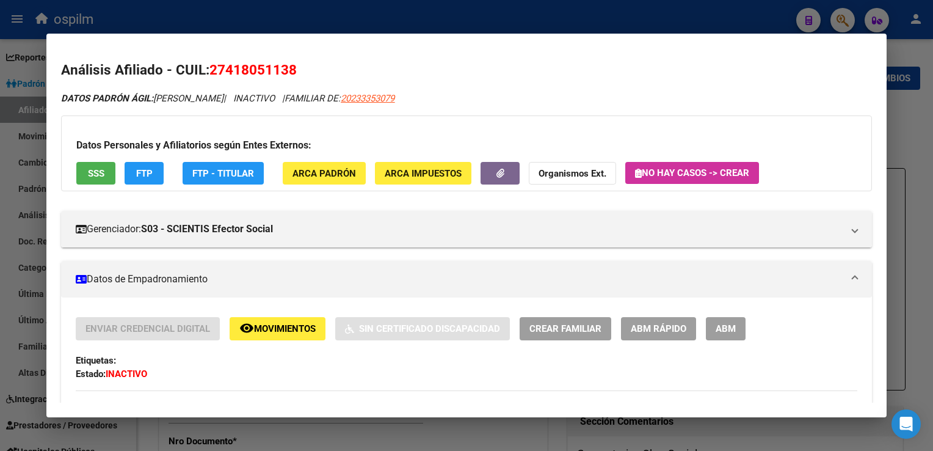
click at [93, 172] on span "SSS" at bounding box center [96, 173] width 16 height 11
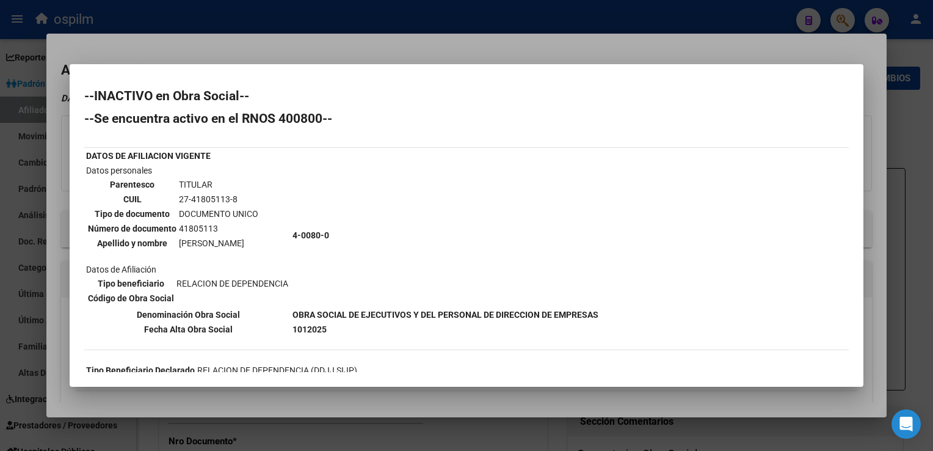
scroll to position [183, 0]
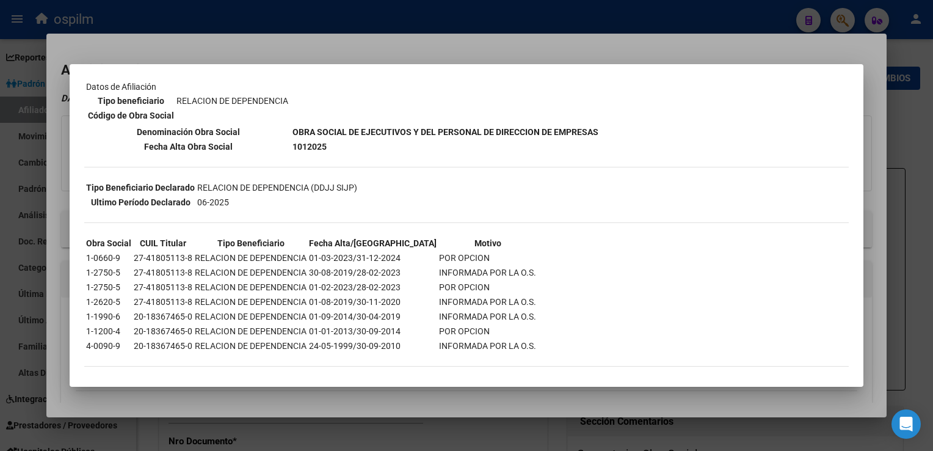
click at [458, 45] on div at bounding box center [466, 225] width 933 height 451
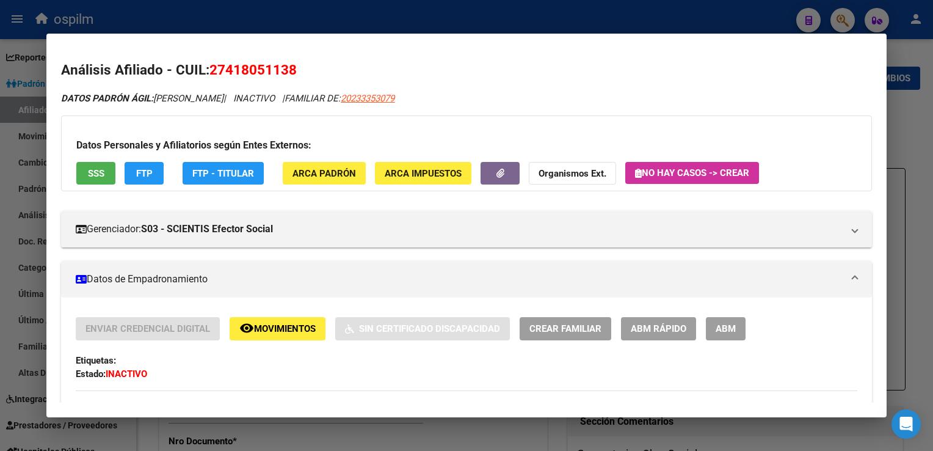
click at [316, 21] on div at bounding box center [466, 225] width 933 height 451
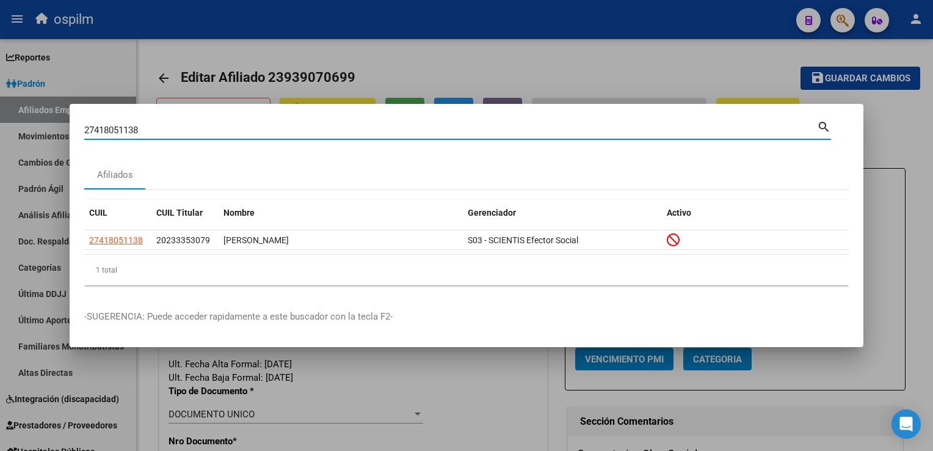
drag, startPoint x: 54, startPoint y: 134, endPoint x: 44, endPoint y: 134, distance: 9.8
click at [42, 134] on div "27418051138 Buscar (apellido, dni, cuil, nro traspaso, cuit, obra social) searc…" at bounding box center [466, 225] width 933 height 451
paste input "20406676359"
click at [100, 128] on input "20406676359" at bounding box center [450, 130] width 733 height 11
type input "20406676359"
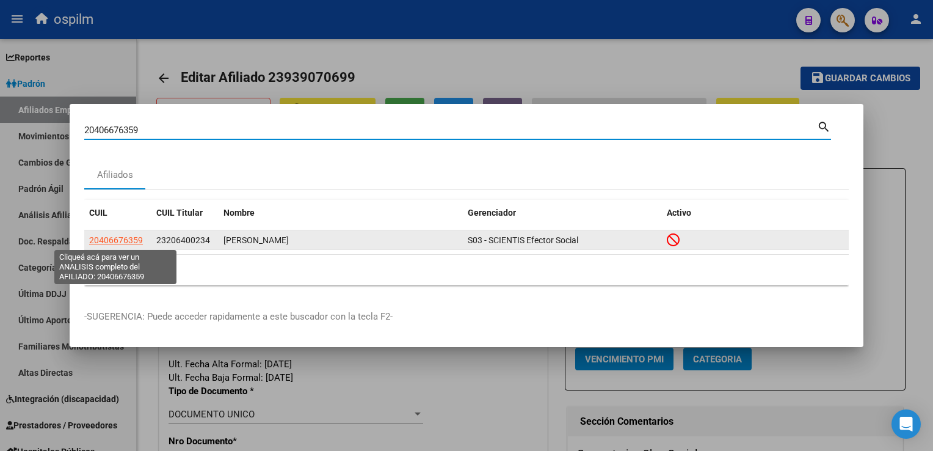
click at [101, 237] on span "20406676359" at bounding box center [116, 240] width 54 height 10
type textarea "20406676359"
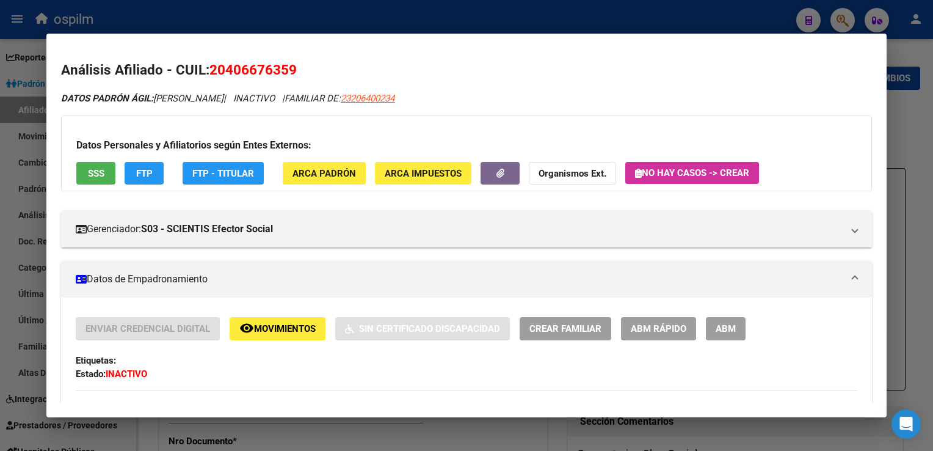
click at [92, 176] on span "SSS" at bounding box center [96, 173] width 16 height 11
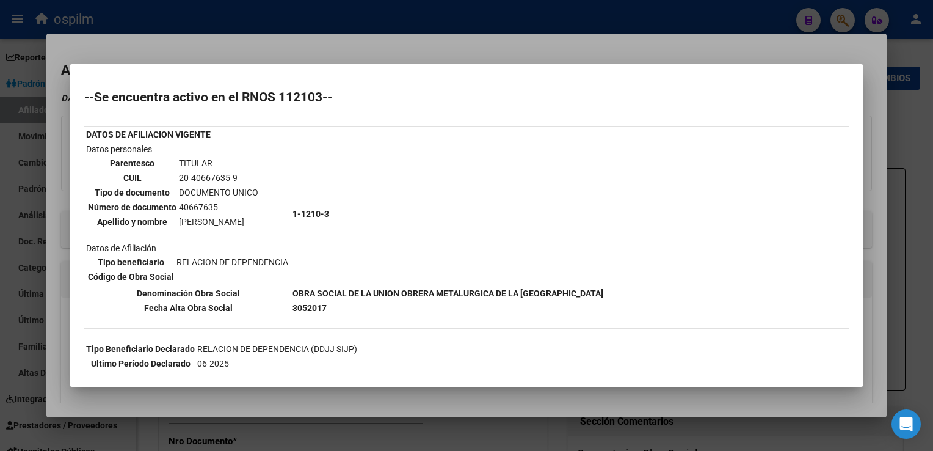
scroll to position [0, 0]
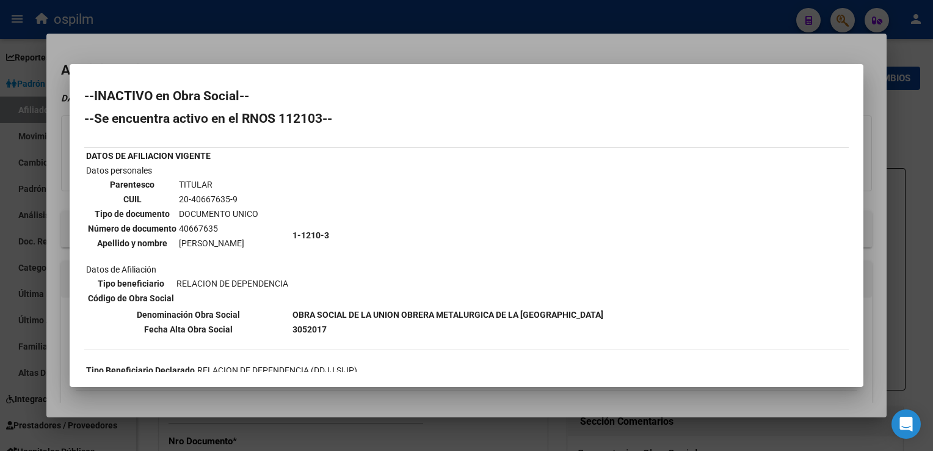
drag, startPoint x: 365, startPoint y: 57, endPoint x: 435, endPoint y: 6, distance: 86.4
click at [365, 55] on div at bounding box center [466, 225] width 933 height 451
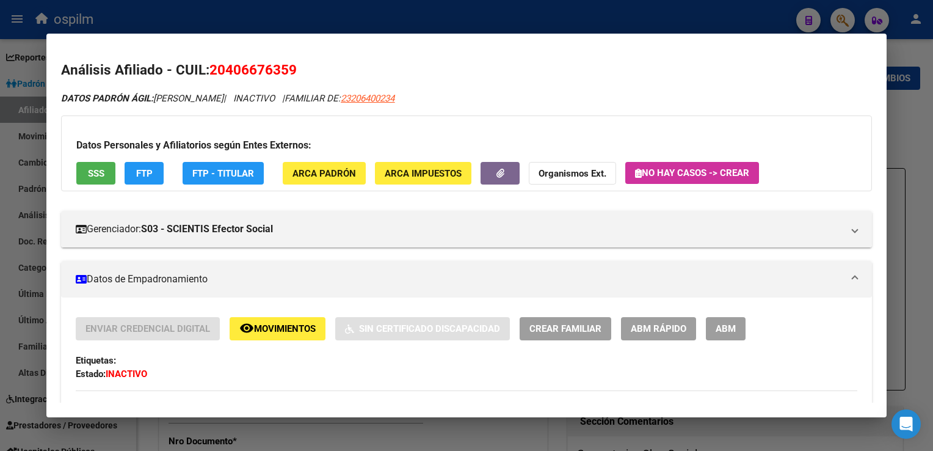
click at [265, 327] on span "Movimientos" at bounding box center [285, 329] width 62 height 11
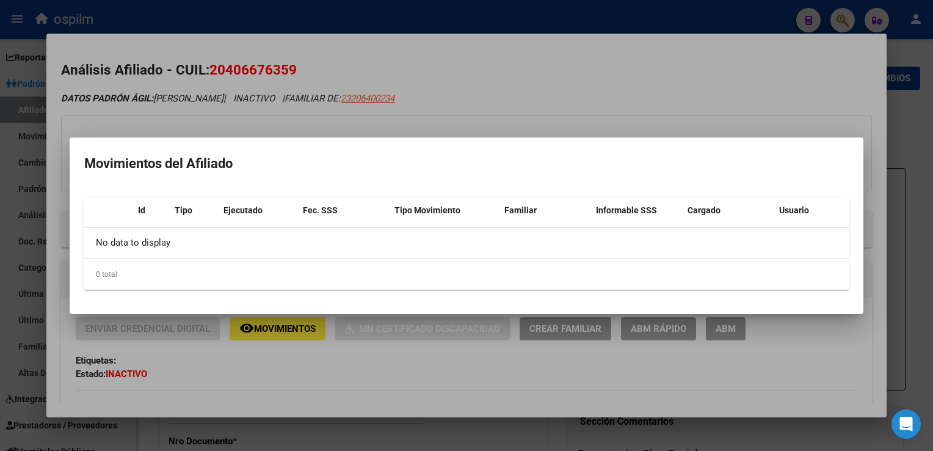
click at [557, 5] on div at bounding box center [466, 225] width 933 height 451
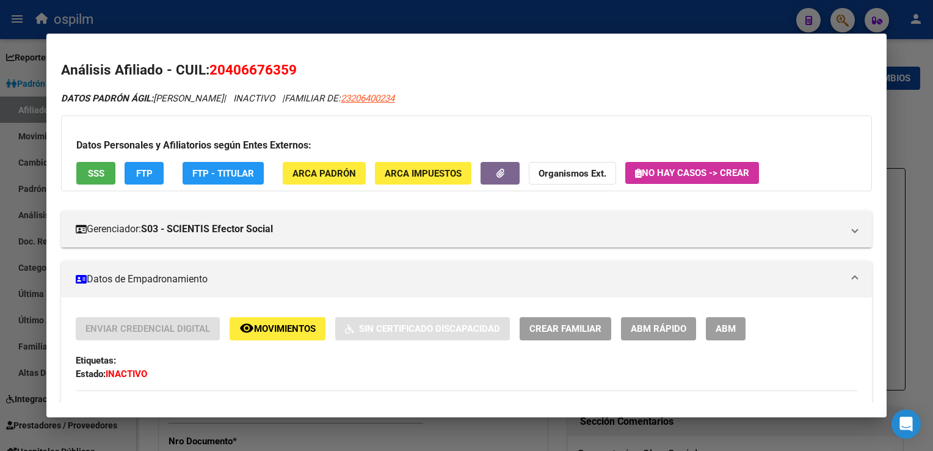
click at [478, 21] on div at bounding box center [466, 225] width 933 height 451
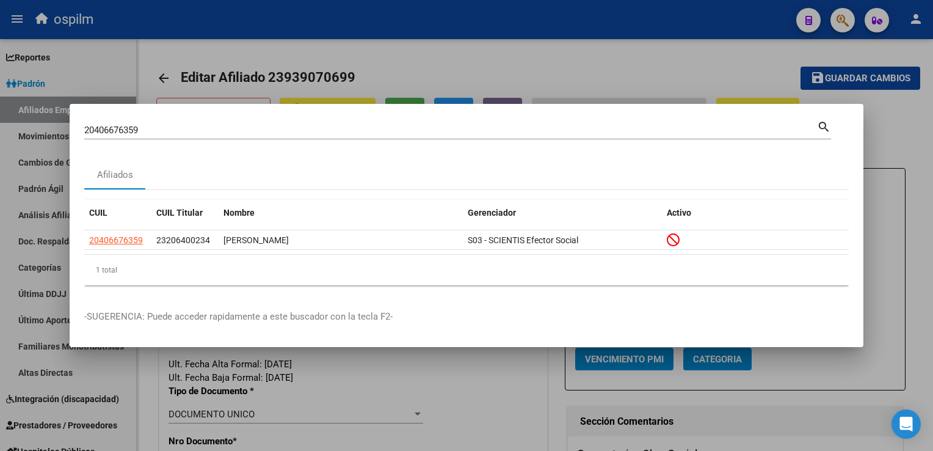
click at [440, 45] on div at bounding box center [466, 225] width 933 height 451
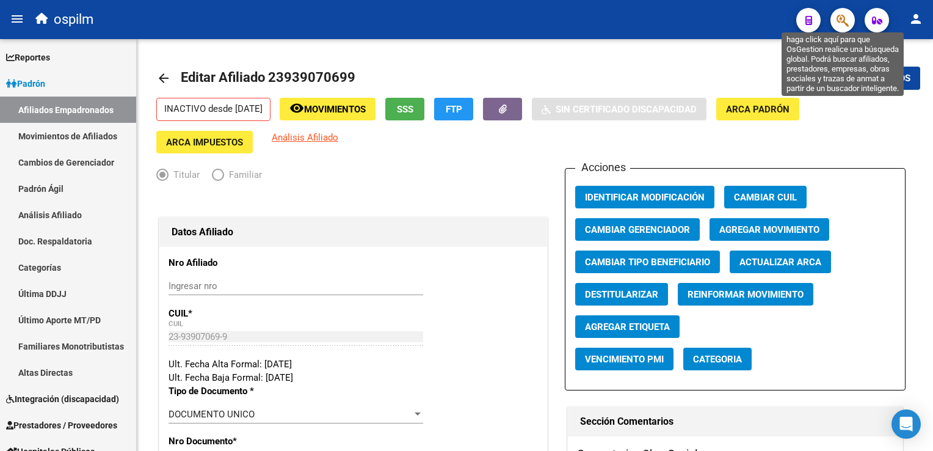
click at [840, 18] on icon "button" at bounding box center [842, 20] width 12 height 14
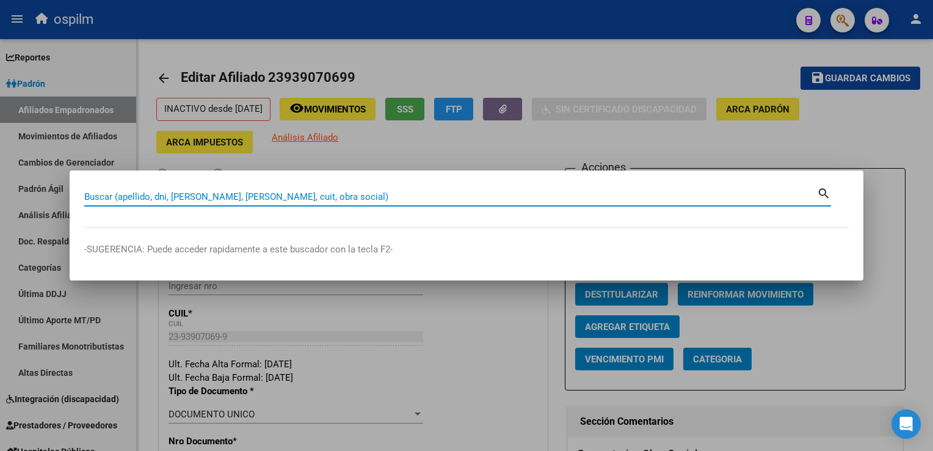
paste input "20420260653"
type input "20420260653"
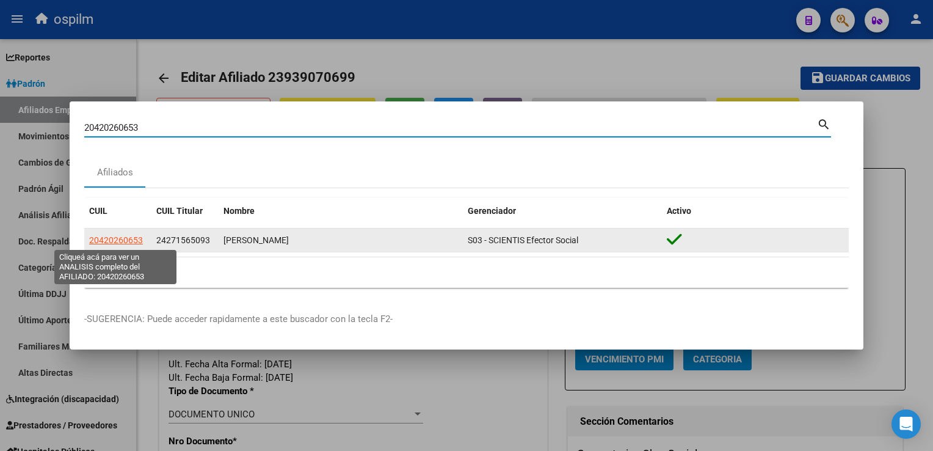
click at [119, 238] on span "20420260653" at bounding box center [116, 240] width 54 height 10
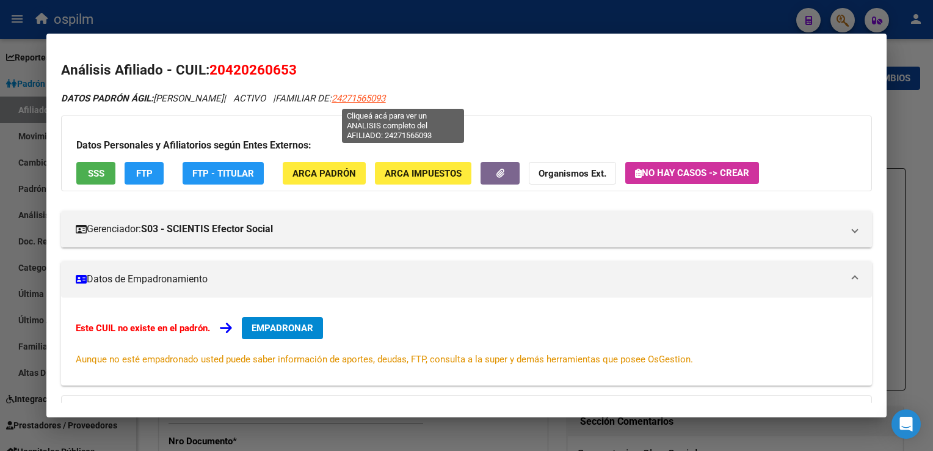
click at [385, 101] on span "24271565093" at bounding box center [359, 98] width 54 height 11
type textarea "24271565093"
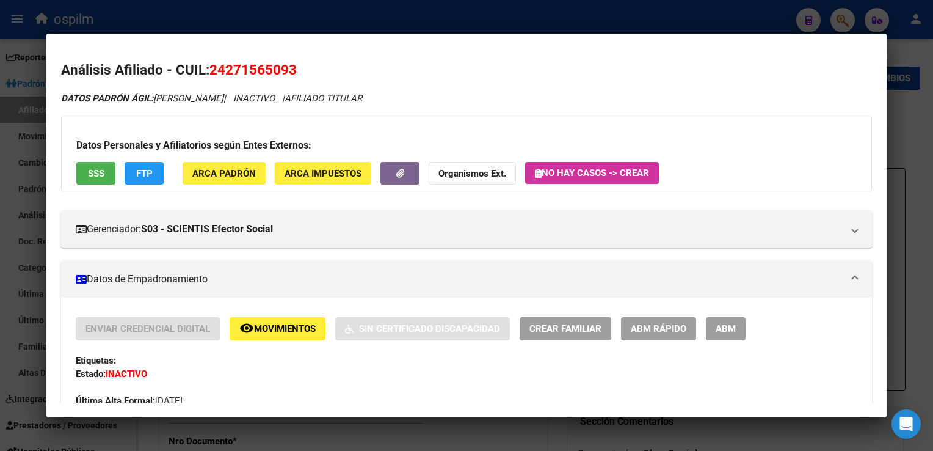
click at [544, 13] on div at bounding box center [466, 225] width 933 height 451
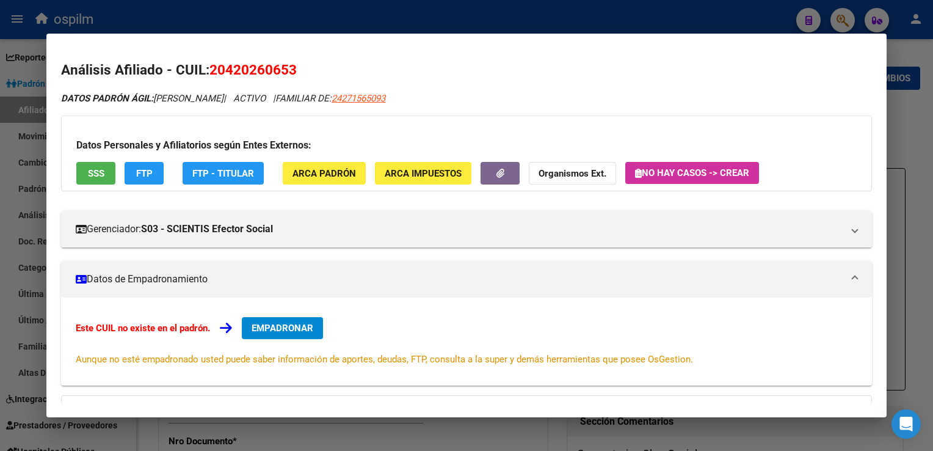
click at [544, 13] on div at bounding box center [466, 225] width 933 height 451
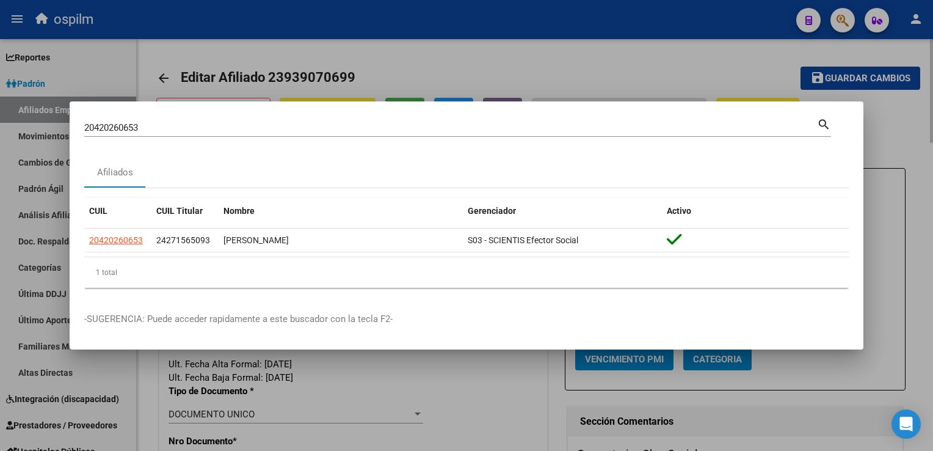
click at [448, 69] on div at bounding box center [466, 225] width 933 height 451
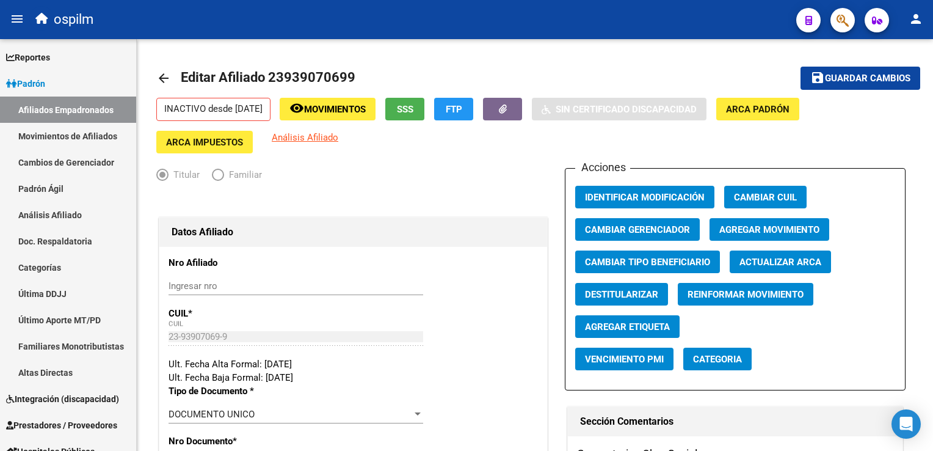
click at [835, 16] on button "button" at bounding box center [842, 20] width 24 height 24
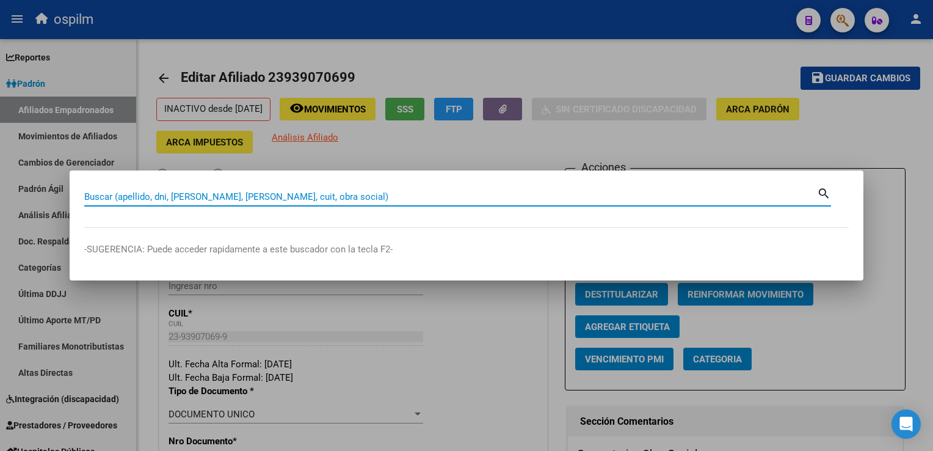
paste input "20406712096"
type input "20406712096"
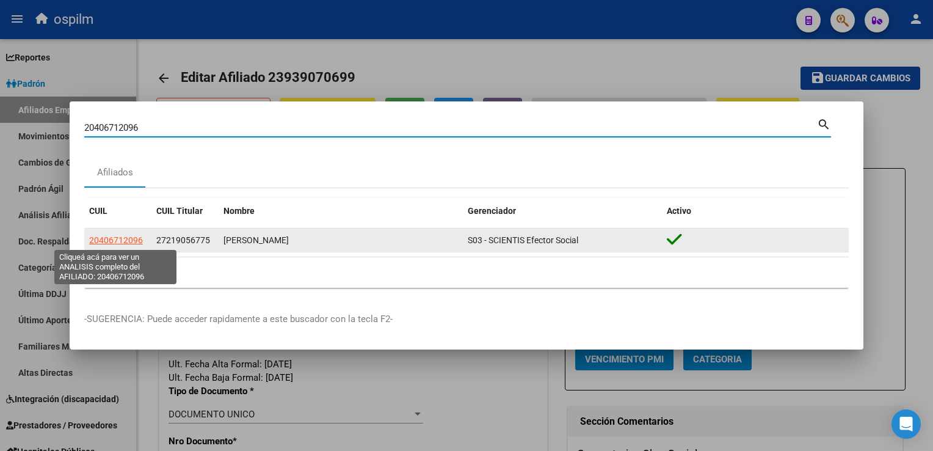
click at [123, 242] on span "20406712096" at bounding box center [116, 240] width 54 height 10
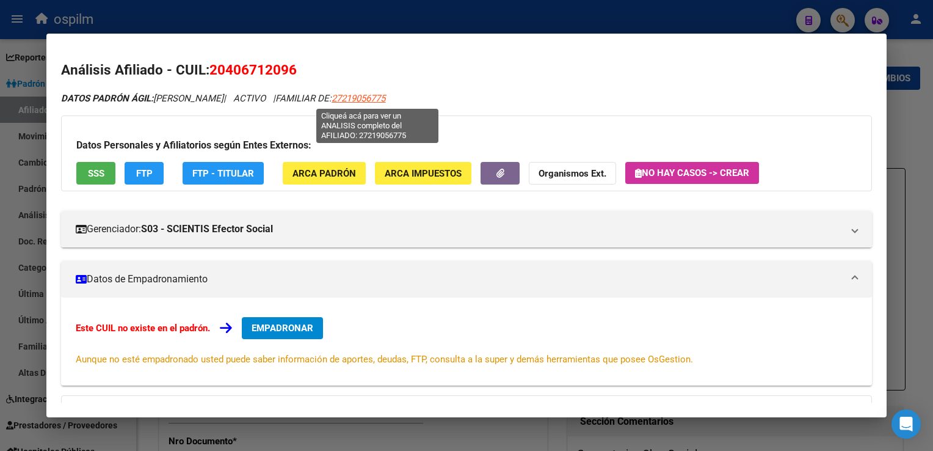
click at [364, 101] on span "27219056775" at bounding box center [359, 98] width 54 height 11
type textarea "27219056775"
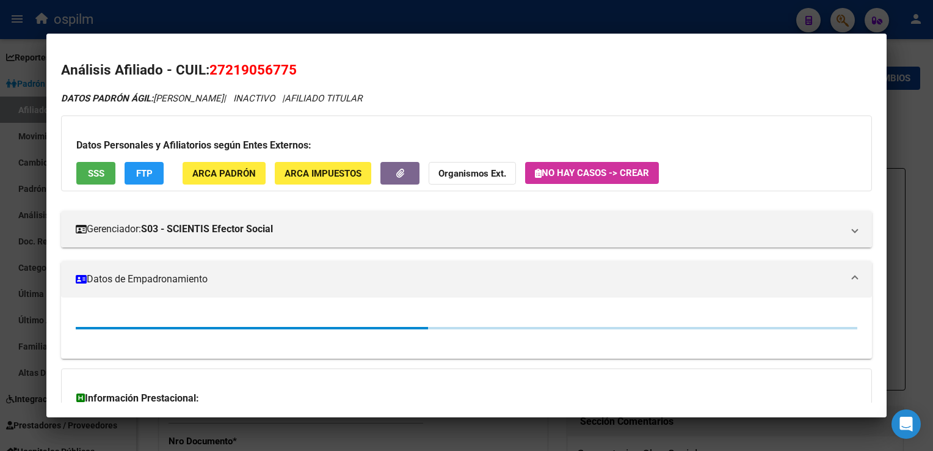
click at [476, 11] on div at bounding box center [466, 225] width 933 height 451
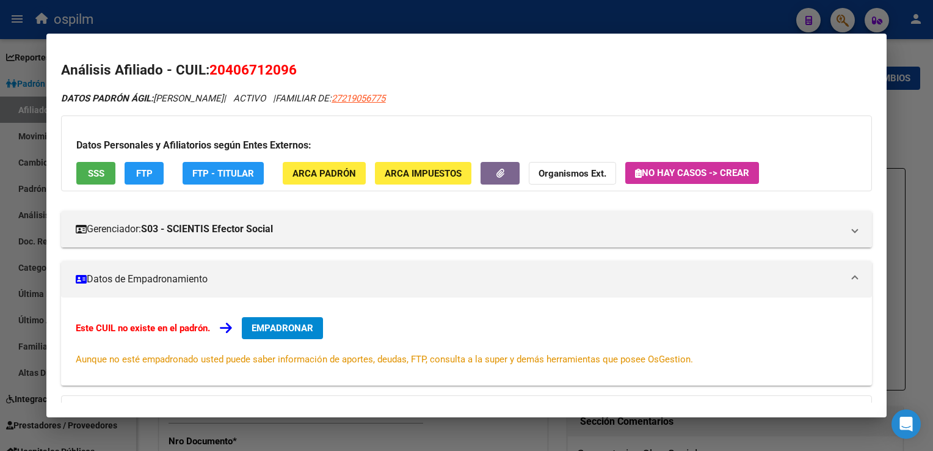
click at [476, 11] on div at bounding box center [466, 225] width 933 height 451
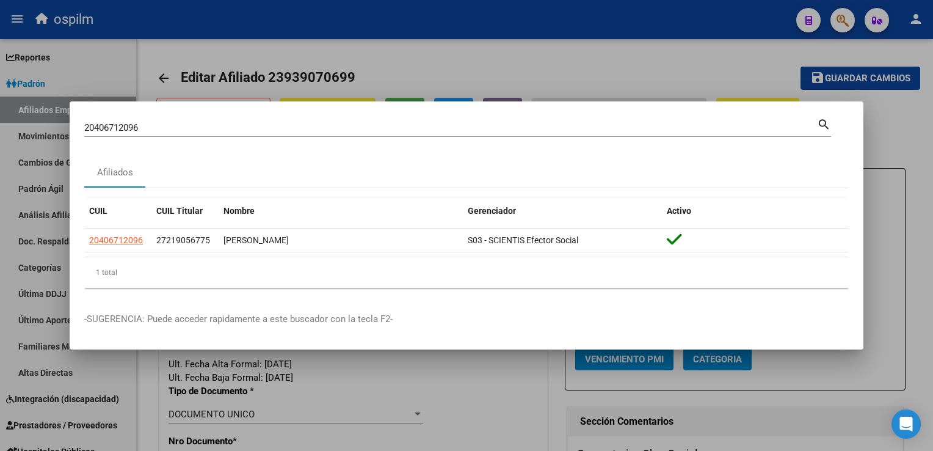
drag, startPoint x: 454, startPoint y: 49, endPoint x: 474, endPoint y: 7, distance: 46.1
click at [454, 48] on div at bounding box center [466, 225] width 933 height 451
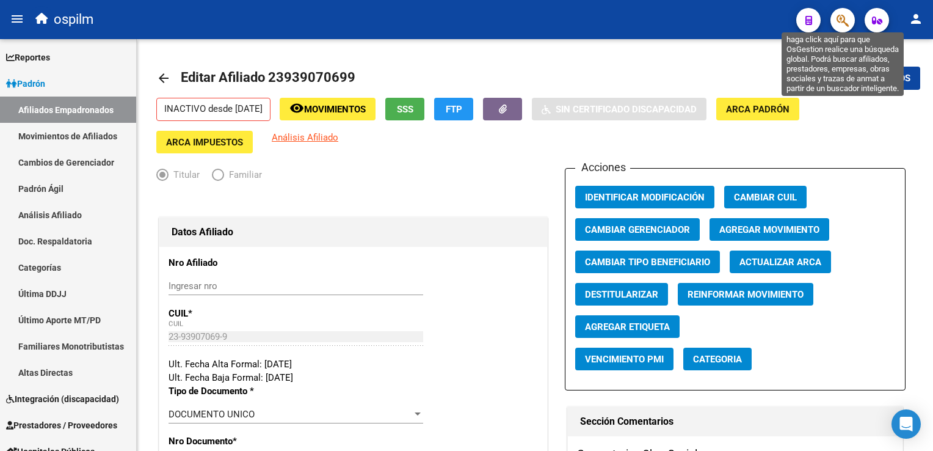
click at [842, 19] on icon "button" at bounding box center [842, 20] width 12 height 14
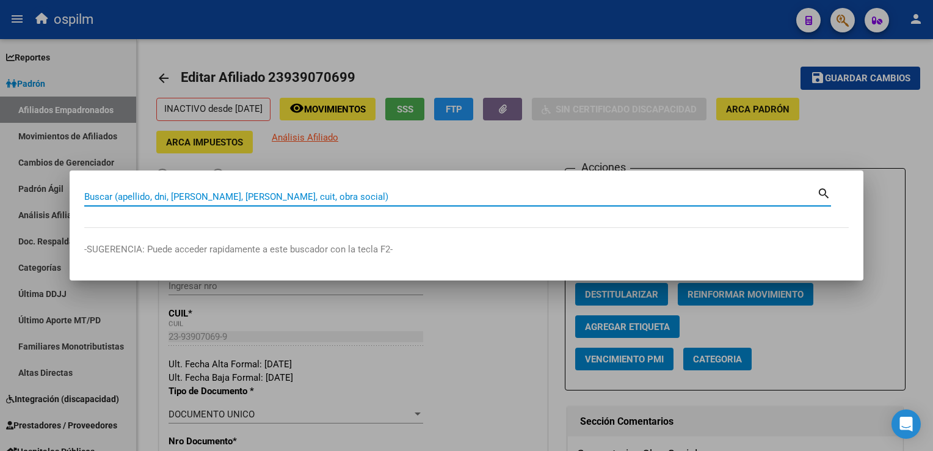
paste input "27415553760"
type input "27415553760"
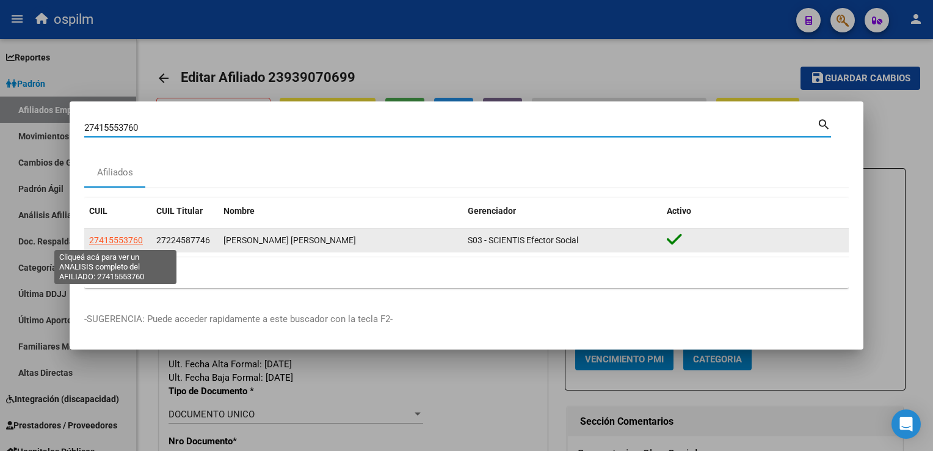
click at [120, 242] on span "27415553760" at bounding box center [116, 240] width 54 height 10
type textarea "27415553760"
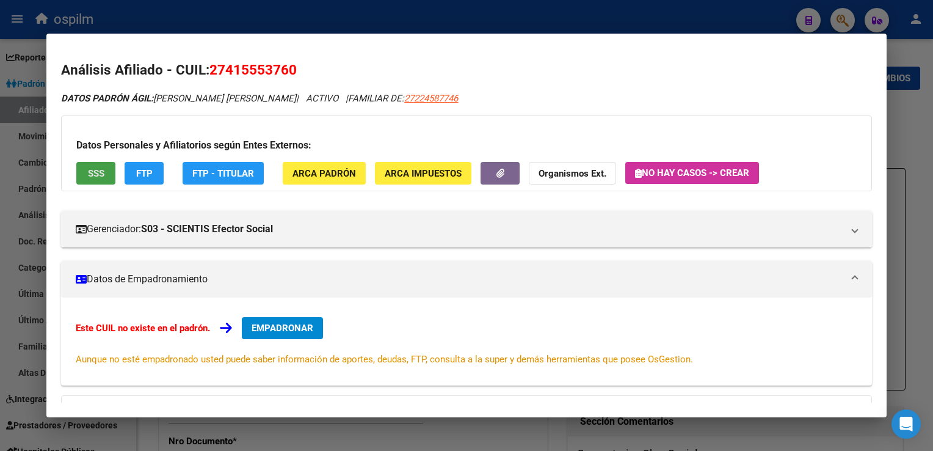
click at [99, 166] on button "SSS" at bounding box center [95, 173] width 39 height 23
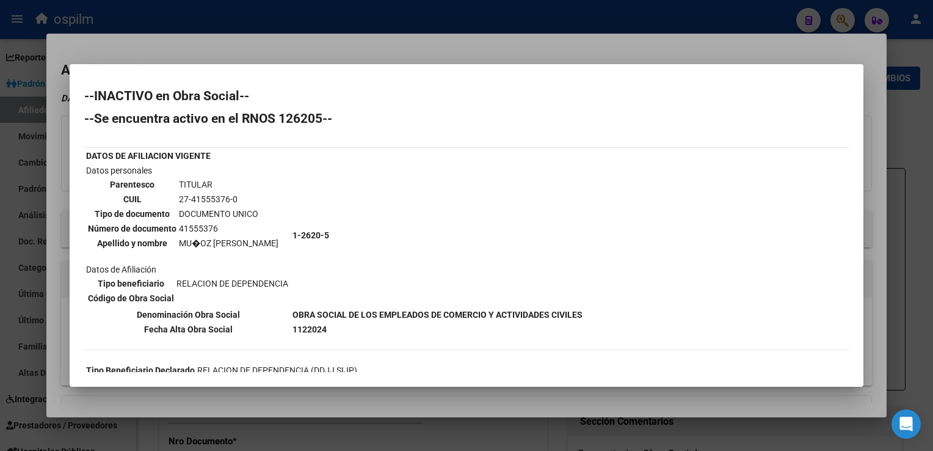
click at [352, 51] on div at bounding box center [466, 225] width 933 height 451
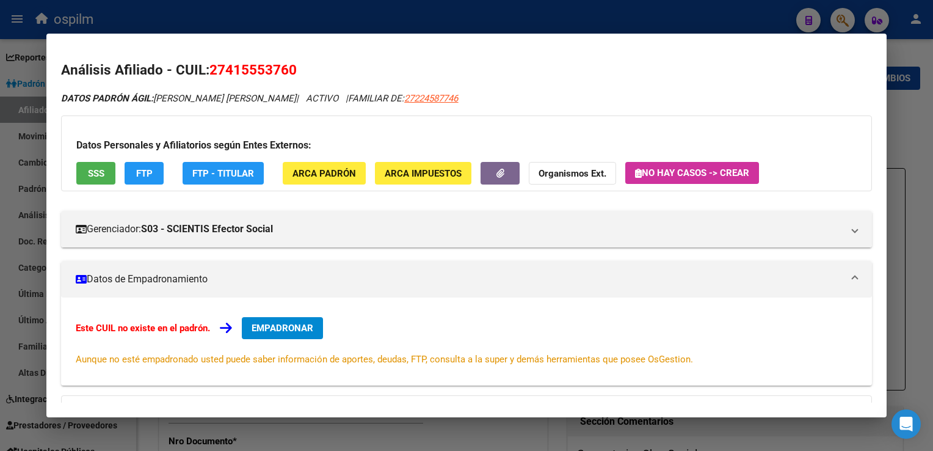
click at [910, 55] on div at bounding box center [466, 225] width 933 height 451
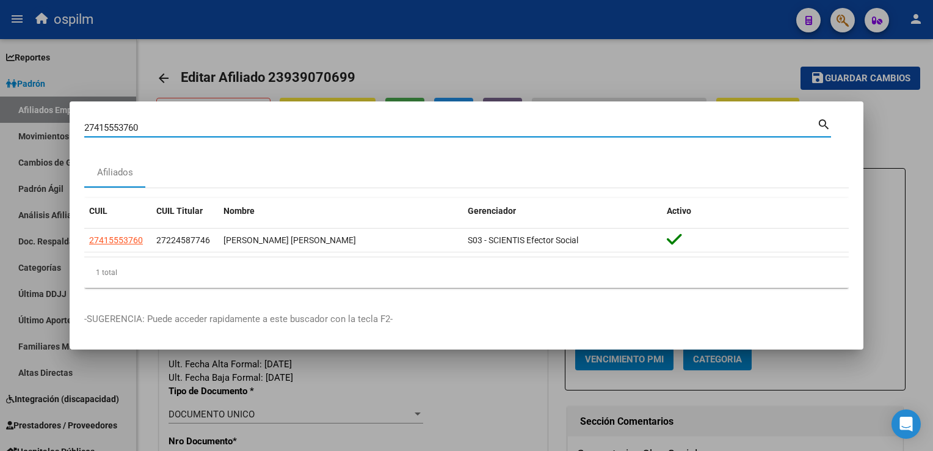
drag, startPoint x: 108, startPoint y: 133, endPoint x: 40, endPoint y: 128, distance: 67.9
click at [32, 131] on div "27415553760 Buscar (apellido, dni, cuil, nro traspaso, cuit, obra social) searc…" at bounding box center [466, 225] width 933 height 451
paste input "0261483395"
type input "20261483395"
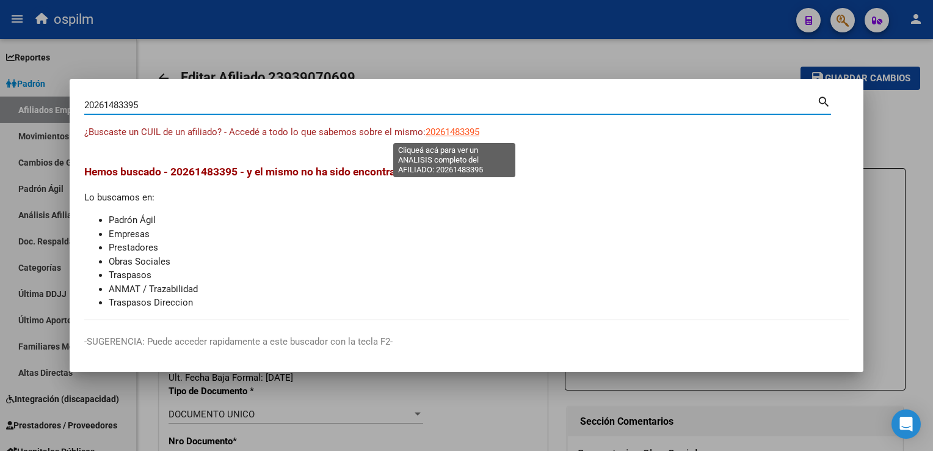
click at [460, 129] on span "20261483395" at bounding box center [453, 131] width 54 height 11
type textarea "20261483395"
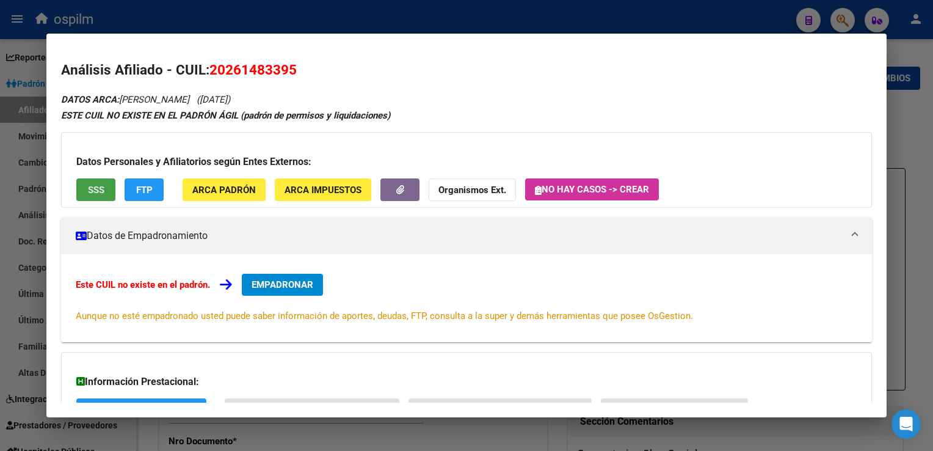
click at [90, 186] on span "SSS" at bounding box center [96, 189] width 16 height 11
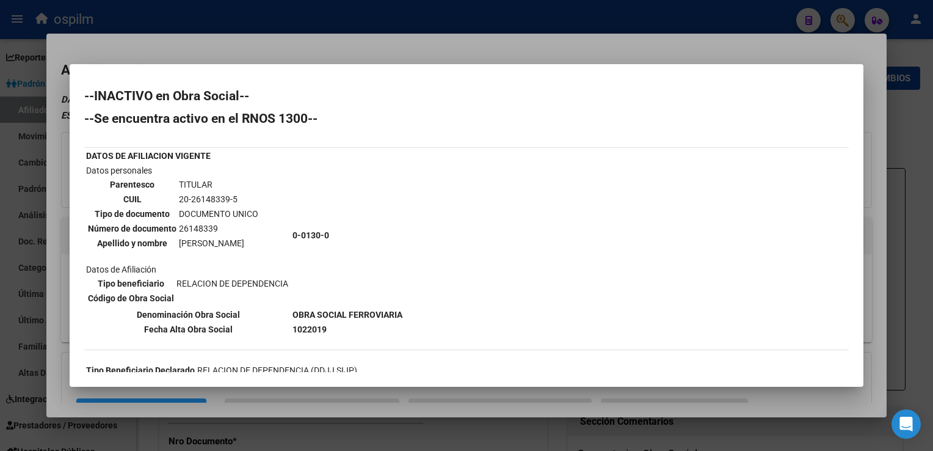
scroll to position [197, 0]
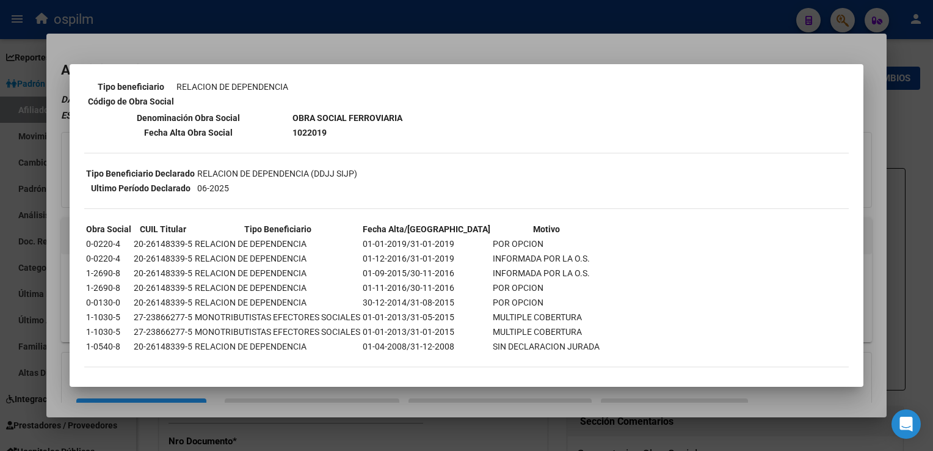
click at [377, 43] on div at bounding box center [466, 225] width 933 height 451
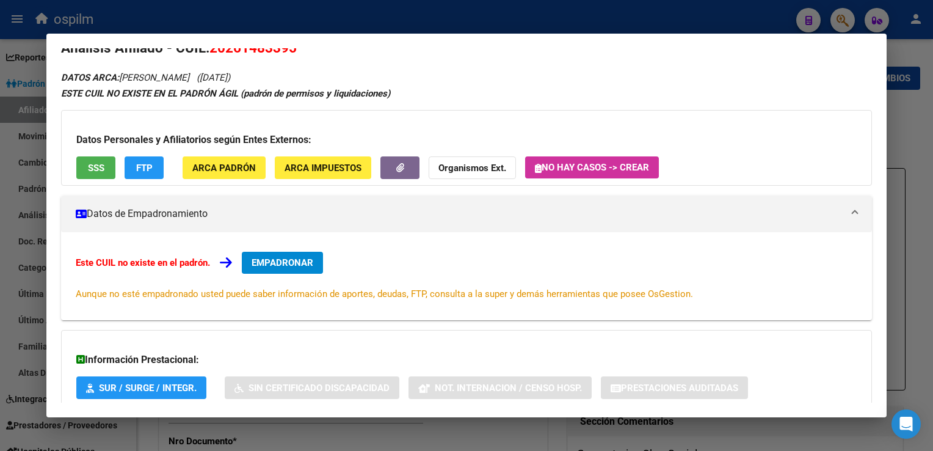
scroll to position [0, 0]
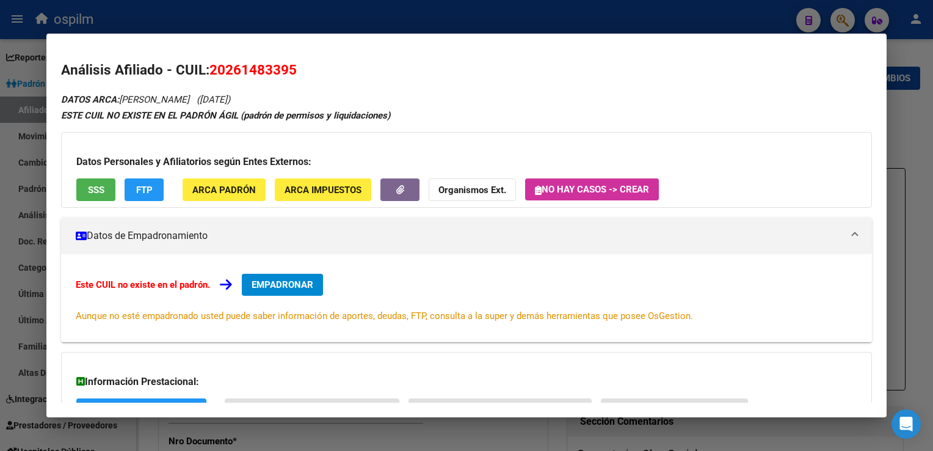
click at [288, 21] on div at bounding box center [466, 225] width 933 height 451
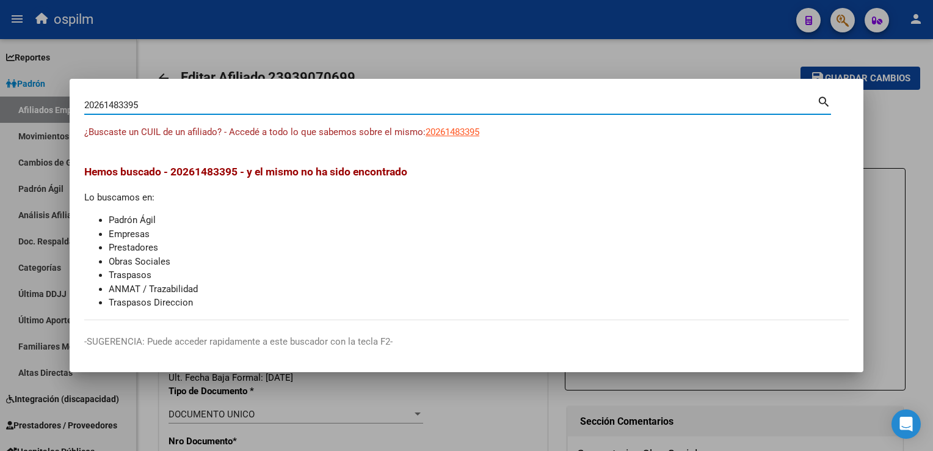
drag, startPoint x: 148, startPoint y: 101, endPoint x: 57, endPoint y: 114, distance: 91.3
click at [12, 118] on div "20261483395 Buscar (apellido, dni, cuil, nro traspaso, cuit, obra social) searc…" at bounding box center [466, 225] width 933 height 451
paste input "7466942486"
type input "27466942486"
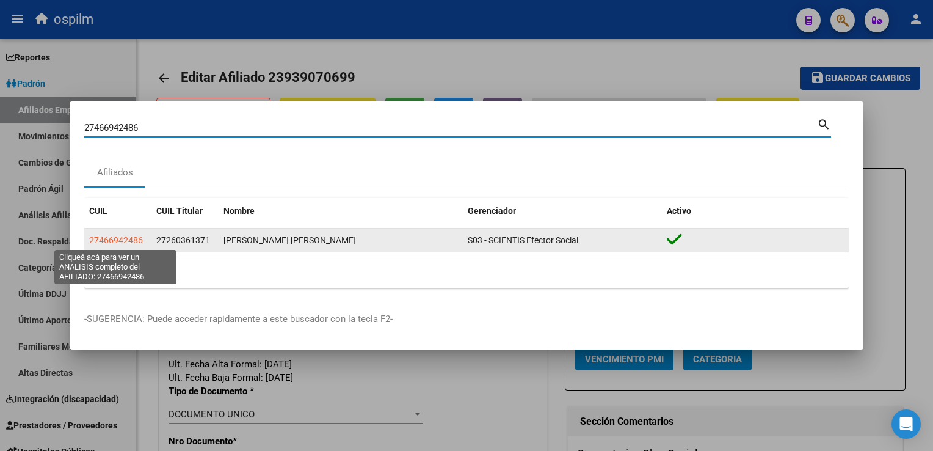
click at [111, 241] on span "27466942486" at bounding box center [116, 240] width 54 height 10
type textarea "27466942486"
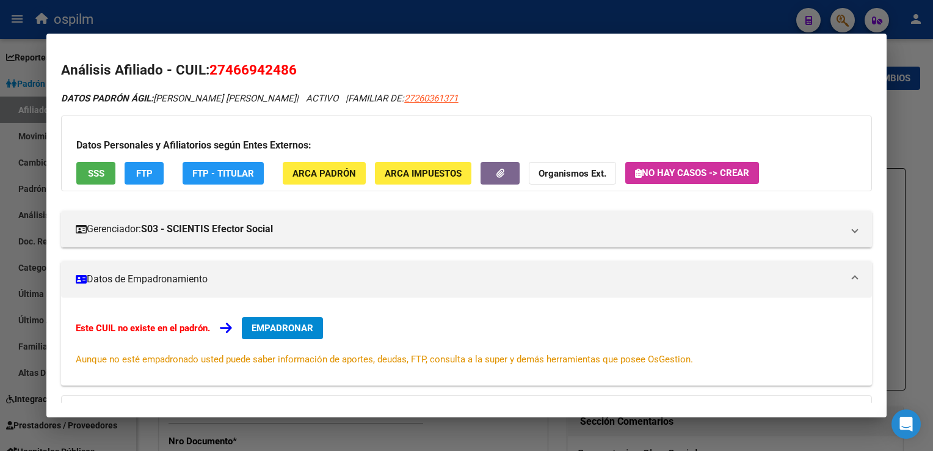
click at [101, 168] on span "SSS" at bounding box center [96, 173] width 16 height 11
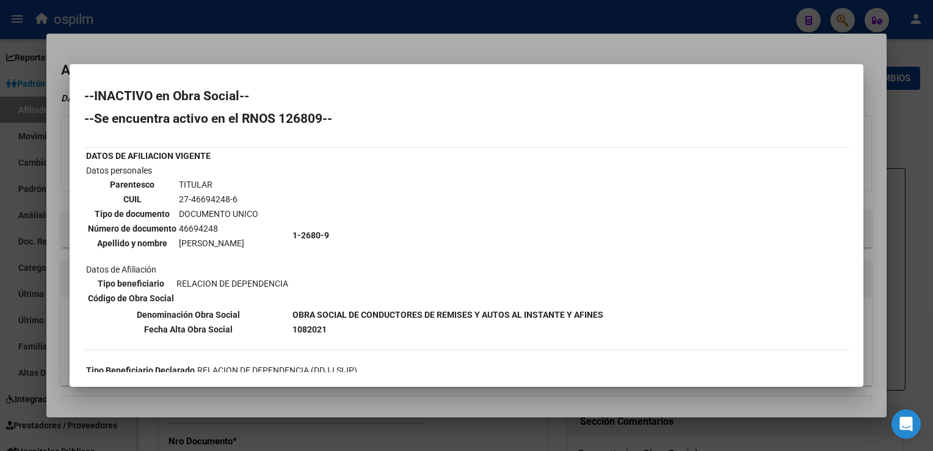
click at [446, 40] on div at bounding box center [466, 225] width 933 height 451
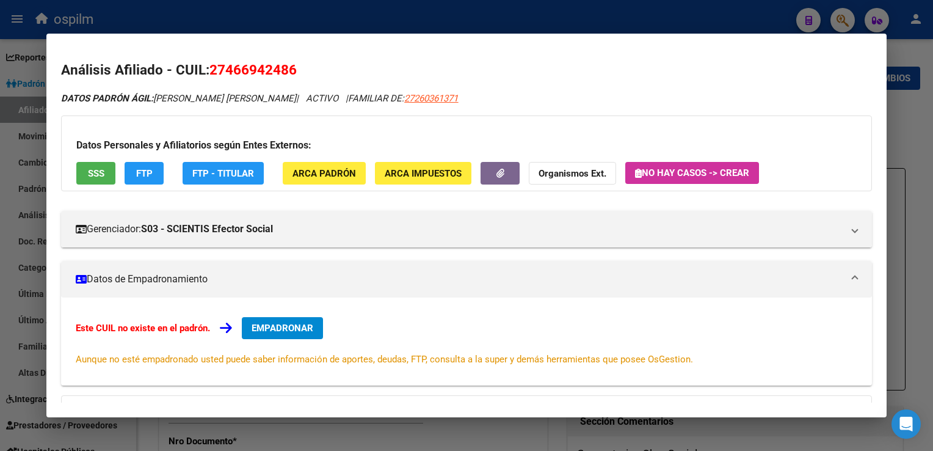
click at [906, 95] on div at bounding box center [466, 225] width 933 height 451
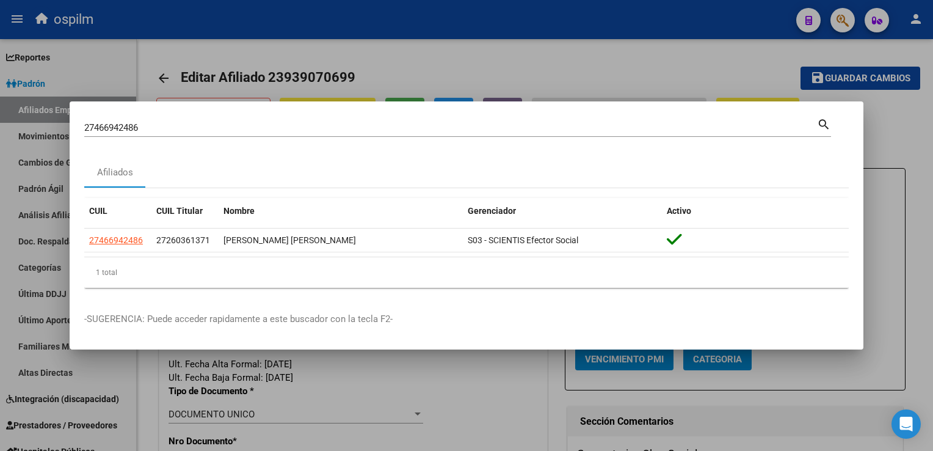
drag, startPoint x: 157, startPoint y: 128, endPoint x: 32, endPoint y: 137, distance: 124.9
click at [32, 137] on div "27466942486 Buscar (apellido, dni, cuil, nro traspaso, cuit, obra social) searc…" at bounding box center [466, 225] width 933 height 451
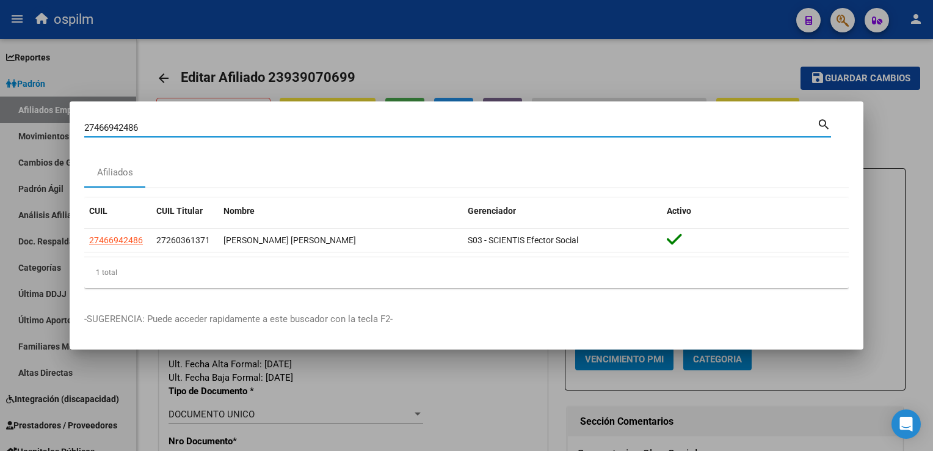
paste input "294987024"
type input "27294987024"
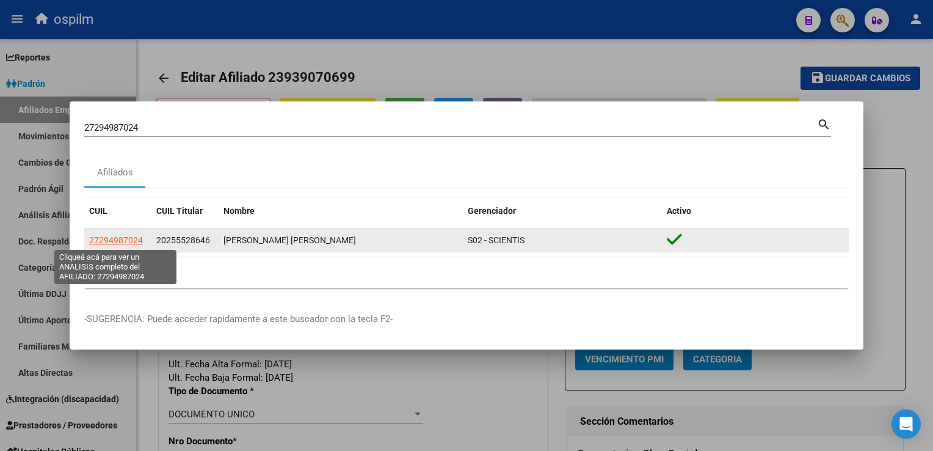
click at [108, 241] on span "27294987024" at bounding box center [116, 240] width 54 height 10
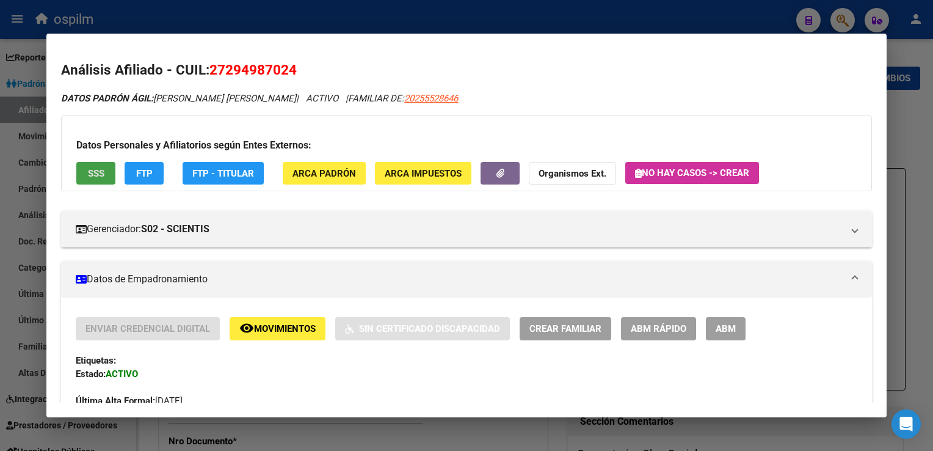
click at [96, 174] on span "SSS" at bounding box center [96, 173] width 16 height 11
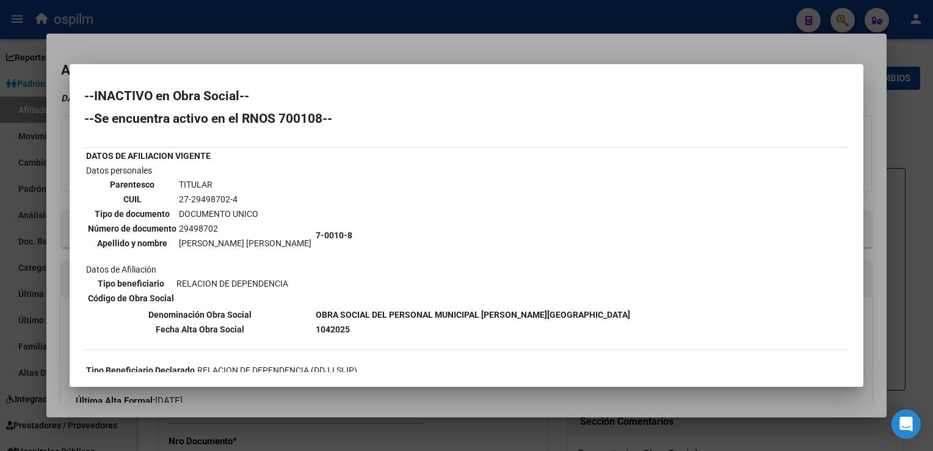
click at [391, 44] on div at bounding box center [466, 225] width 933 height 451
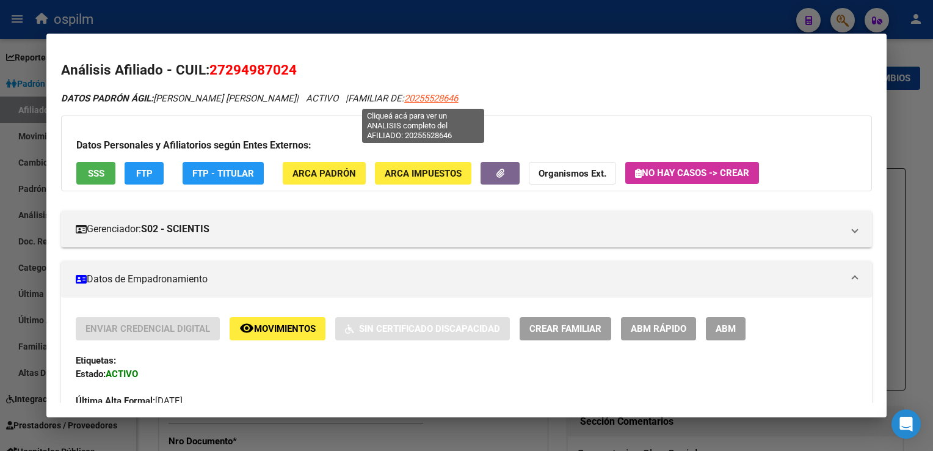
click at [426, 93] on span "20255528646" at bounding box center [431, 98] width 54 height 11
type textarea "20255528646"
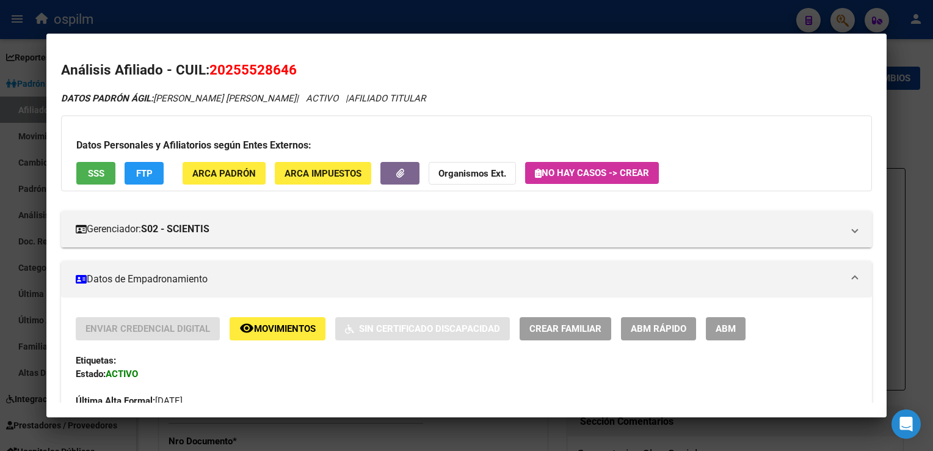
click at [94, 170] on span "SSS" at bounding box center [96, 173] width 16 height 11
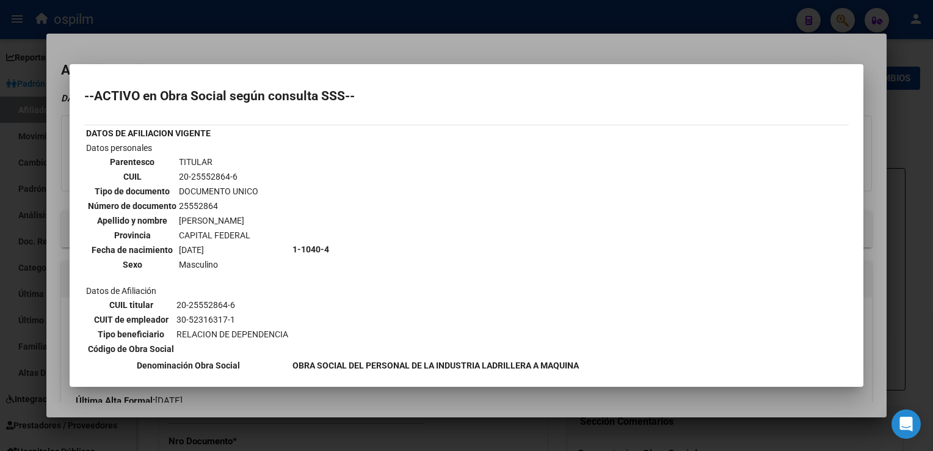
scroll to position [203, 0]
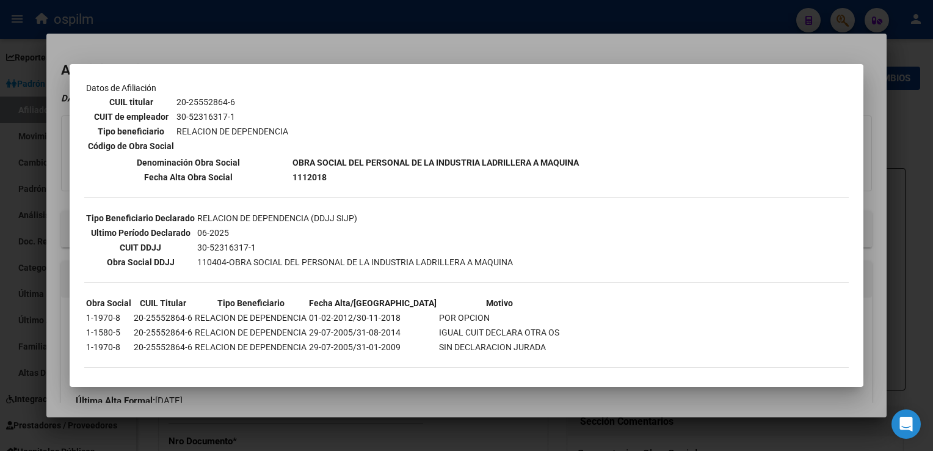
click at [357, 47] on div at bounding box center [466, 225] width 933 height 451
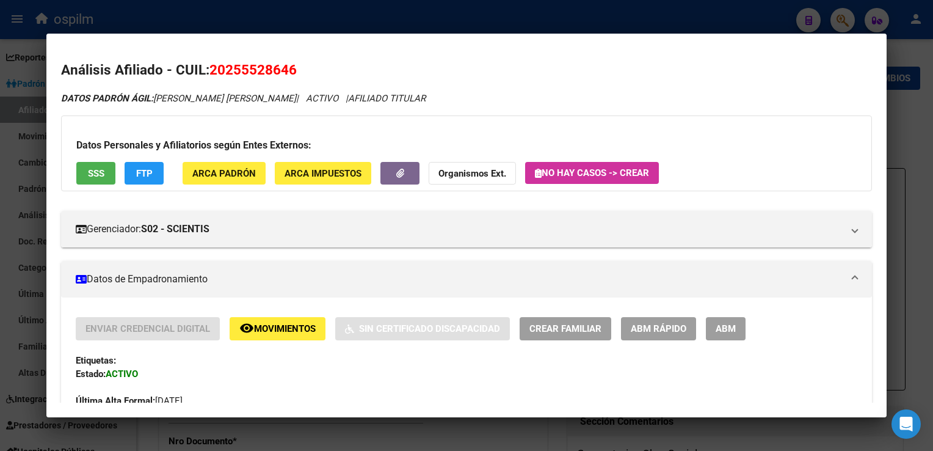
click at [908, 123] on div at bounding box center [466, 225] width 933 height 451
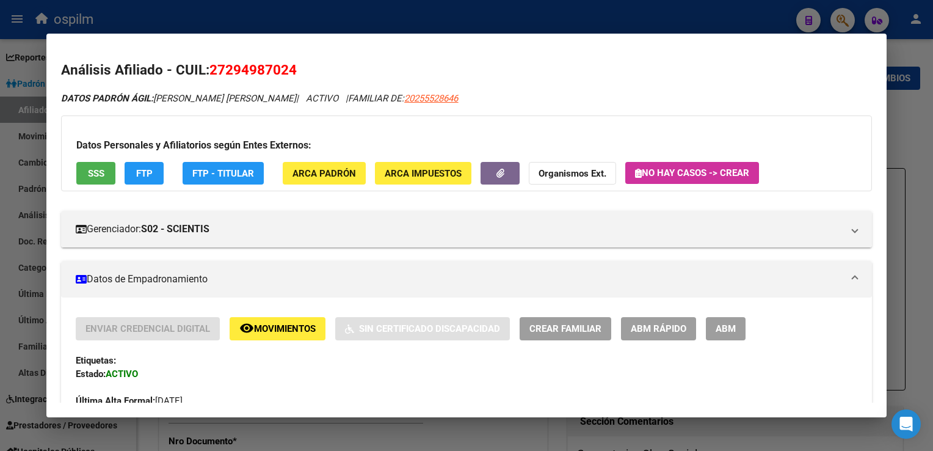
click at [735, 329] on span "ABM" at bounding box center [726, 329] width 20 height 11
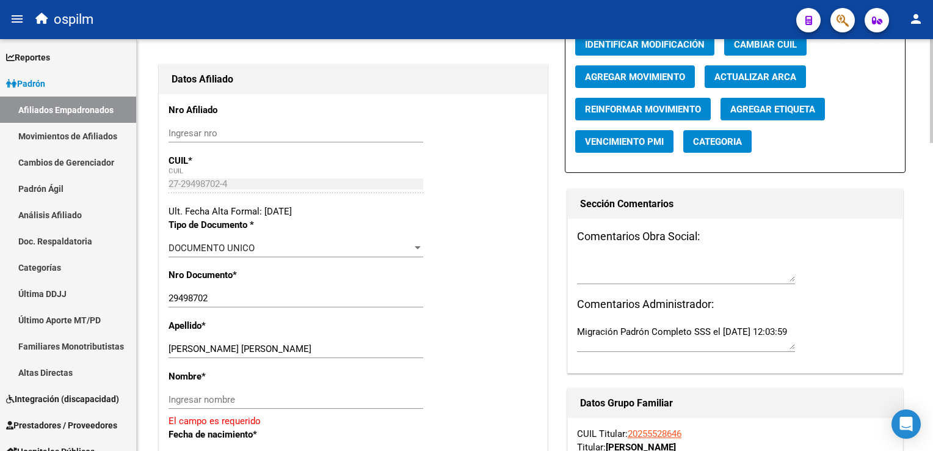
scroll to position [154, 0]
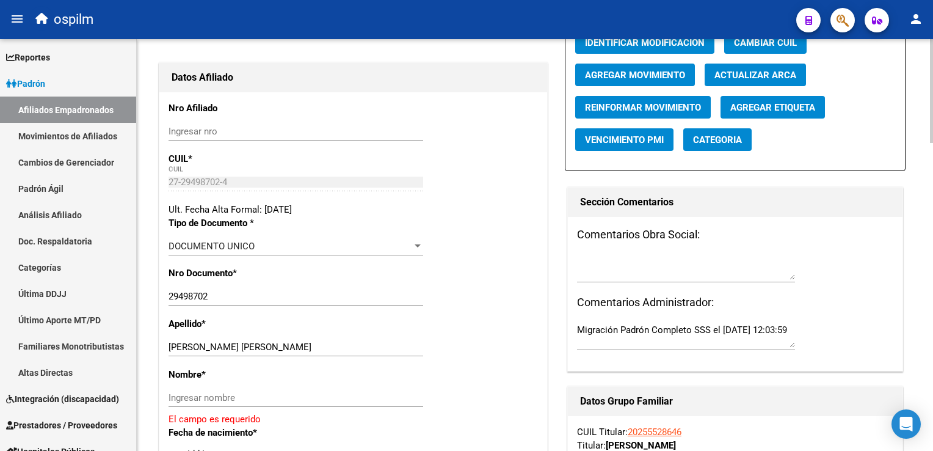
click at [930, 131] on div at bounding box center [931, 130] width 3 height 104
click at [226, 347] on input "[PERSON_NAME] [PERSON_NAME]" at bounding box center [295, 346] width 255 height 11
drag, startPoint x: 222, startPoint y: 346, endPoint x: 288, endPoint y: 347, distance: 65.3
click at [288, 347] on input "[PERSON_NAME] [PERSON_NAME]" at bounding box center [295, 346] width 255 height 11
type input "[PERSON_NAME]"
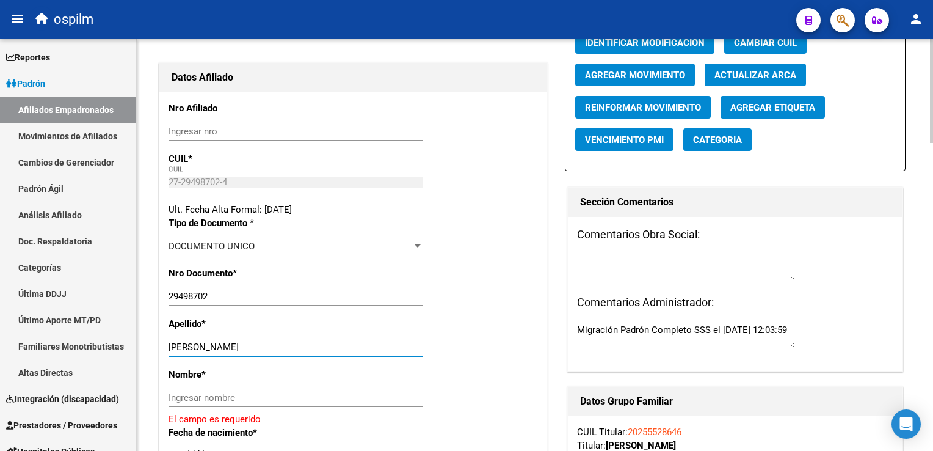
click at [194, 397] on input "Ingresar nombre" at bounding box center [295, 397] width 255 height 11
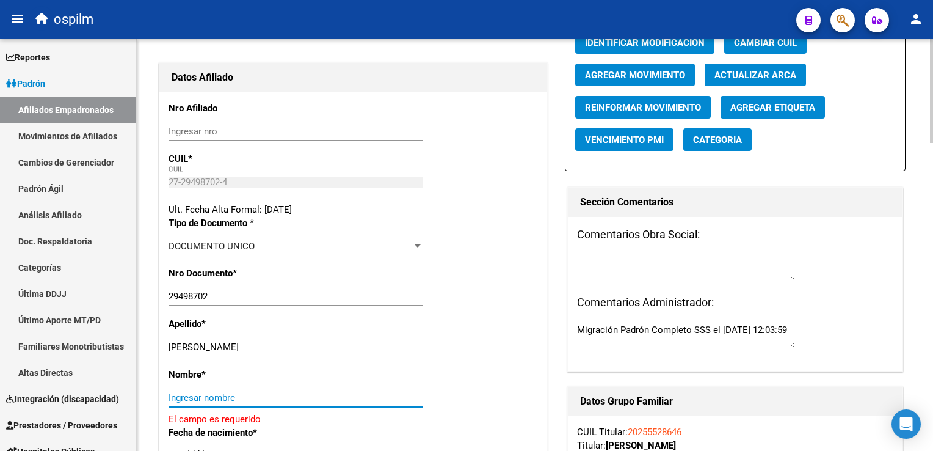
paste input "[PERSON_NAME]"
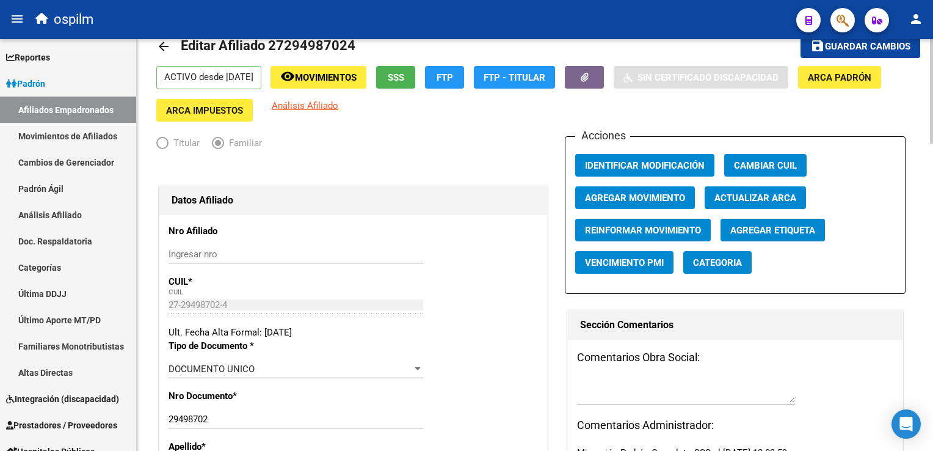
scroll to position [26, 0]
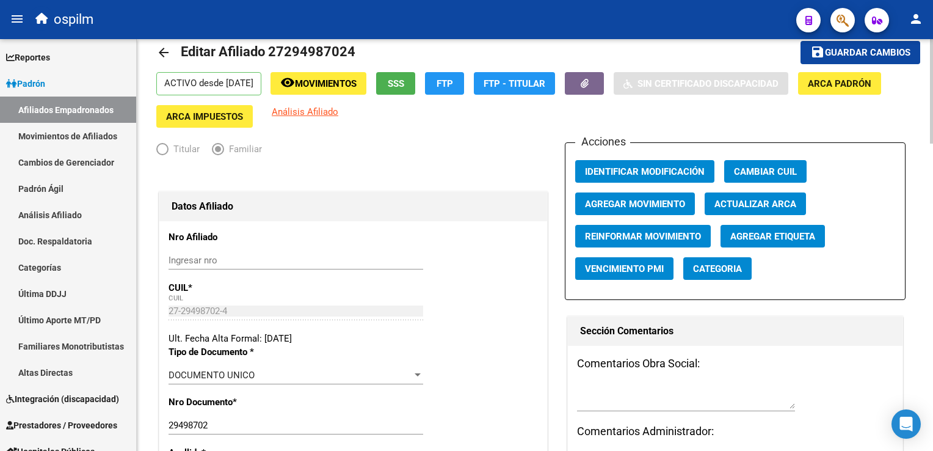
click at [930, 104] on div at bounding box center [931, 98] width 3 height 104
type input "[PERSON_NAME]"
click at [630, 200] on span "Agregar Movimiento" at bounding box center [635, 203] width 100 height 11
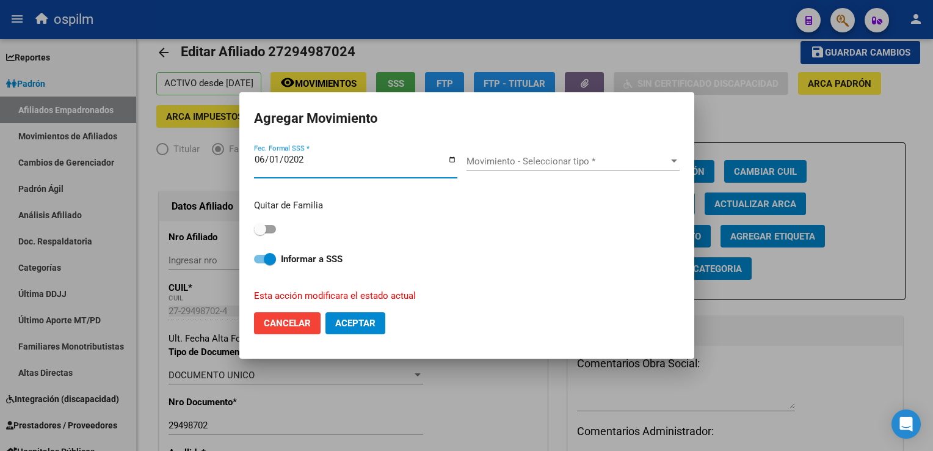
type input "[DATE]"
click at [530, 159] on span "Movimiento - Seleccionar tipo *" at bounding box center [567, 161] width 202 height 11
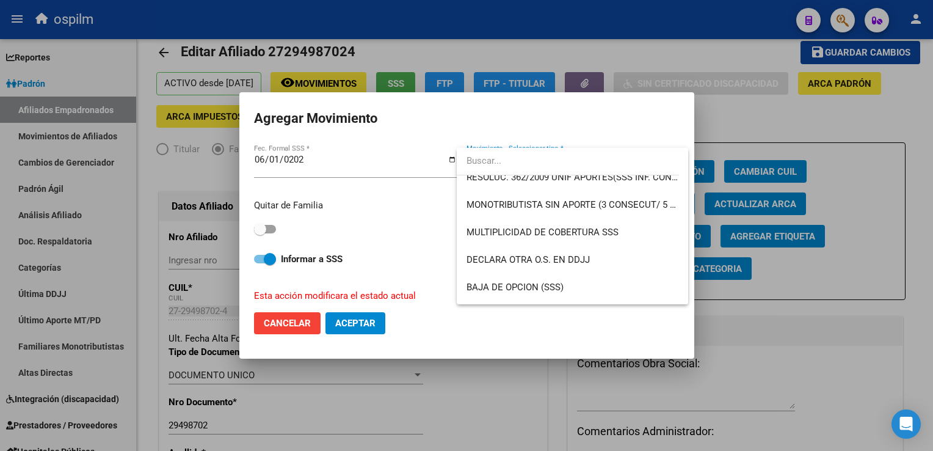
scroll to position [427, 0]
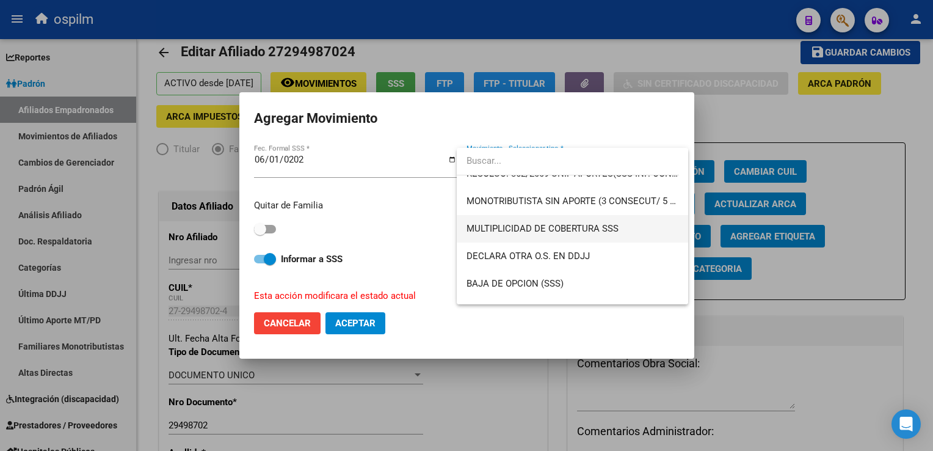
drag, startPoint x: 610, startPoint y: 228, endPoint x: 601, endPoint y: 228, distance: 9.2
click at [607, 228] on span "MULTIPLICIDAD DE COBERTURA SSS" at bounding box center [542, 228] width 152 height 11
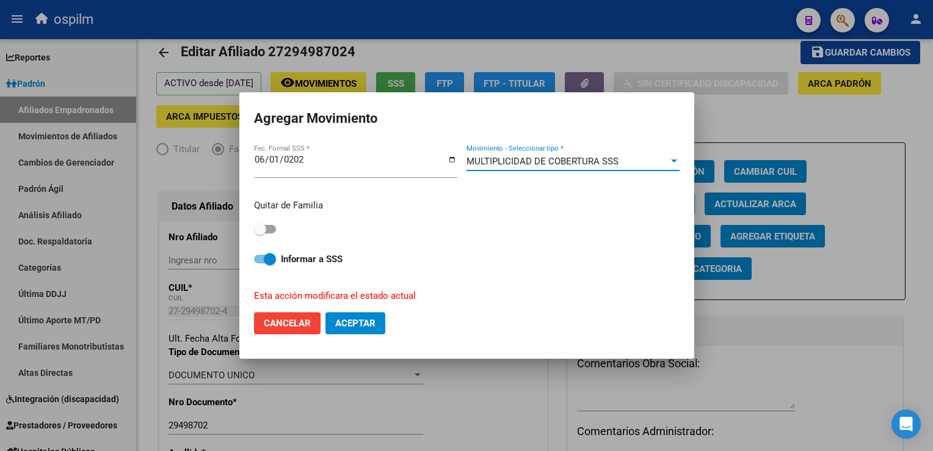
drag, startPoint x: 369, startPoint y: 324, endPoint x: 424, endPoint y: 311, distance: 57.0
click at [369, 322] on span "Aceptar" at bounding box center [355, 322] width 40 height 11
checkbox input "false"
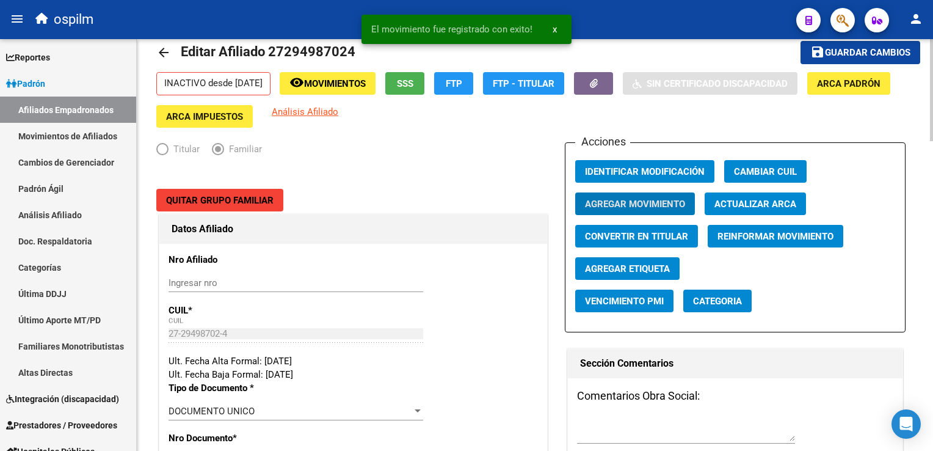
click at [885, 50] on span "Guardar cambios" at bounding box center [867, 53] width 85 height 11
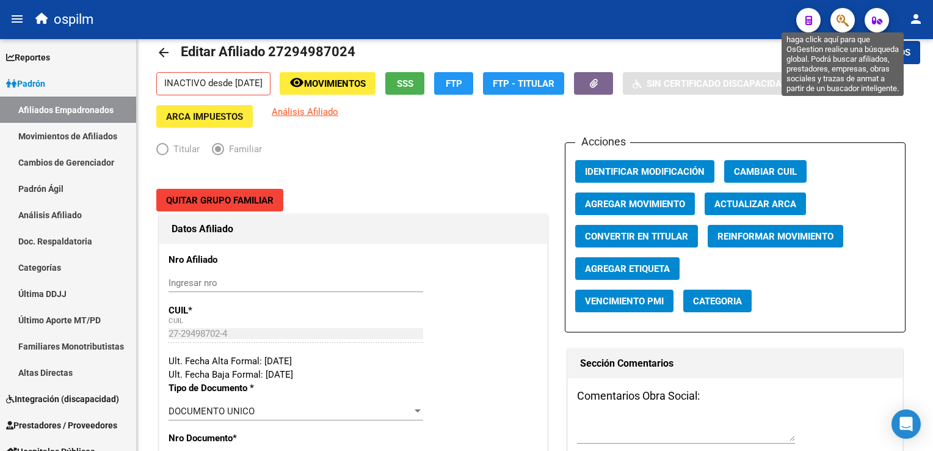
click at [837, 18] on icon "button" at bounding box center [842, 20] width 12 height 14
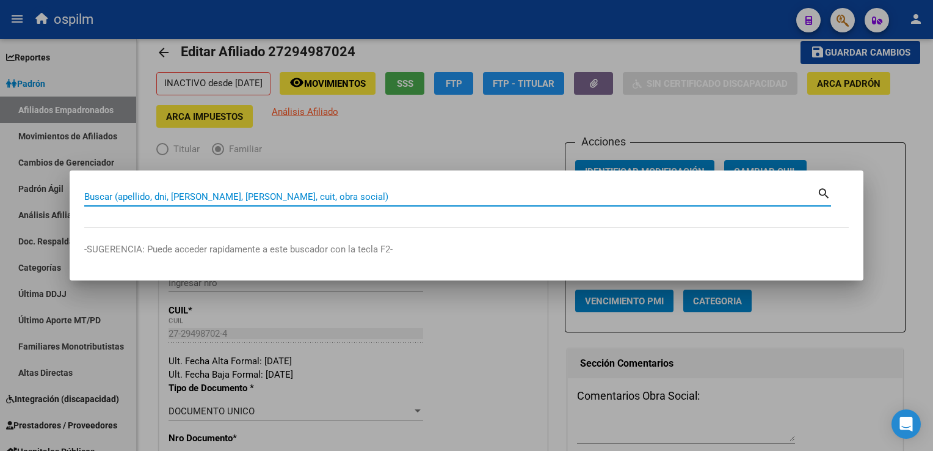
paste input "20461085068"
type input "20461085068"
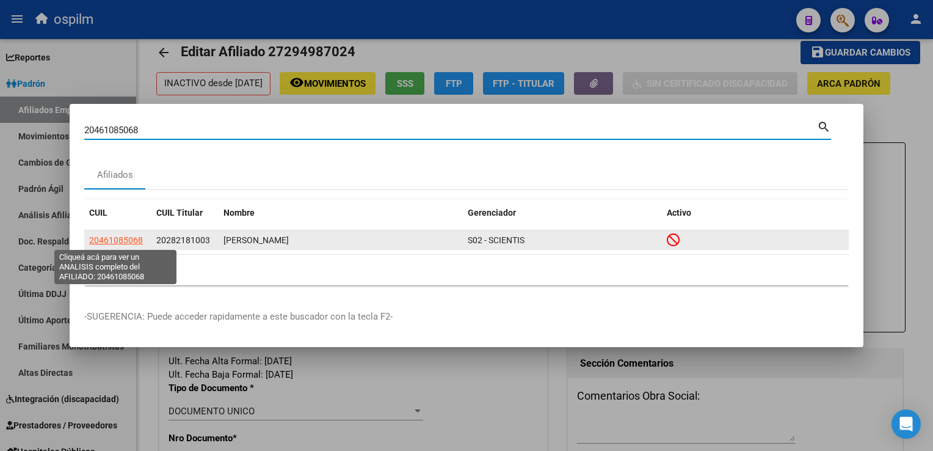
click at [100, 239] on span "20461085068" at bounding box center [116, 240] width 54 height 10
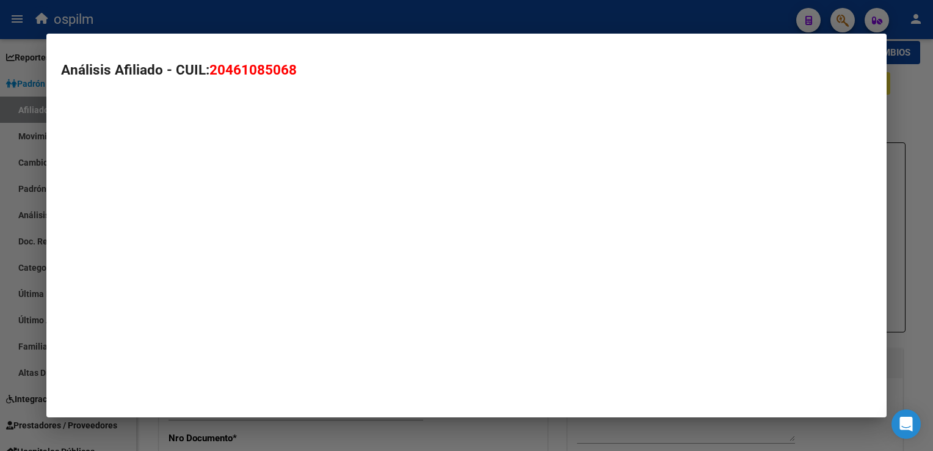
type textarea "20461085068"
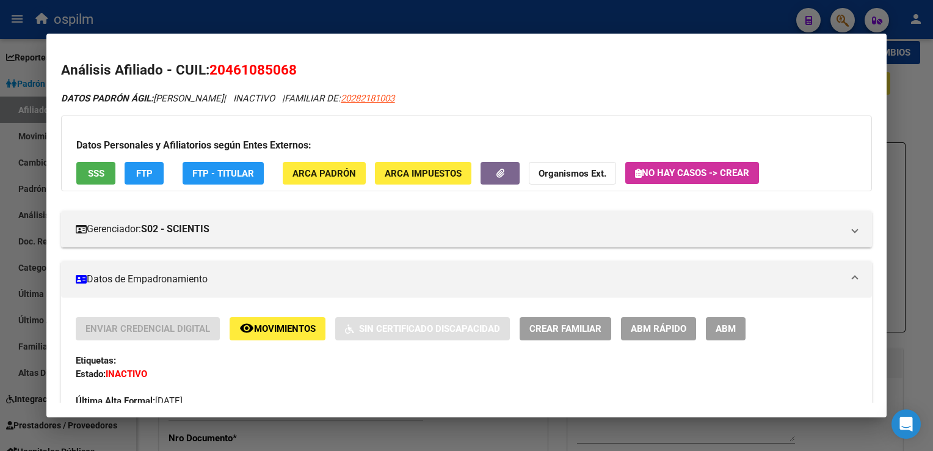
click at [104, 173] on button "SSS" at bounding box center [95, 173] width 39 height 23
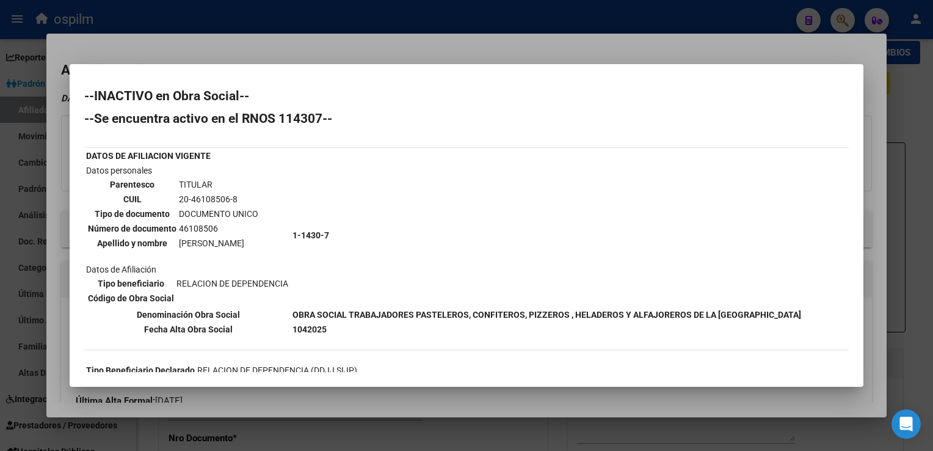
scroll to position [125, 0]
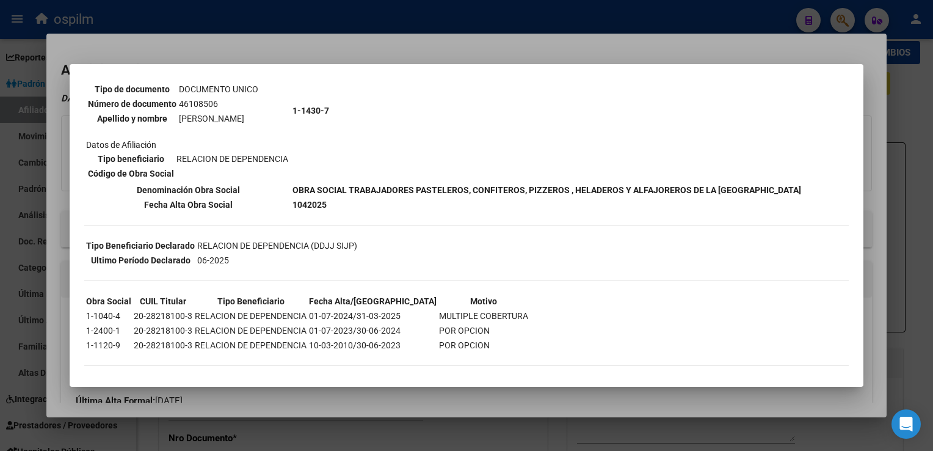
click at [332, 43] on div at bounding box center [466, 225] width 933 height 451
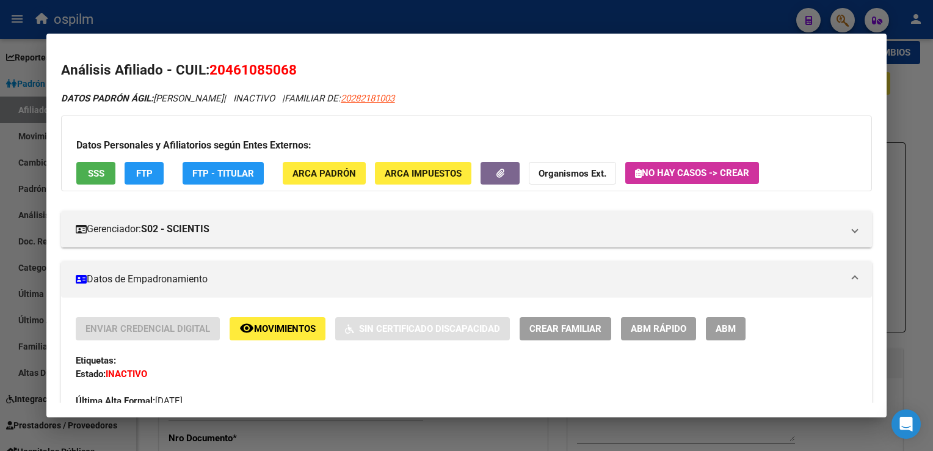
click at [323, 19] on div at bounding box center [466, 225] width 933 height 451
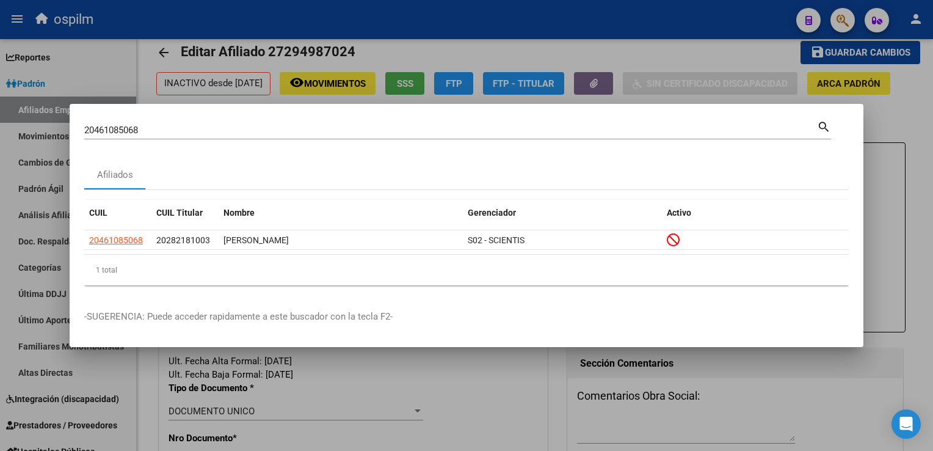
drag, startPoint x: 155, startPoint y: 132, endPoint x: 54, endPoint y: 129, distance: 101.4
click at [54, 129] on div "20461085068 Buscar (apellido, dni, cuil, nro traspaso, cuit, obra social) searc…" at bounding box center [466, 225] width 933 height 451
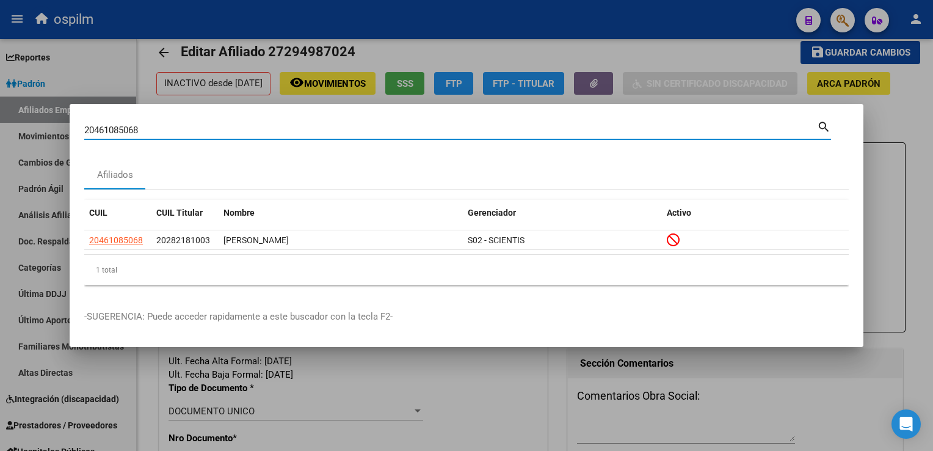
paste input "0047472"
type input "20460047472"
click at [455, 54] on div at bounding box center [466, 225] width 933 height 451
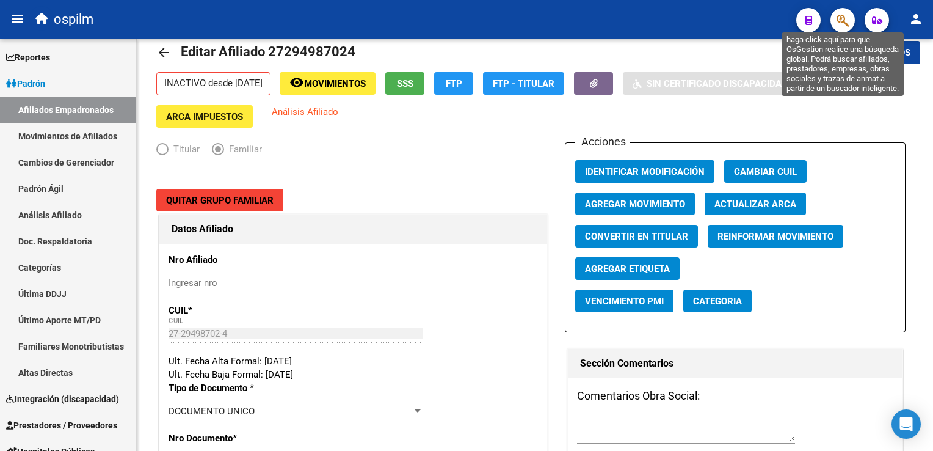
click at [845, 27] on icon "button" at bounding box center [842, 20] width 12 height 14
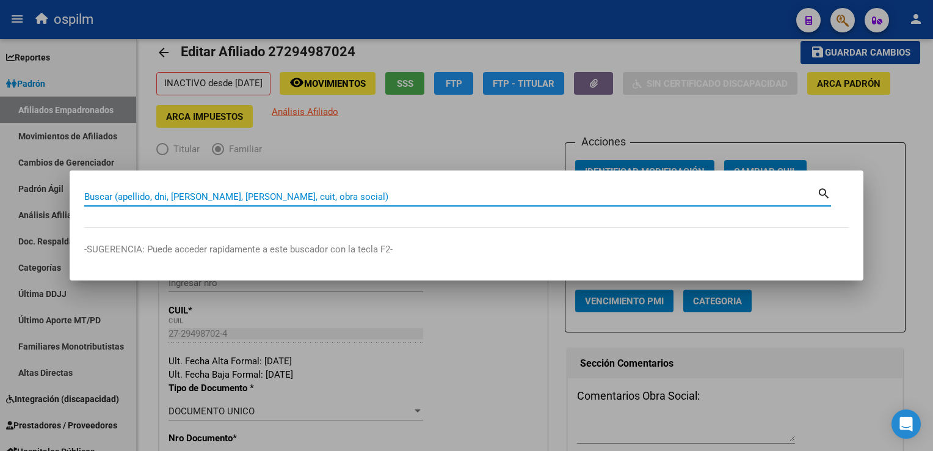
paste input "20467423445"
type input "20467423445"
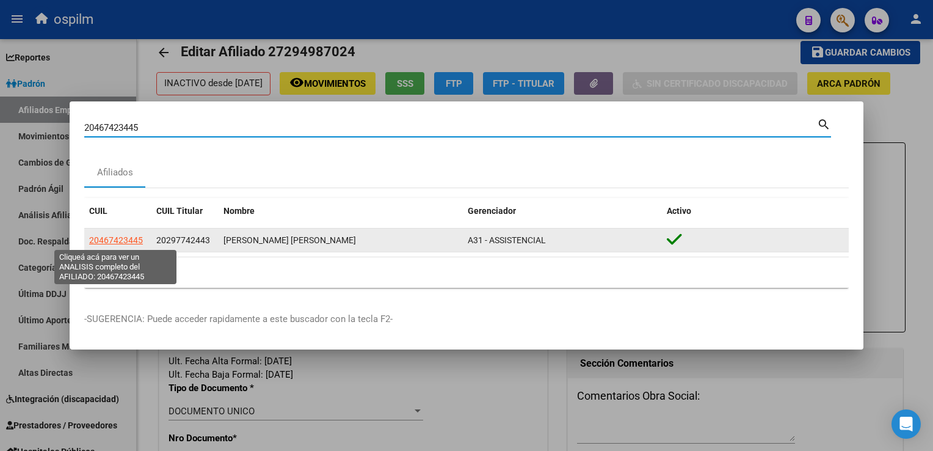
click at [120, 236] on span "20467423445" at bounding box center [116, 240] width 54 height 10
type textarea "20467423445"
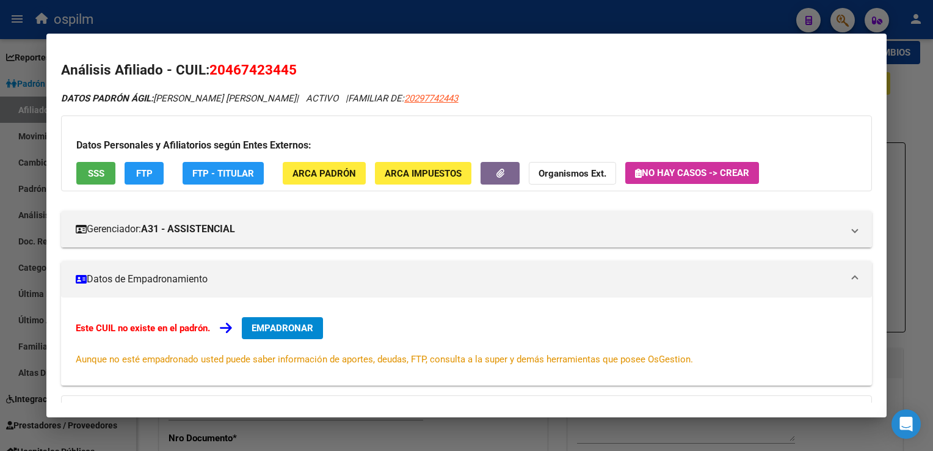
click at [94, 164] on button "SSS" at bounding box center [95, 173] width 39 height 23
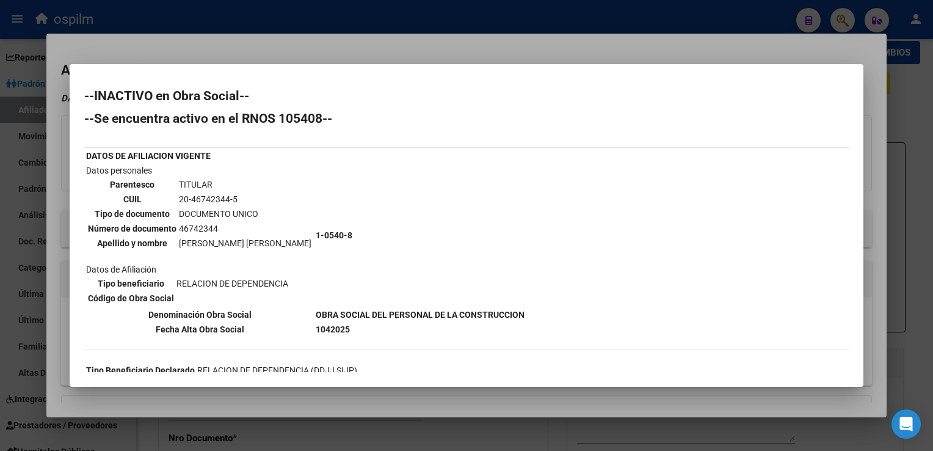
click at [402, 45] on div at bounding box center [466, 225] width 933 height 451
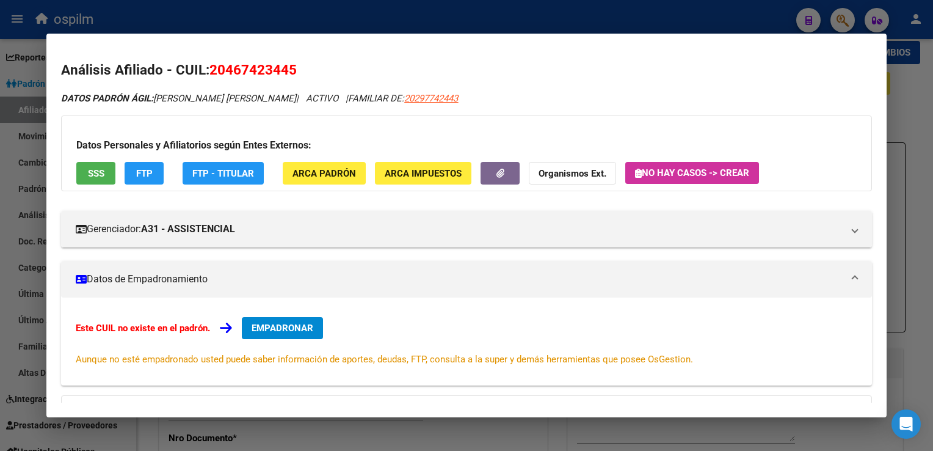
click at [252, 11] on div at bounding box center [466, 225] width 933 height 451
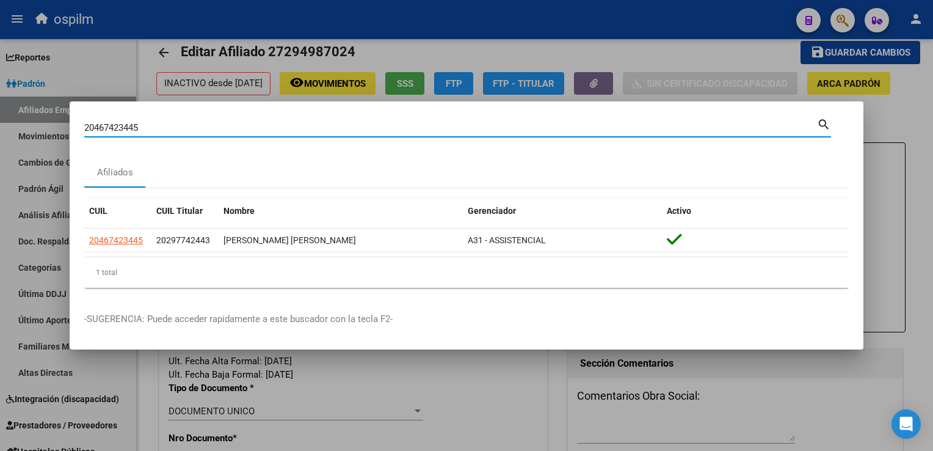
drag, startPoint x: 150, startPoint y: 126, endPoint x: 13, endPoint y: 131, distance: 136.2
click at [13, 131] on div "20467423445 Buscar (apellido, dni, cuil, nro traspaso, cuit, obra social) searc…" at bounding box center [466, 225] width 933 height 451
paste input "7411511214"
type input "27411511214"
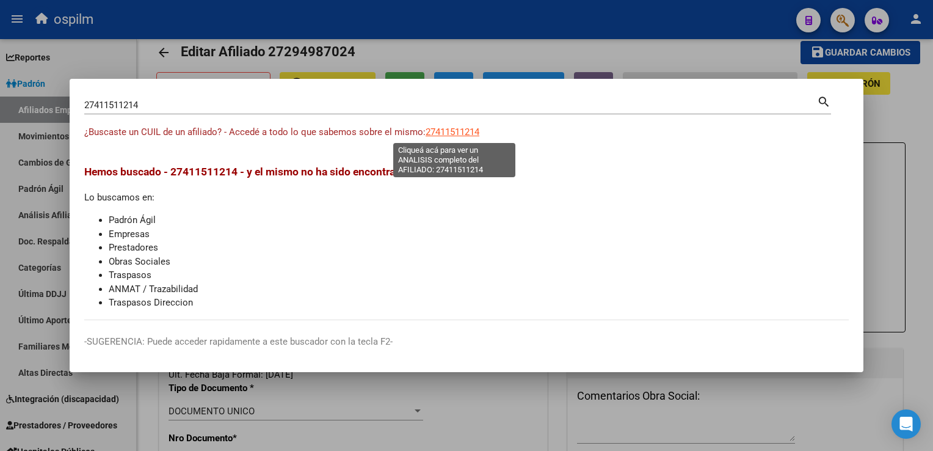
click at [460, 137] on span "27411511214" at bounding box center [453, 131] width 54 height 11
type textarea "27411511214"
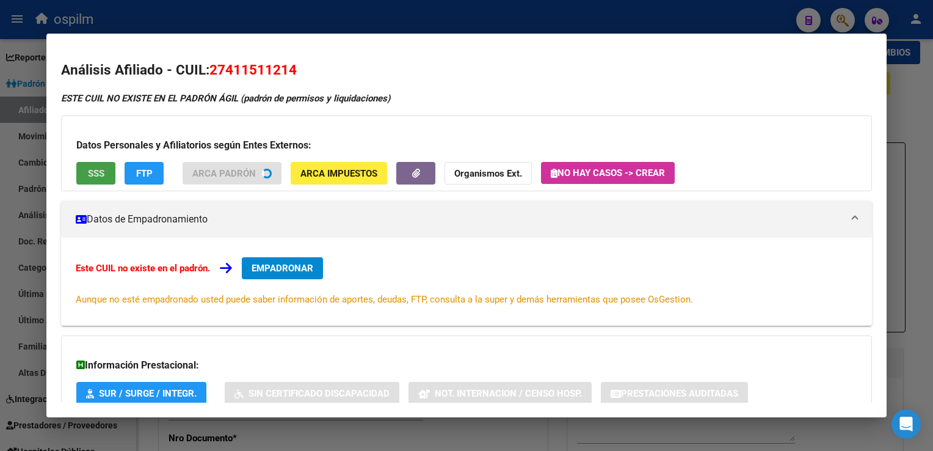
click at [94, 174] on span "SSS" at bounding box center [96, 173] width 16 height 11
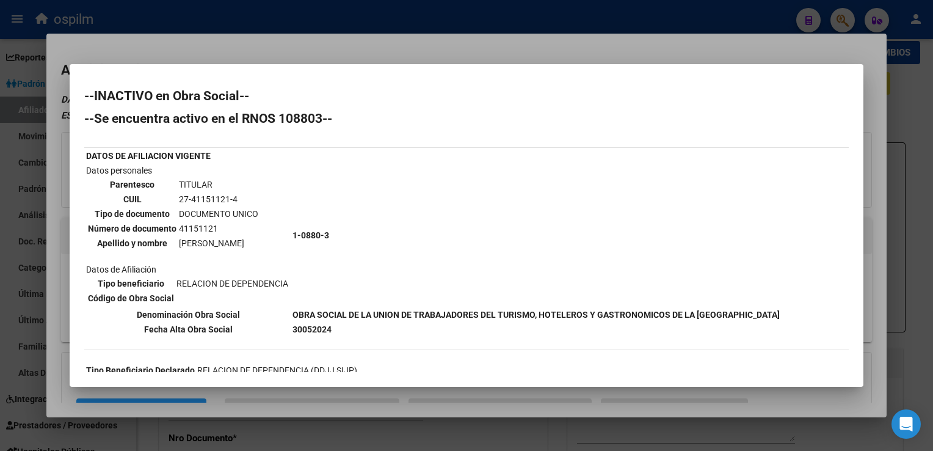
click at [404, 50] on div at bounding box center [466, 225] width 933 height 451
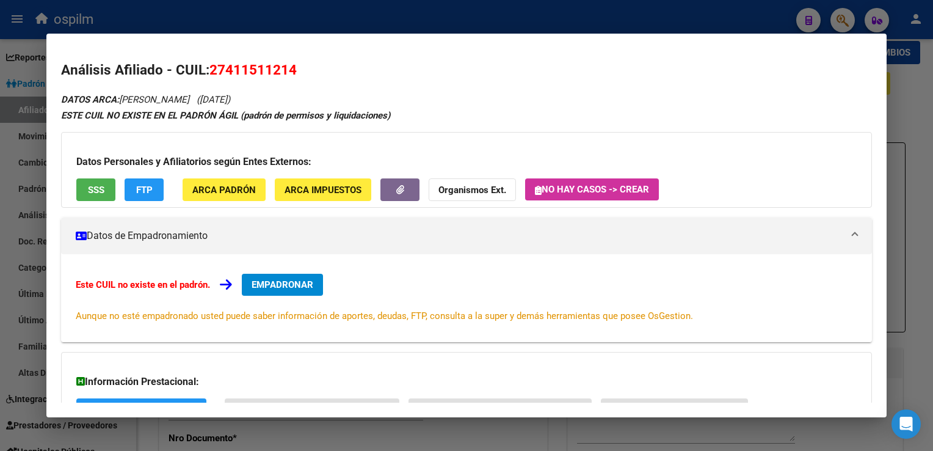
click at [443, 11] on div at bounding box center [466, 225] width 933 height 451
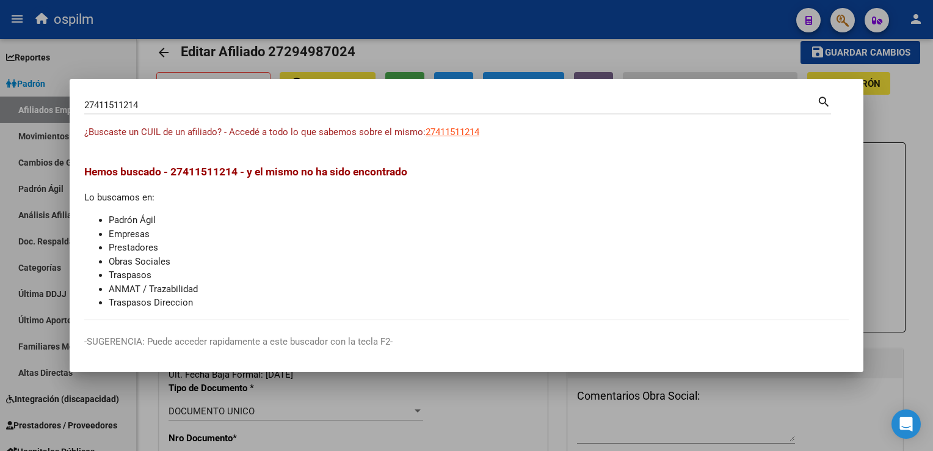
drag, startPoint x: 183, startPoint y: 99, endPoint x: 109, endPoint y: 111, distance: 74.8
click at [42, 109] on div "27411511214 Buscar (apellido, dni, cuil, nro traspaso, cuit, obra social) searc…" at bounding box center [466, 225] width 933 height 451
drag, startPoint x: 156, startPoint y: 106, endPoint x: 57, endPoint y: 106, distance: 98.3
click at [45, 106] on div "27411511214 Buscar (apellido, dni, cuil, nro traspaso, cuit, obra social) searc…" at bounding box center [466, 225] width 933 height 451
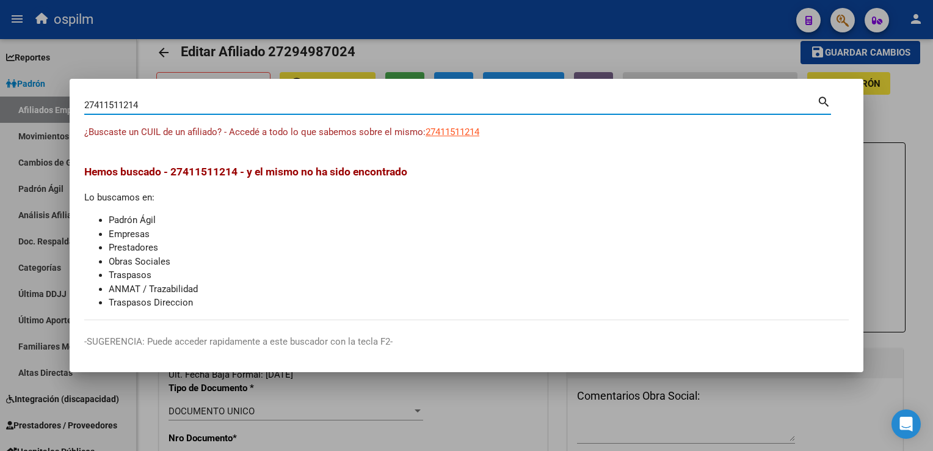
paste input "288080408"
type input "27288080408"
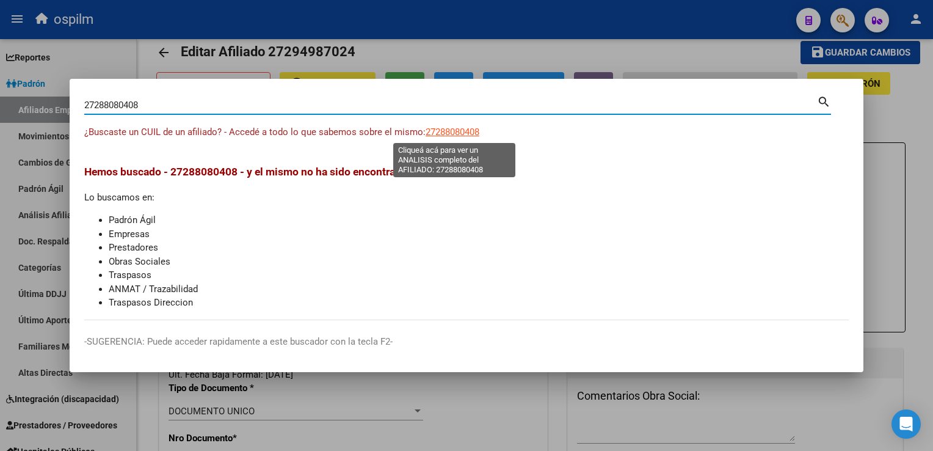
click at [433, 132] on span "27288080408" at bounding box center [453, 131] width 54 height 11
type textarea "27288080408"
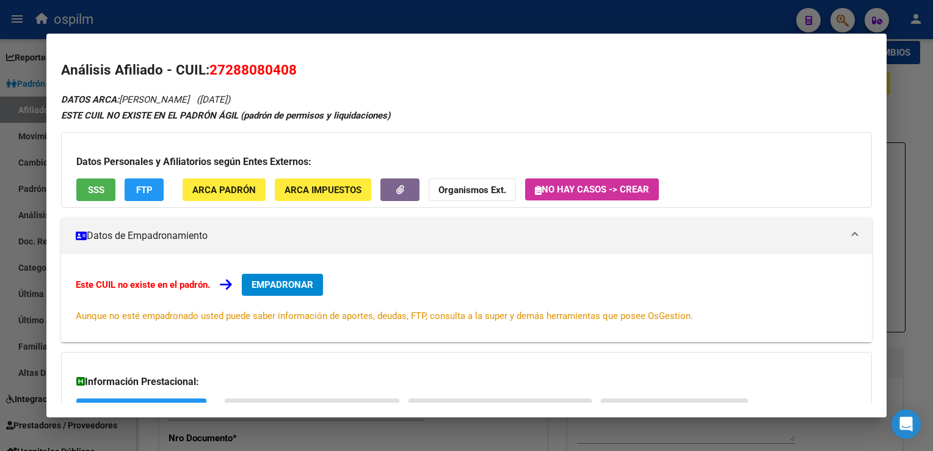
click at [96, 187] on span "SSS" at bounding box center [96, 189] width 16 height 11
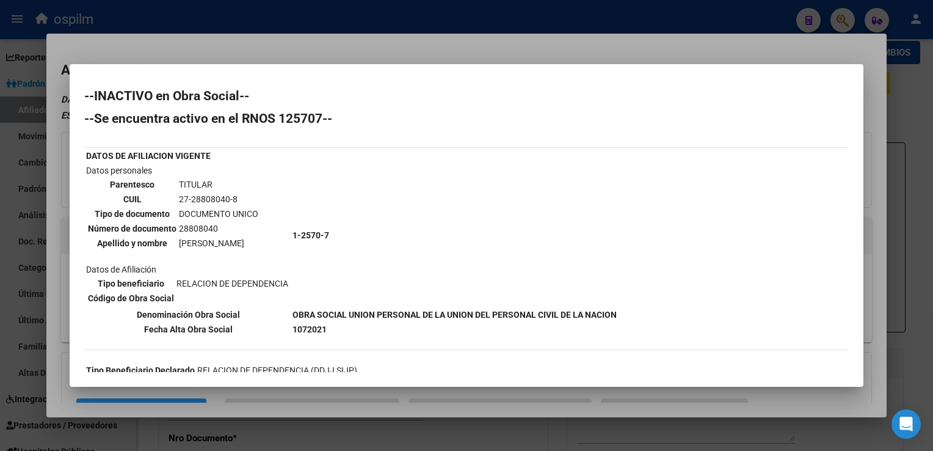
click at [430, 50] on div at bounding box center [466, 225] width 933 height 451
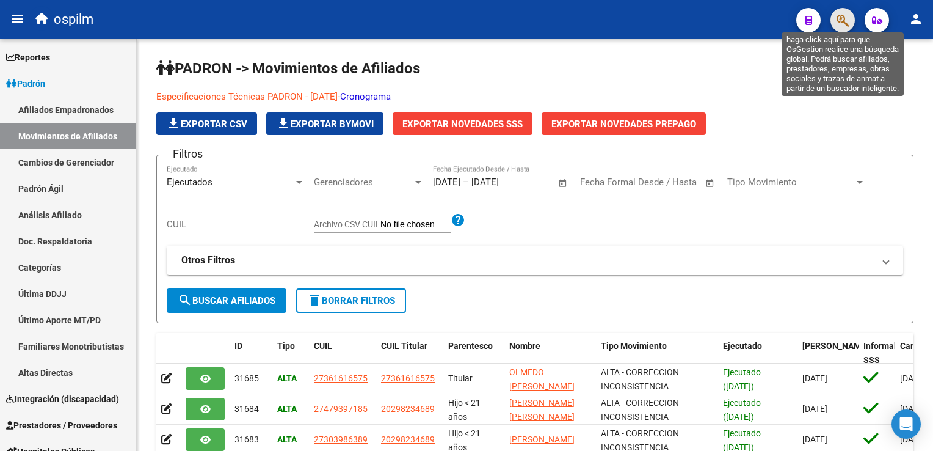
click at [839, 23] on icon "button" at bounding box center [842, 20] width 12 height 14
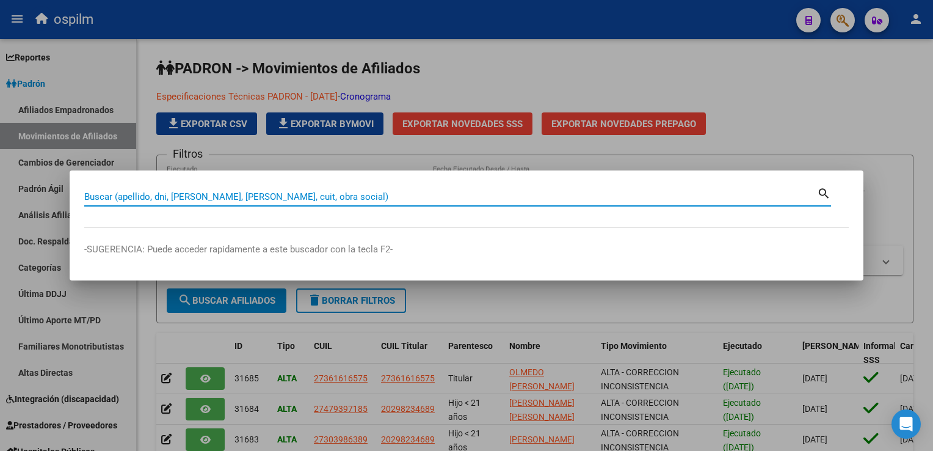
paste input "20271550732"
type input "20271550732"
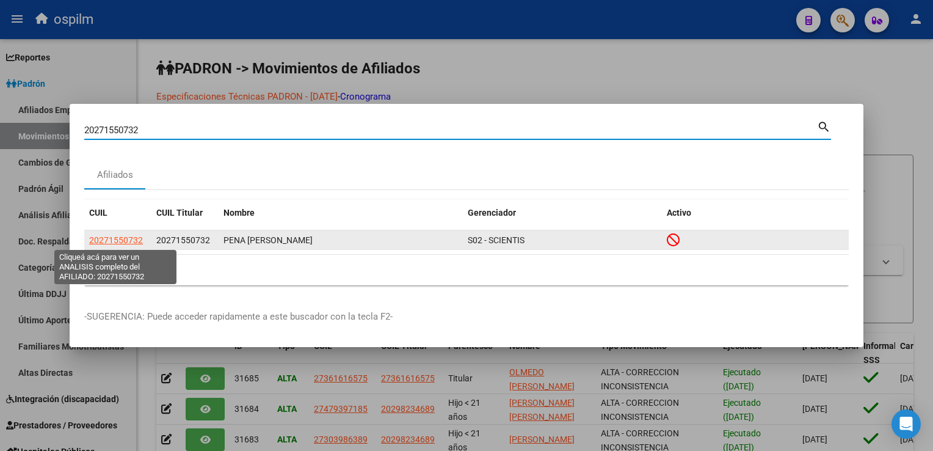
click at [107, 241] on span "20271550732" at bounding box center [116, 240] width 54 height 10
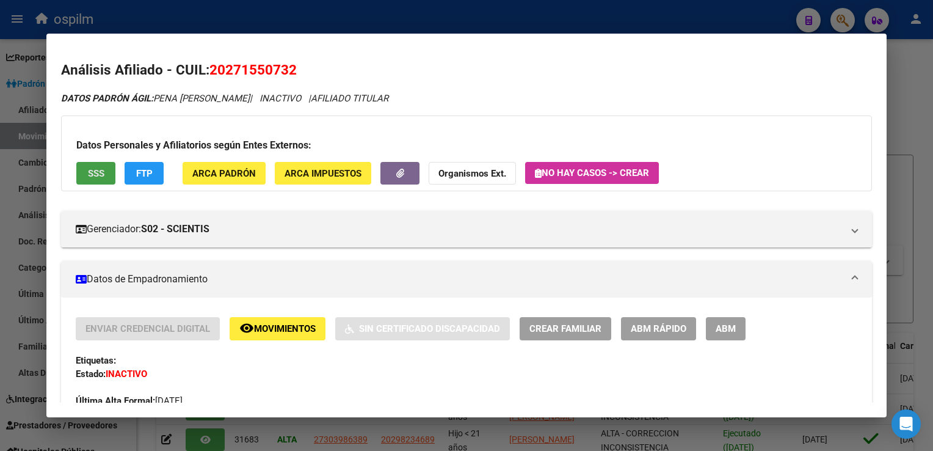
click at [100, 171] on span "SSS" at bounding box center [96, 173] width 16 height 11
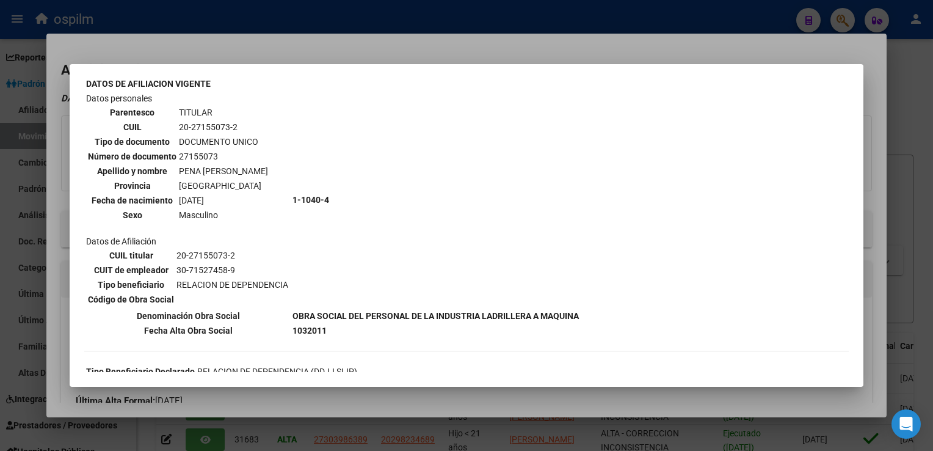
scroll to position [79, 0]
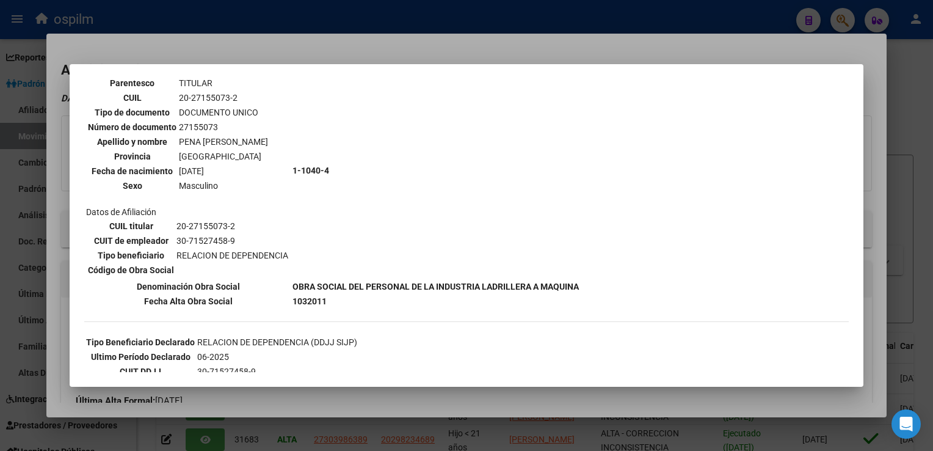
click at [301, 57] on div at bounding box center [466, 225] width 933 height 451
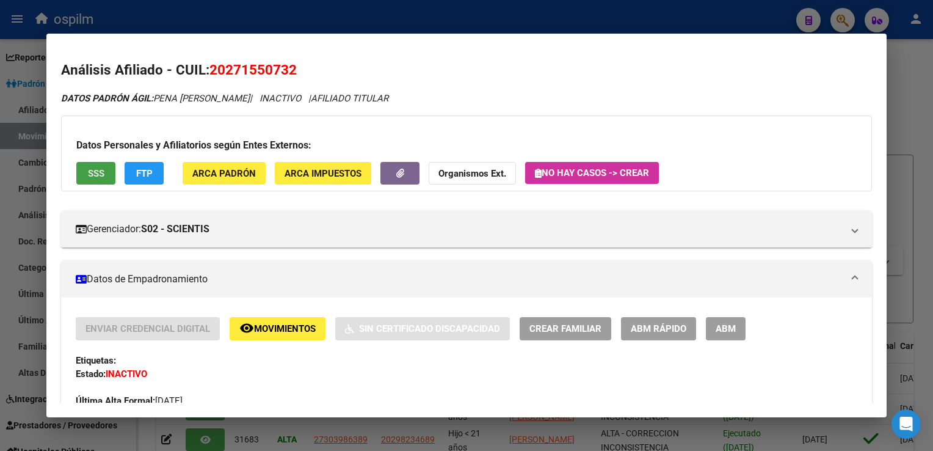
click at [93, 176] on span "SSS" at bounding box center [96, 173] width 16 height 11
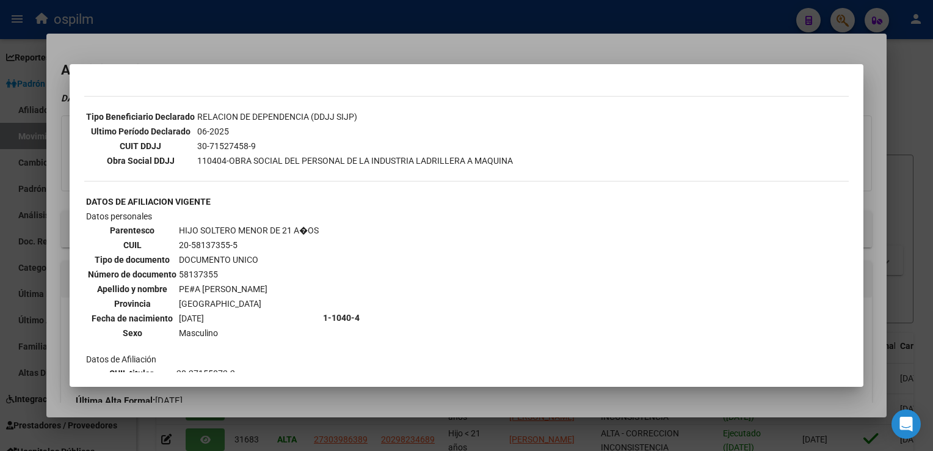
scroll to position [481, 0]
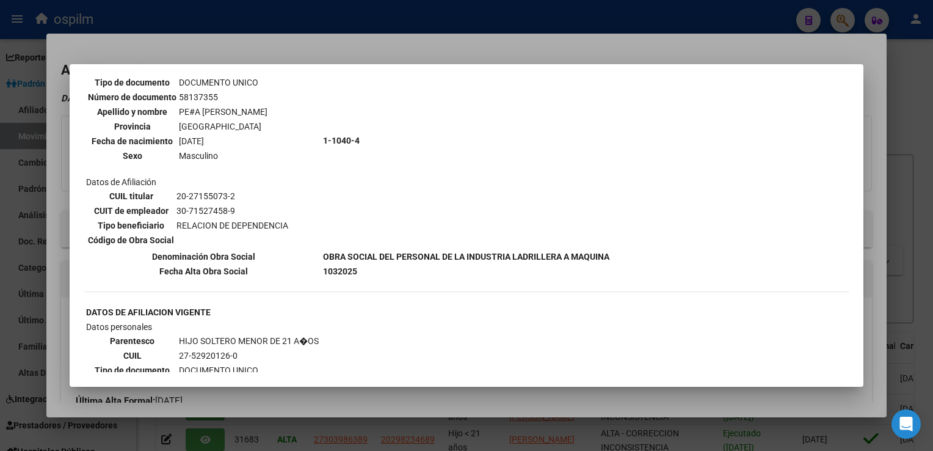
click at [852, 180] on mat-dialog-content "--ACTIVO en Obra Social según consulta SSS-- DATOS DE AFILIACION VIGENTE Datos …" at bounding box center [467, 225] width 794 height 293
drag, startPoint x: 852, startPoint y: 180, endPoint x: 850, endPoint y: 195, distance: 14.8
click at [850, 195] on mat-dialog-content "--ACTIVO en Obra Social según consulta SSS-- DATOS DE AFILIACION VIGENTE Datos …" at bounding box center [467, 225] width 794 height 293
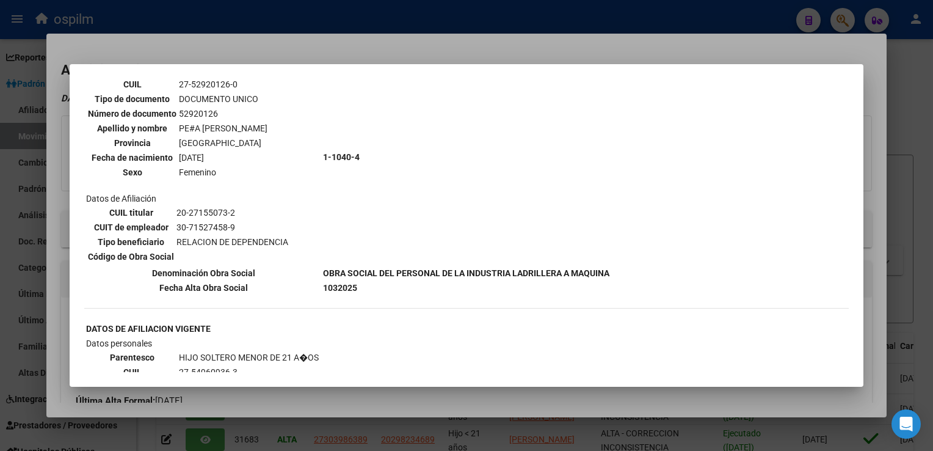
scroll to position [888, 0]
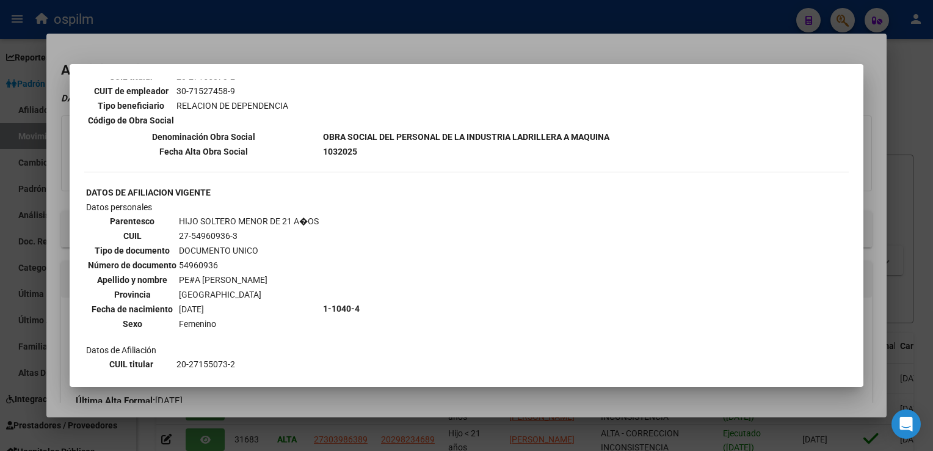
click at [420, 48] on div at bounding box center [466, 225] width 933 height 451
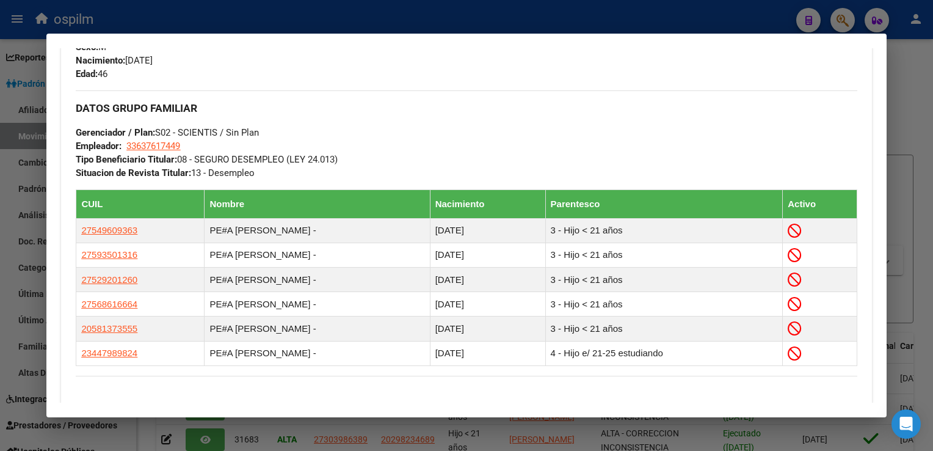
scroll to position [860, 0]
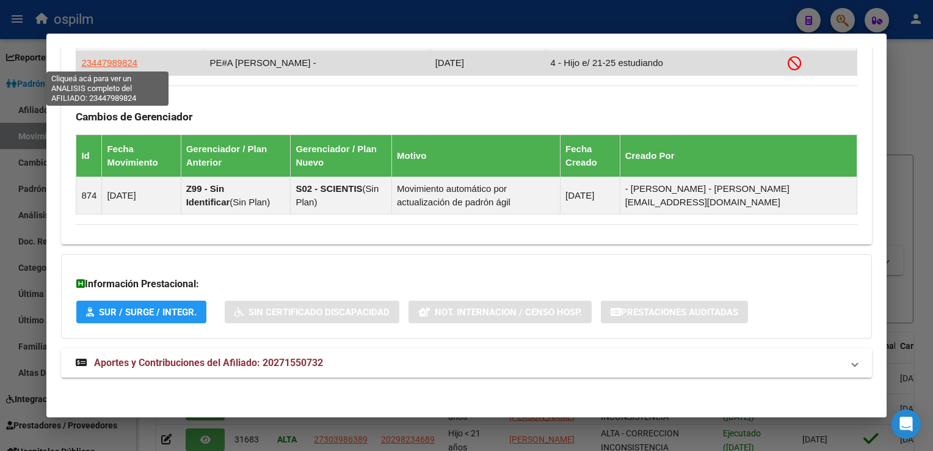
click at [105, 62] on span "23447989824" at bounding box center [109, 62] width 56 height 10
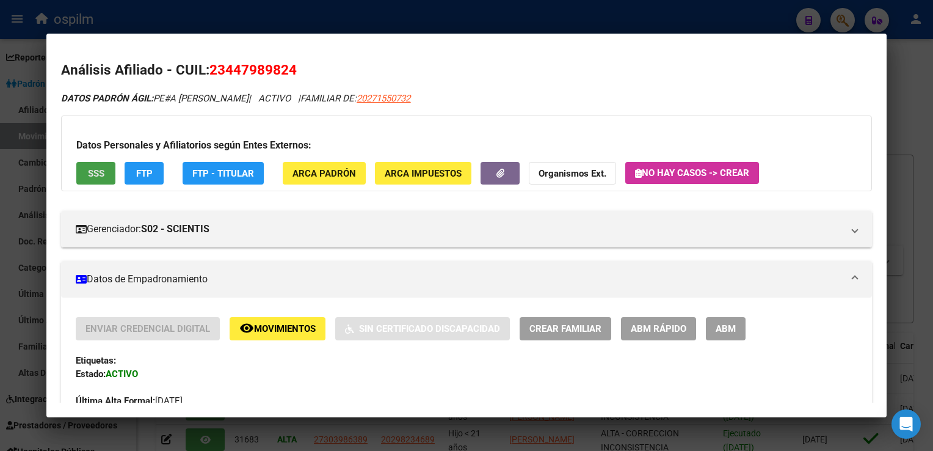
click at [103, 169] on span "SSS" at bounding box center [96, 173] width 16 height 11
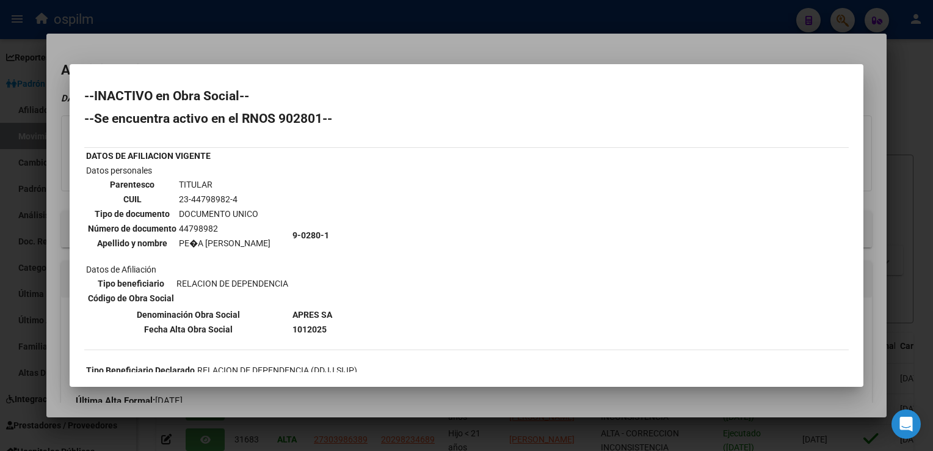
scroll to position [0, 0]
click at [323, 41] on div at bounding box center [466, 225] width 933 height 451
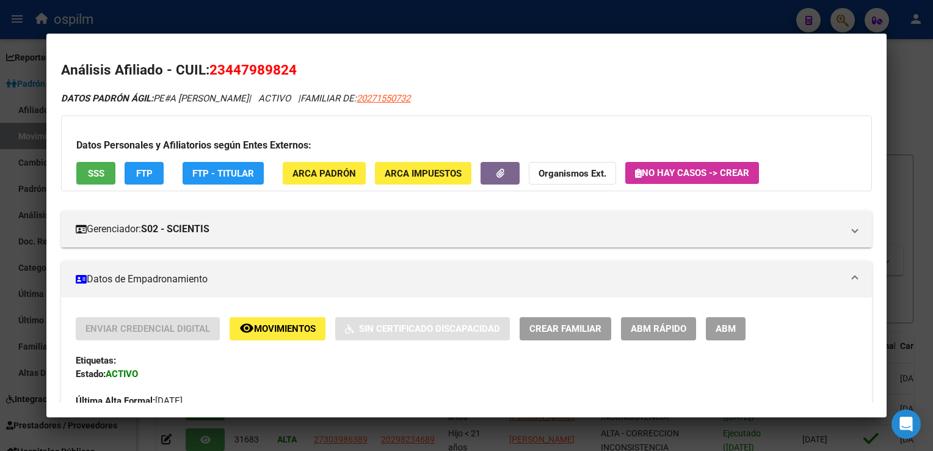
click at [255, 330] on span "Movimientos" at bounding box center [285, 329] width 62 height 11
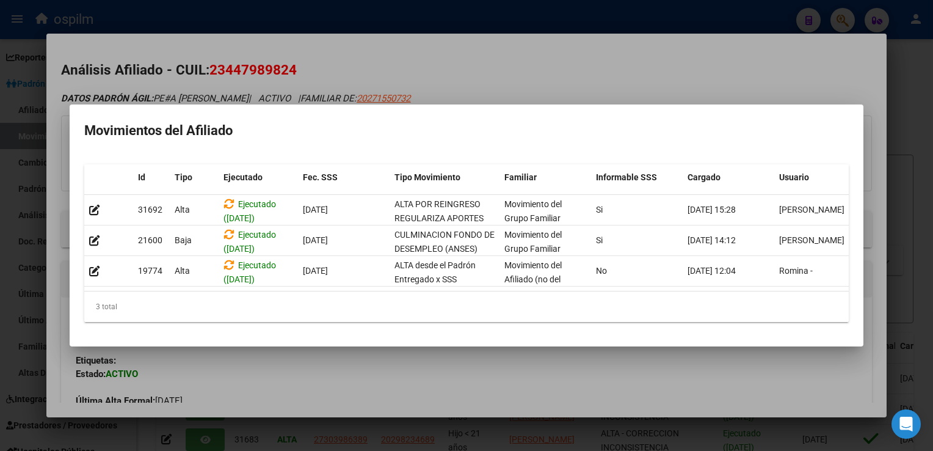
click at [423, 65] on div at bounding box center [466, 225] width 933 height 451
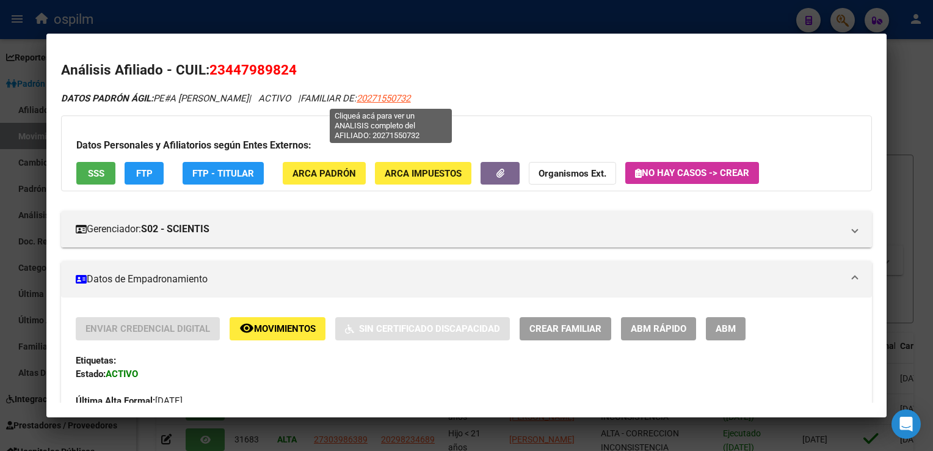
click at [402, 98] on span "20271550732" at bounding box center [384, 98] width 54 height 11
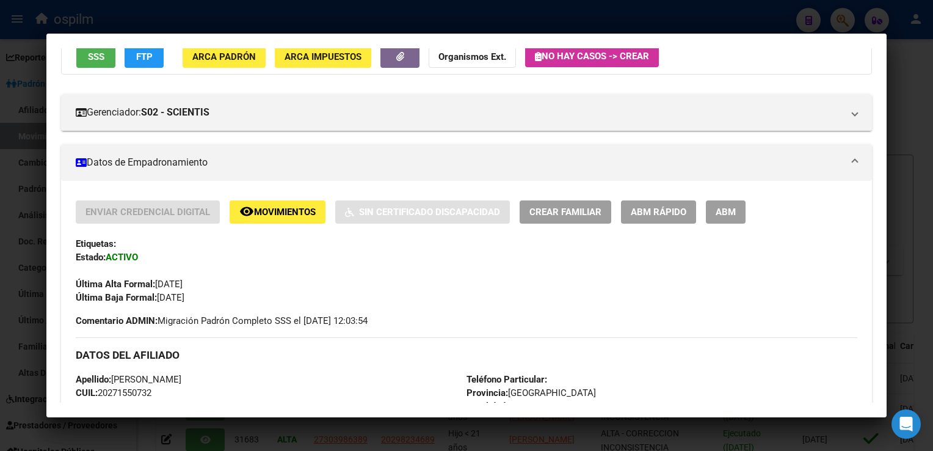
scroll to position [686, 0]
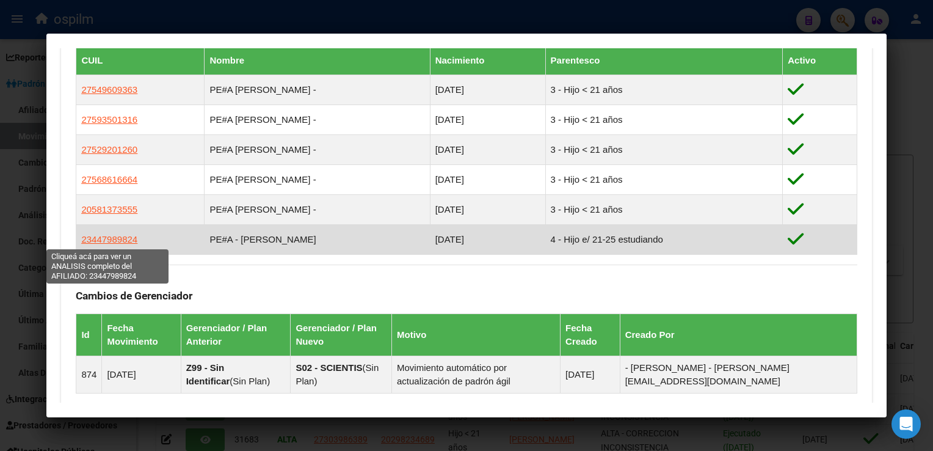
click at [91, 235] on span "23447989824" at bounding box center [109, 239] width 56 height 10
type textarea "23447989824"
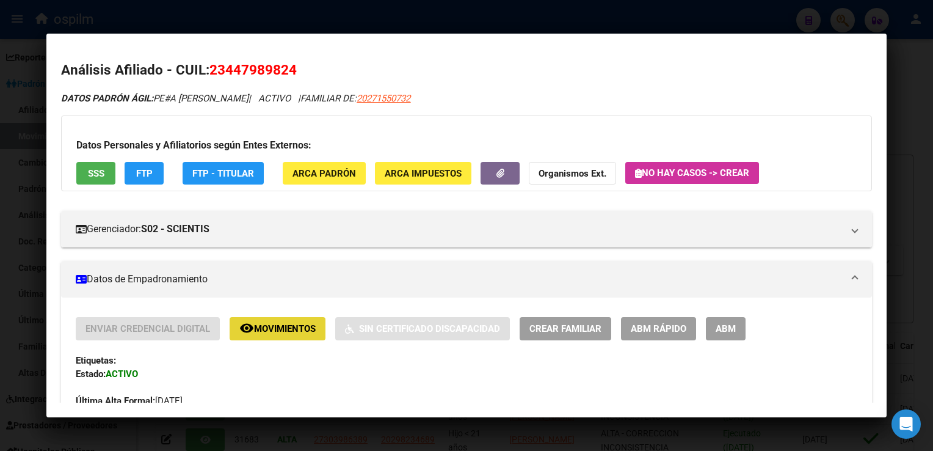
click at [277, 326] on span "Movimientos" at bounding box center [285, 329] width 62 height 11
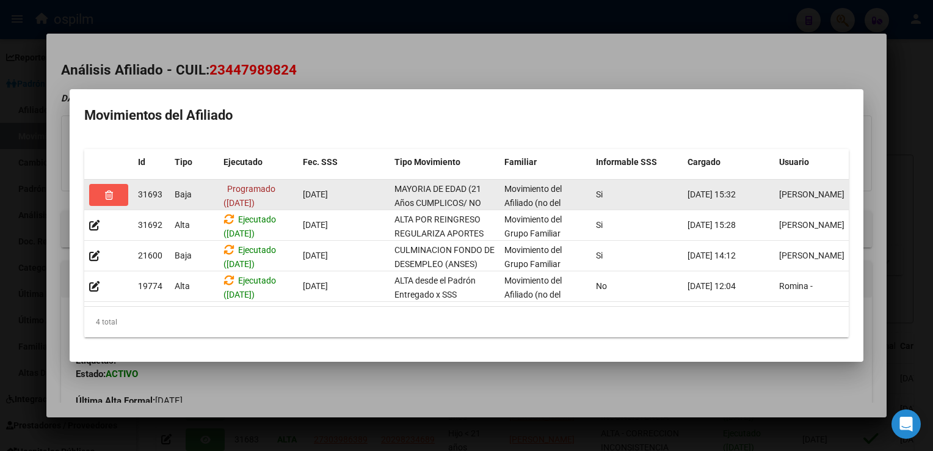
click at [100, 191] on button "button" at bounding box center [108, 195] width 39 height 22
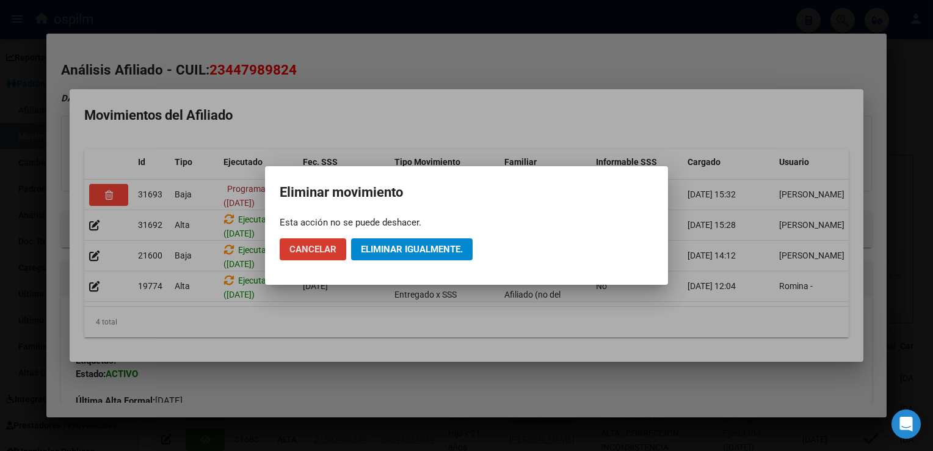
click at [310, 245] on span "Cancelar" at bounding box center [312, 249] width 47 height 11
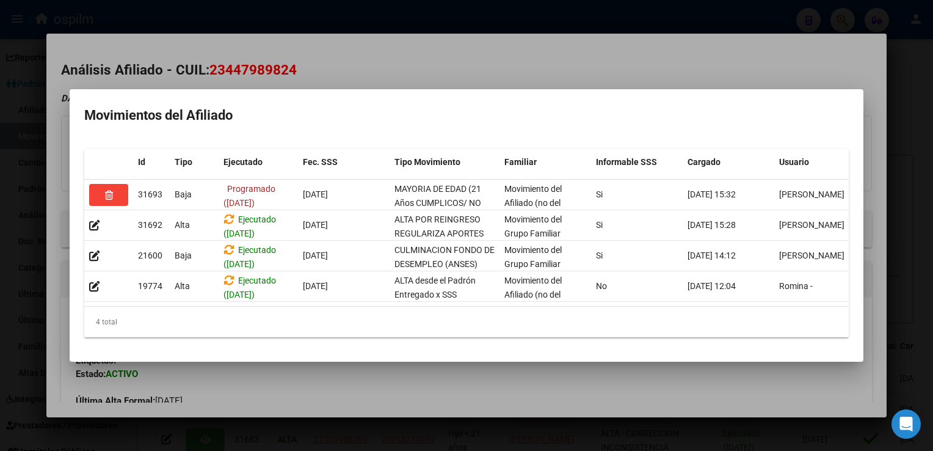
click at [407, 63] on div at bounding box center [466, 225] width 933 height 451
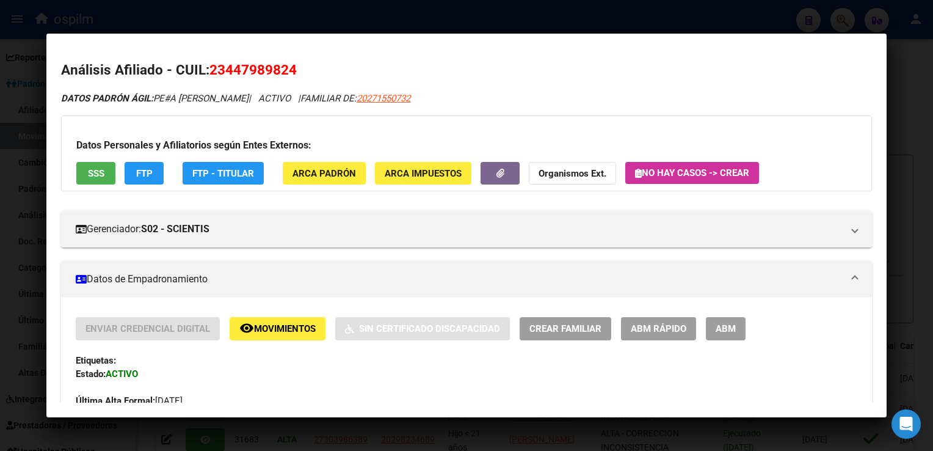
click at [900, 178] on div at bounding box center [466, 225] width 933 height 451
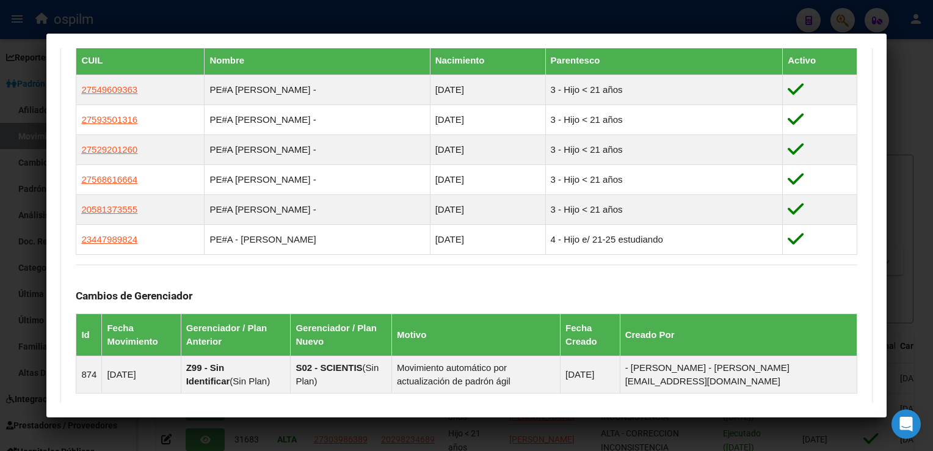
click at [906, 126] on div at bounding box center [466, 225] width 933 height 451
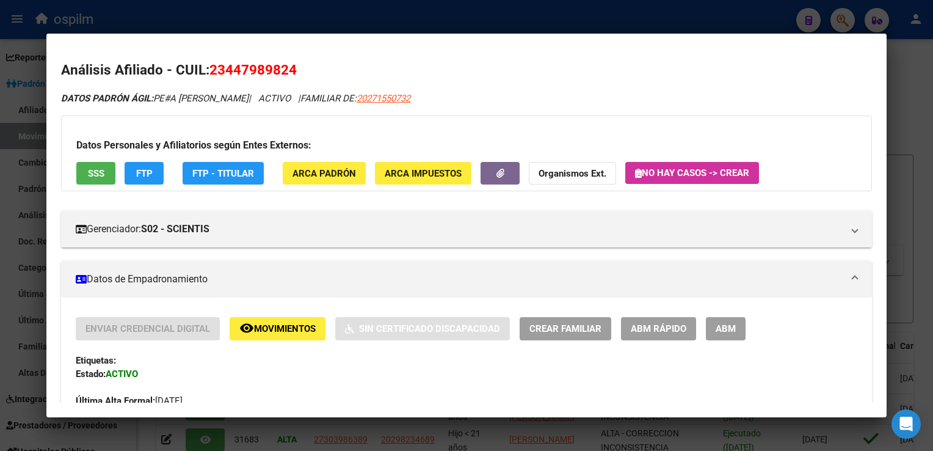
click at [901, 104] on div at bounding box center [466, 225] width 933 height 451
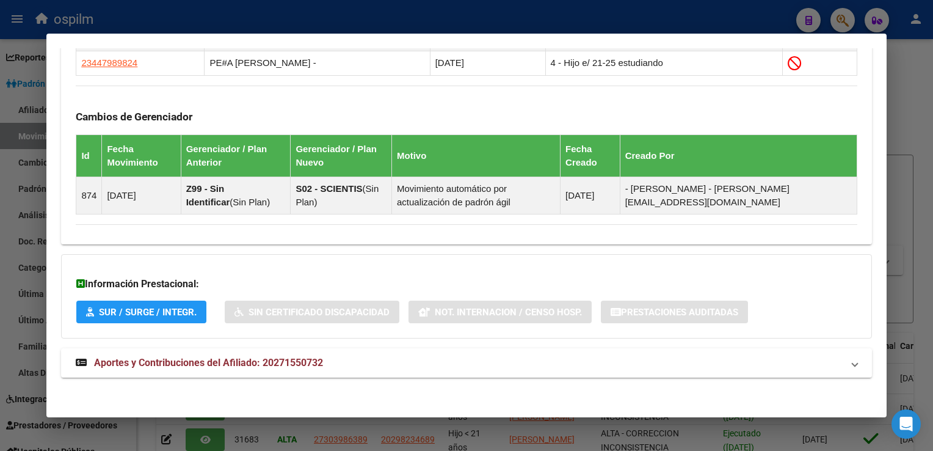
click at [908, 89] on div at bounding box center [466, 225] width 933 height 451
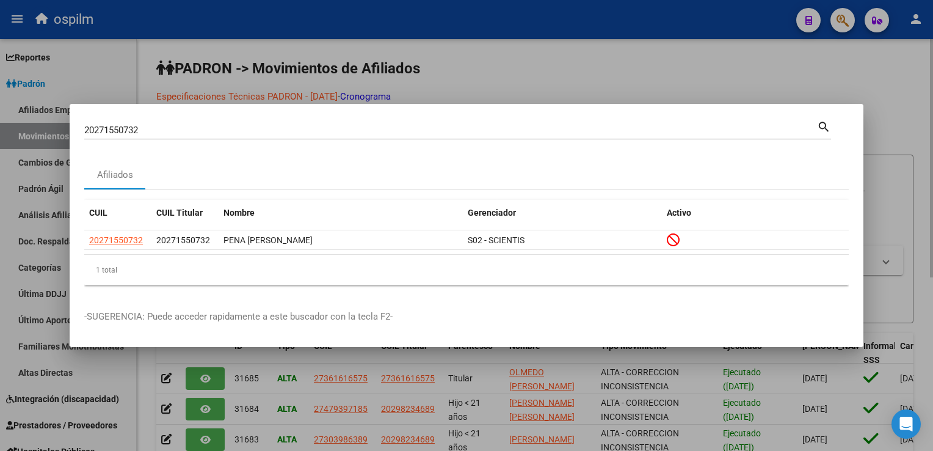
click at [531, 84] on div at bounding box center [466, 225] width 933 height 451
